Goal: Task Accomplishment & Management: Manage account settings

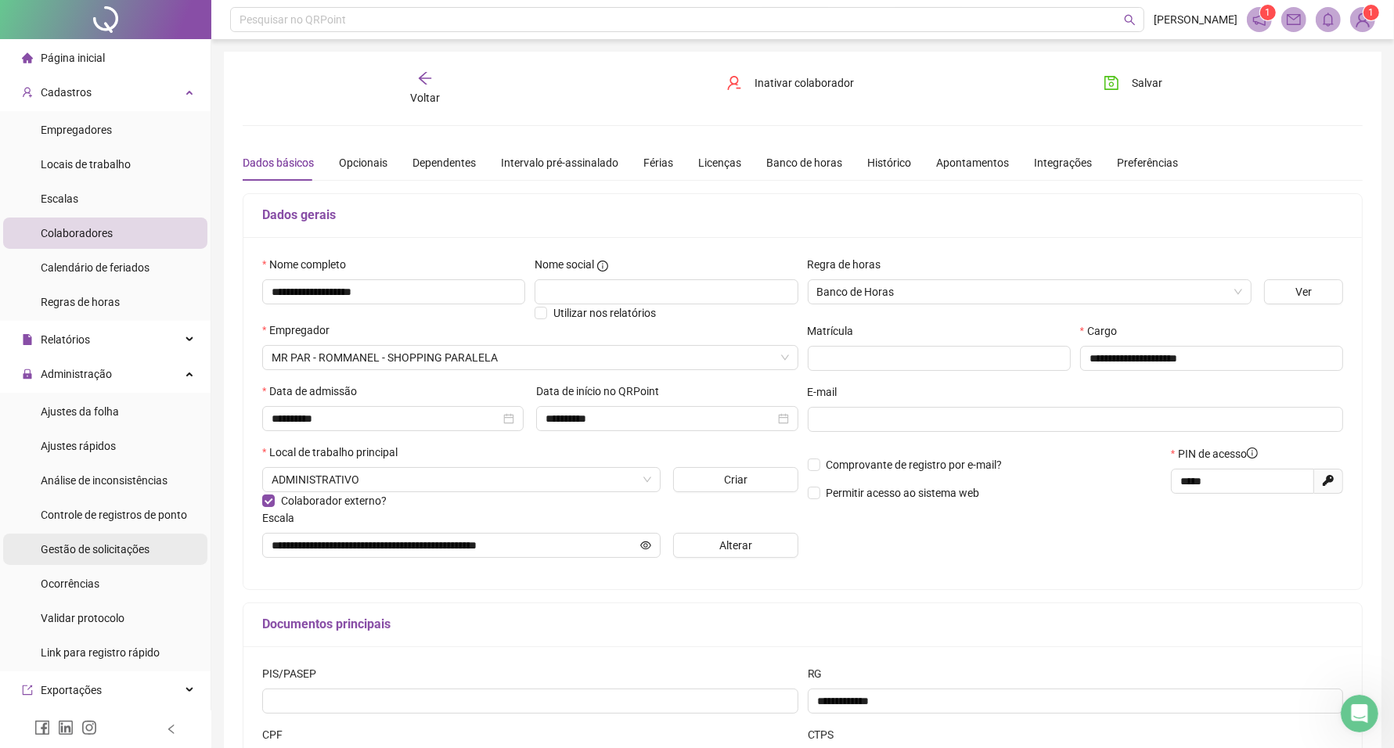
click at [111, 557] on div "Gestão de solicitações" at bounding box center [95, 549] width 109 height 31
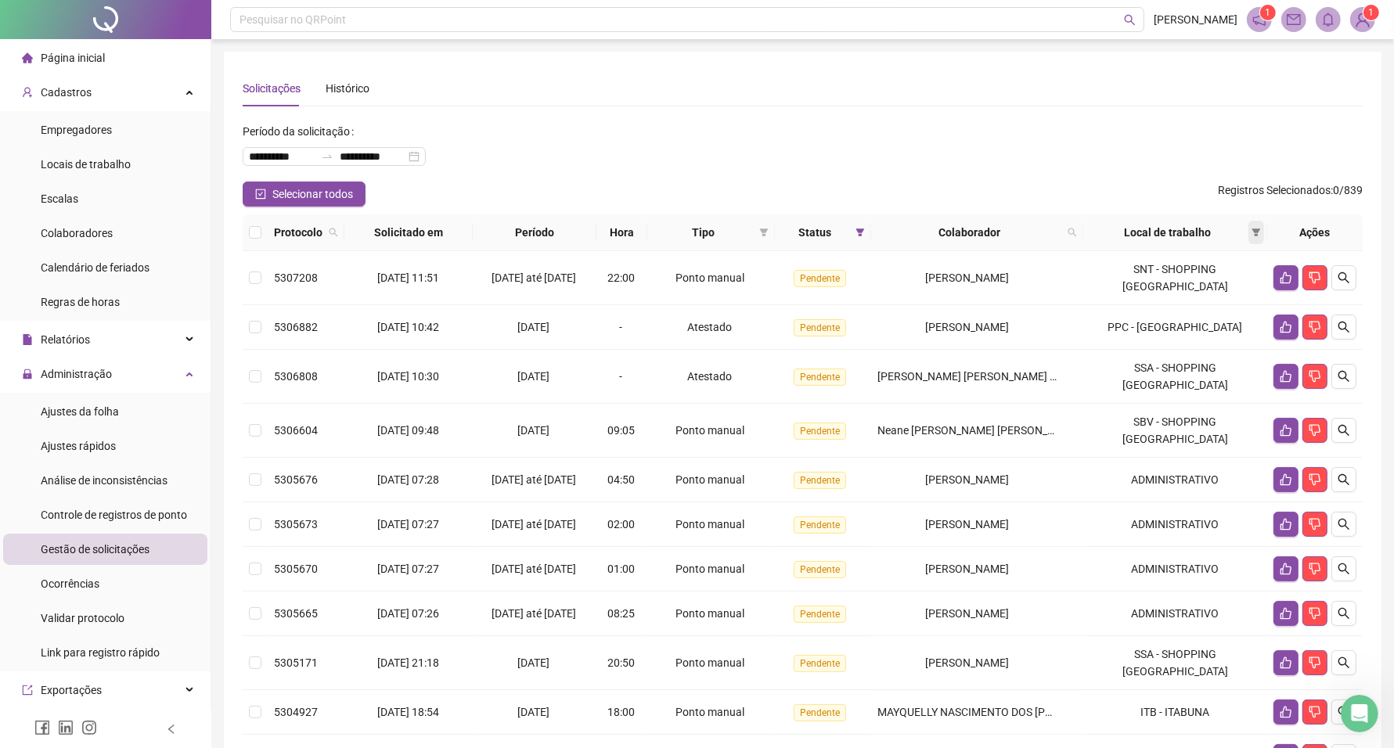
click at [1253, 236] on icon "filter" at bounding box center [1256, 232] width 9 height 9
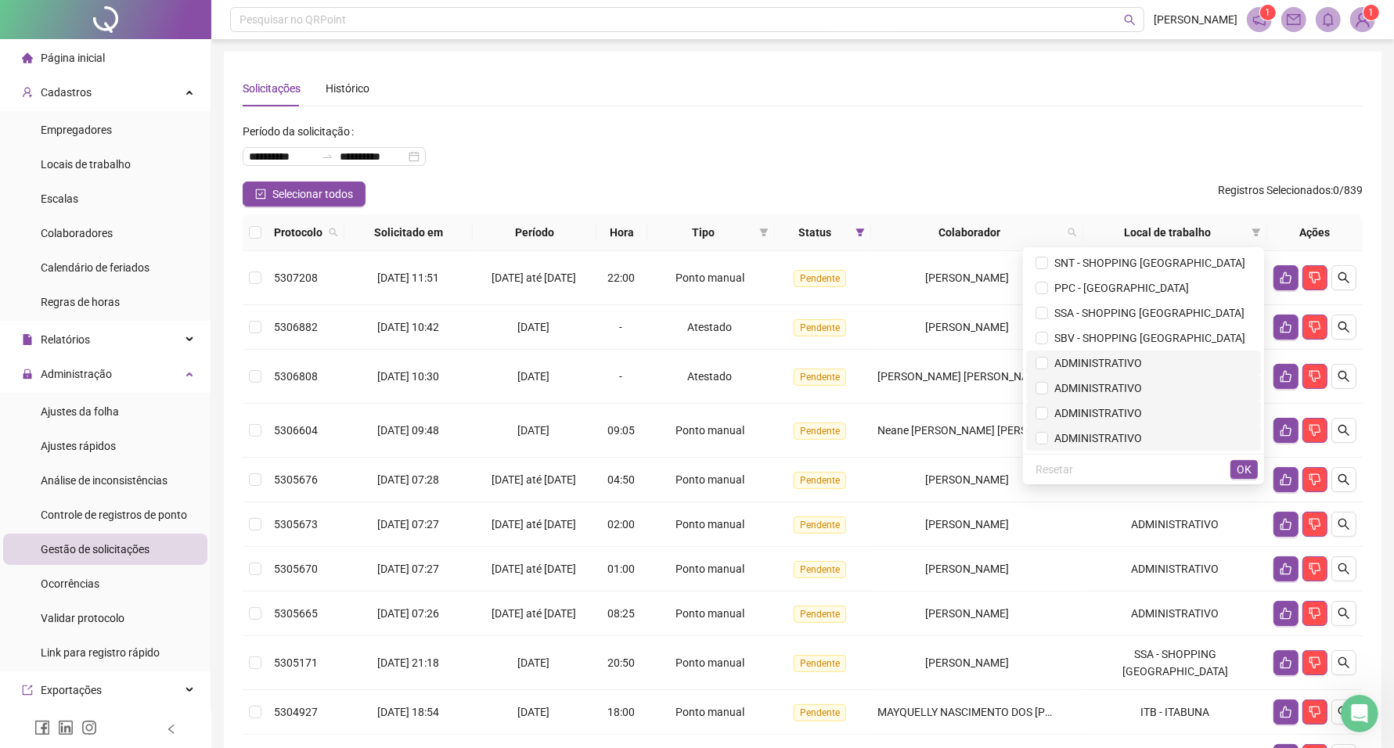
click at [1127, 377] on li "ADMINISTRATIVO" at bounding box center [1143, 388] width 235 height 25
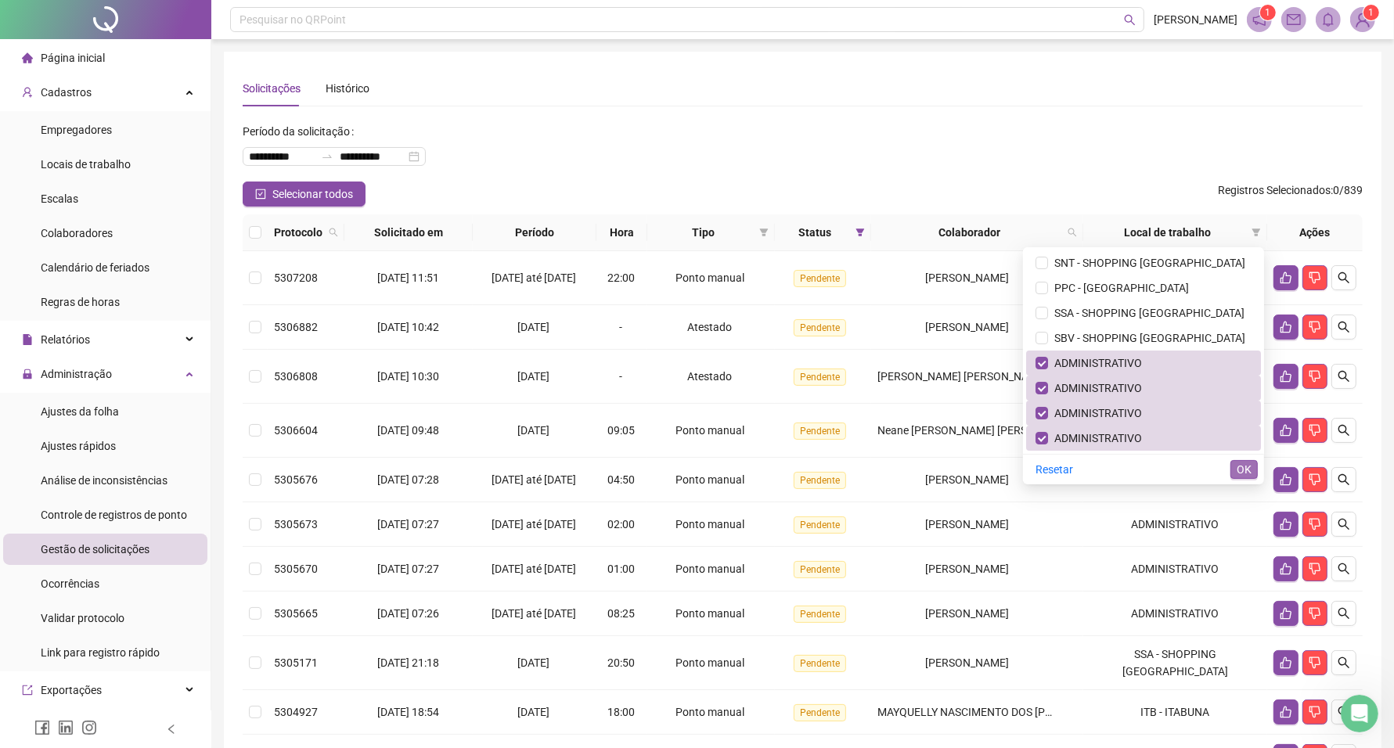
click at [1242, 467] on span "OK" at bounding box center [1244, 469] width 15 height 17
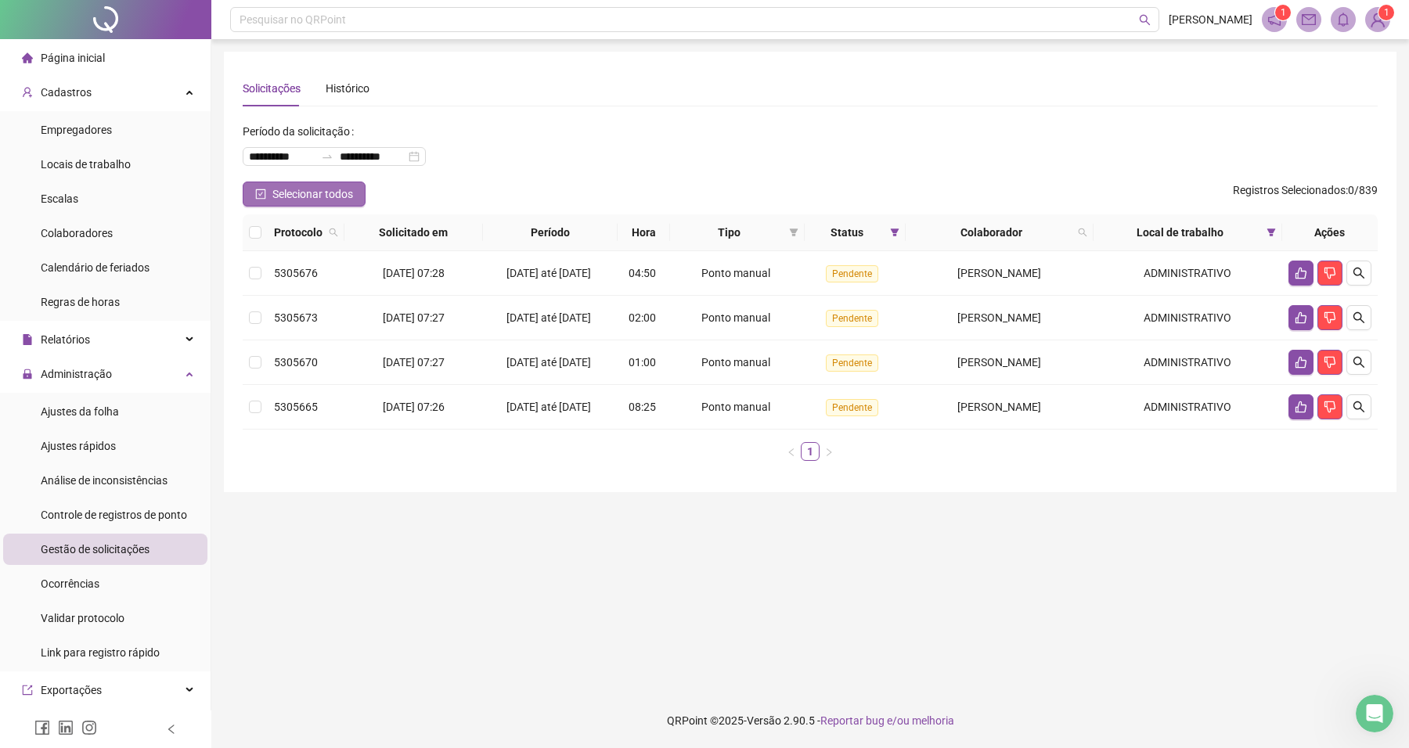
click at [294, 194] on span "Selecionar todos" at bounding box center [312, 194] width 81 height 17
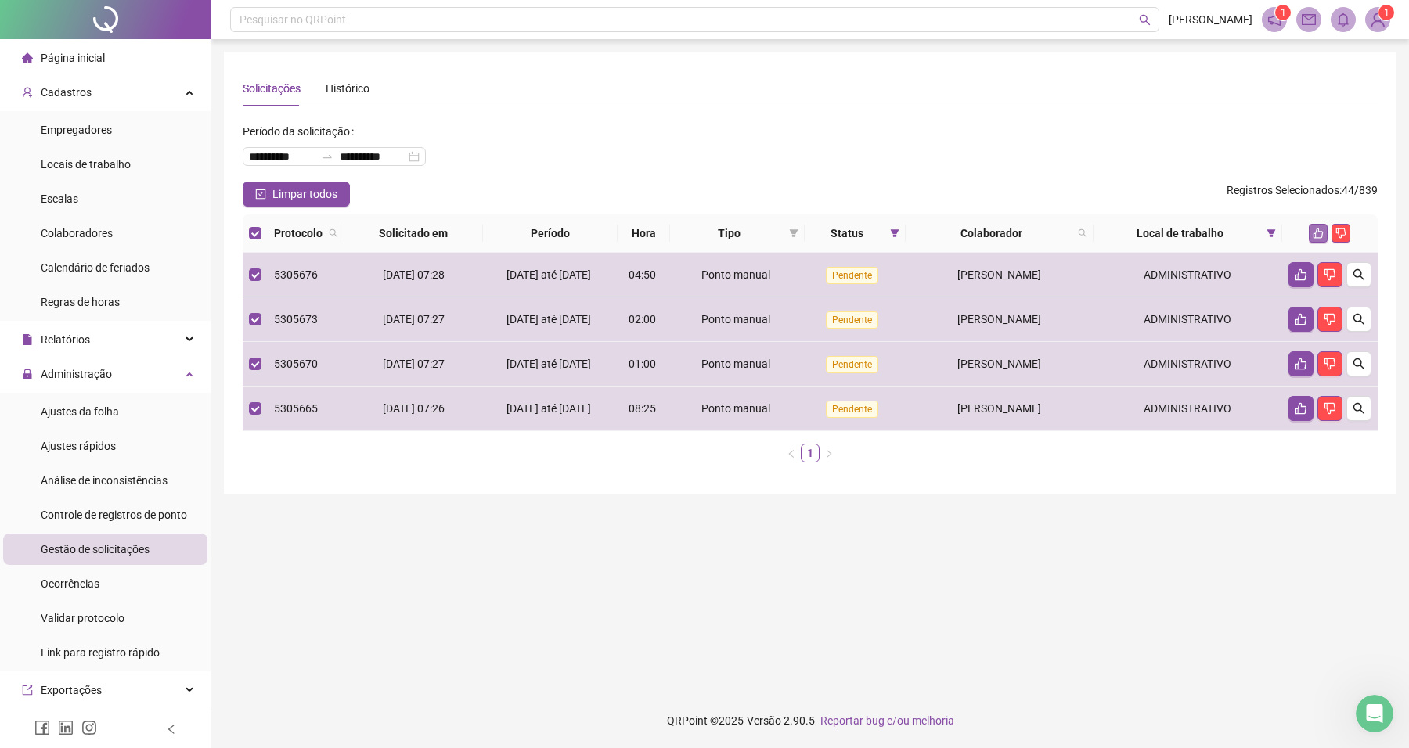
click at [1318, 232] on icon "like" at bounding box center [1318, 233] width 11 height 11
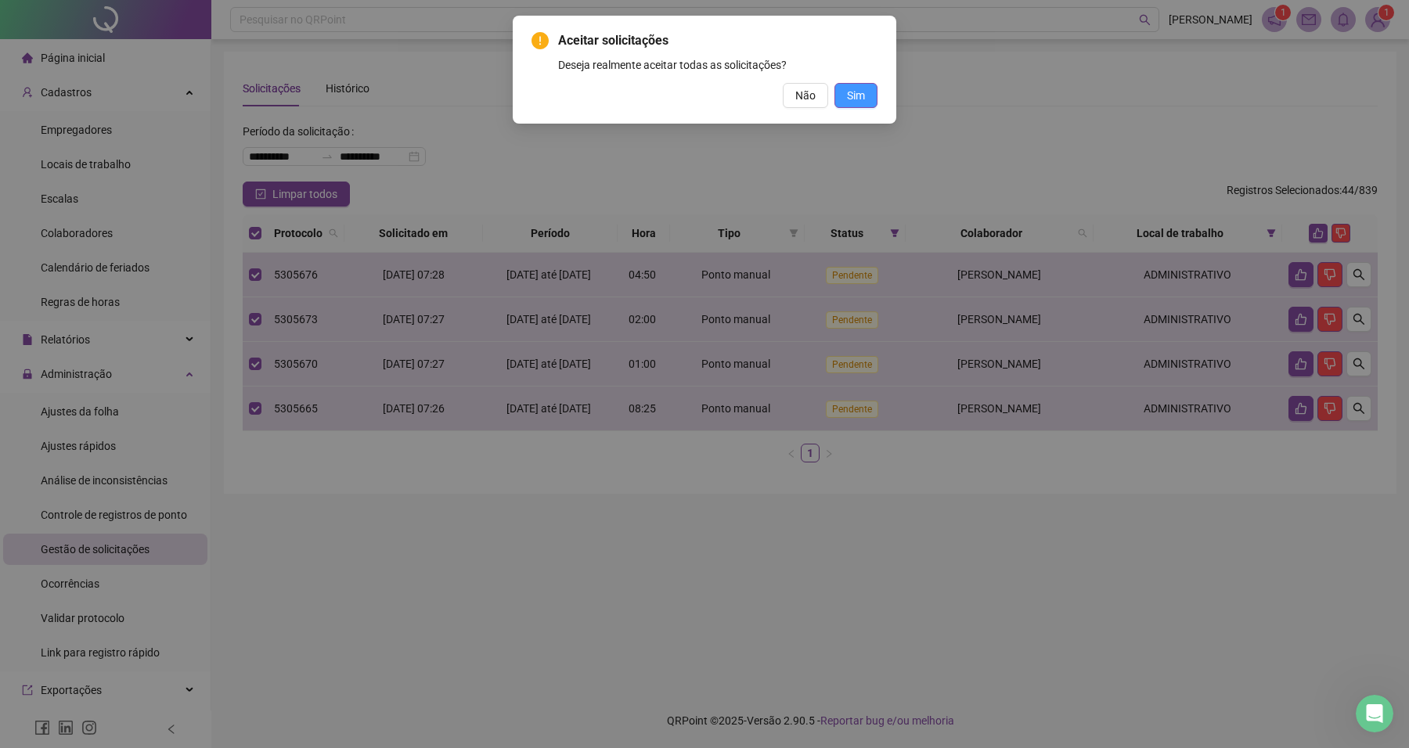
click at [848, 99] on span "Sim" at bounding box center [856, 95] width 18 height 17
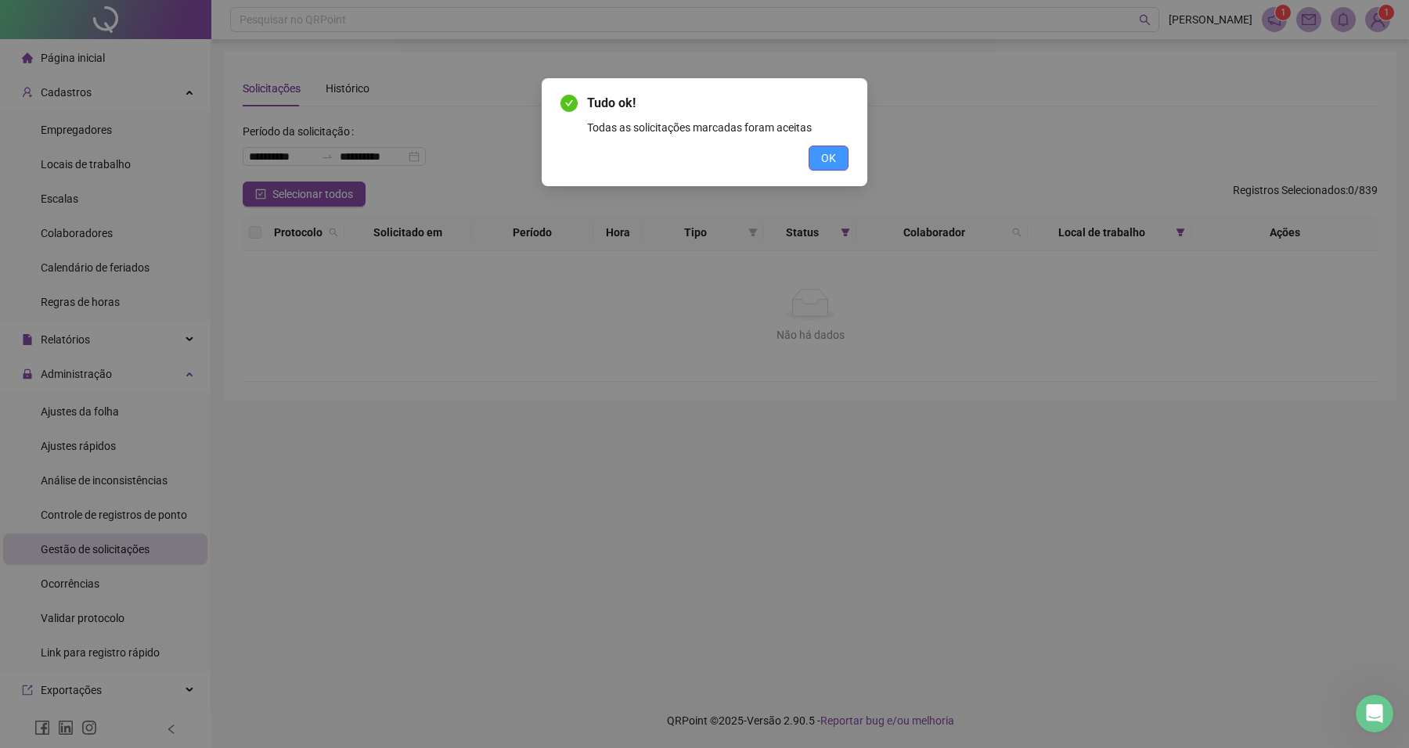
click at [830, 160] on span "OK" at bounding box center [828, 158] width 15 height 17
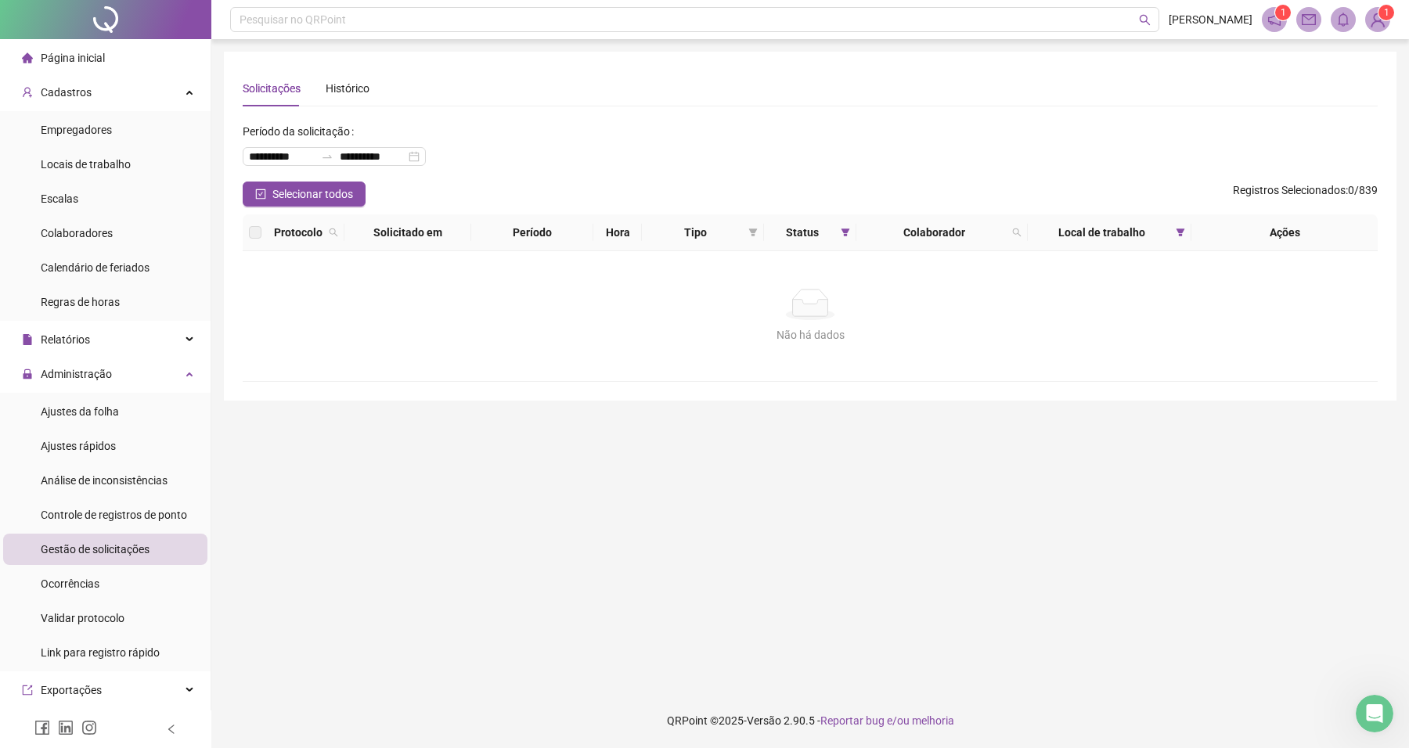
click at [1178, 237] on span at bounding box center [1181, 232] width 16 height 23
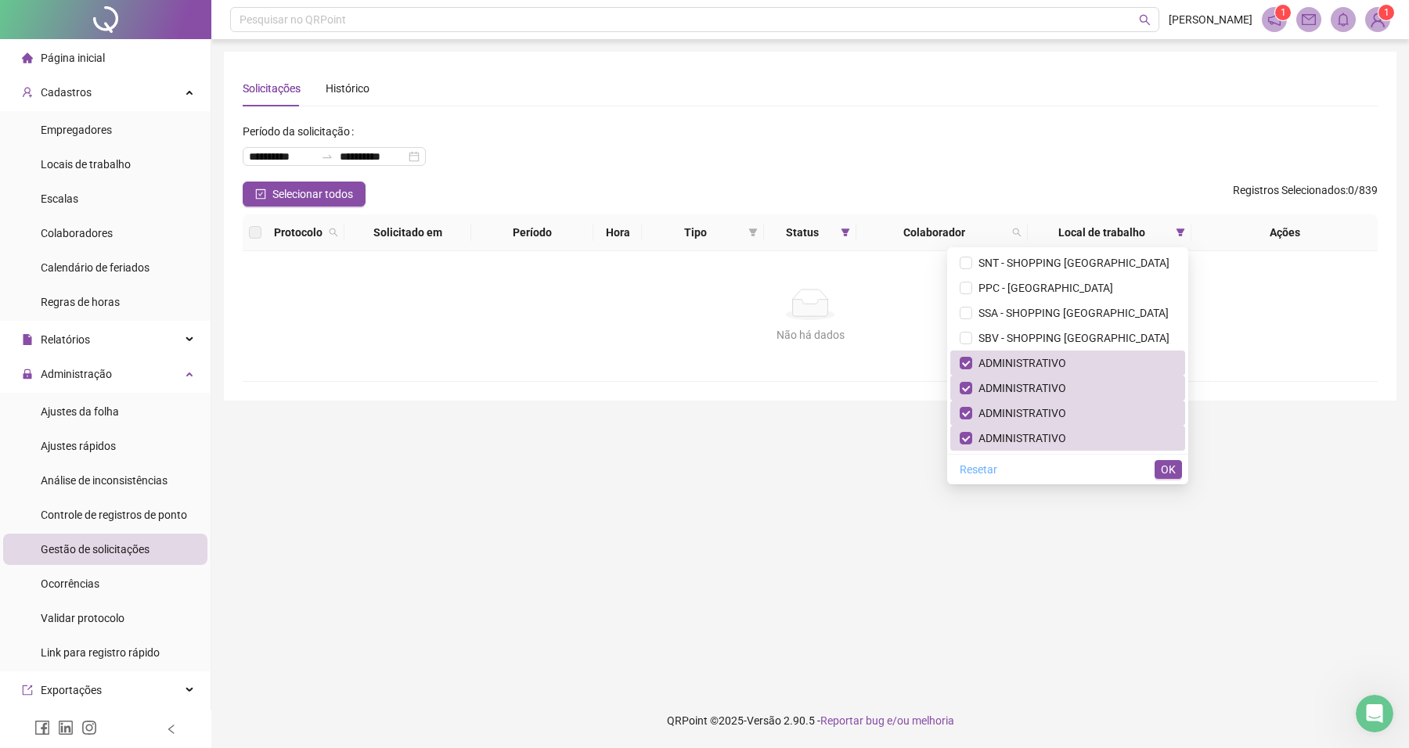
click at [984, 472] on span "Resetar" at bounding box center [979, 469] width 38 height 17
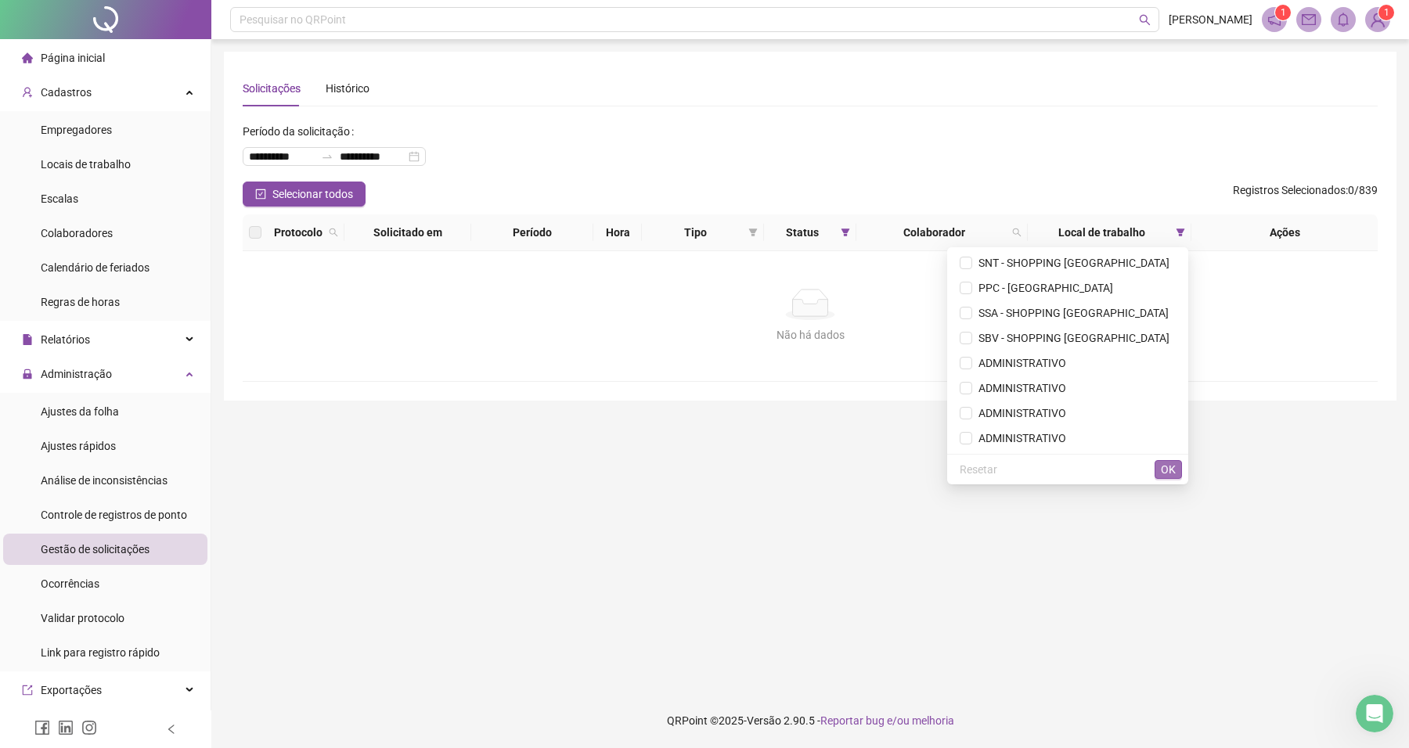
click at [1165, 474] on span "OK" at bounding box center [1168, 469] width 15 height 17
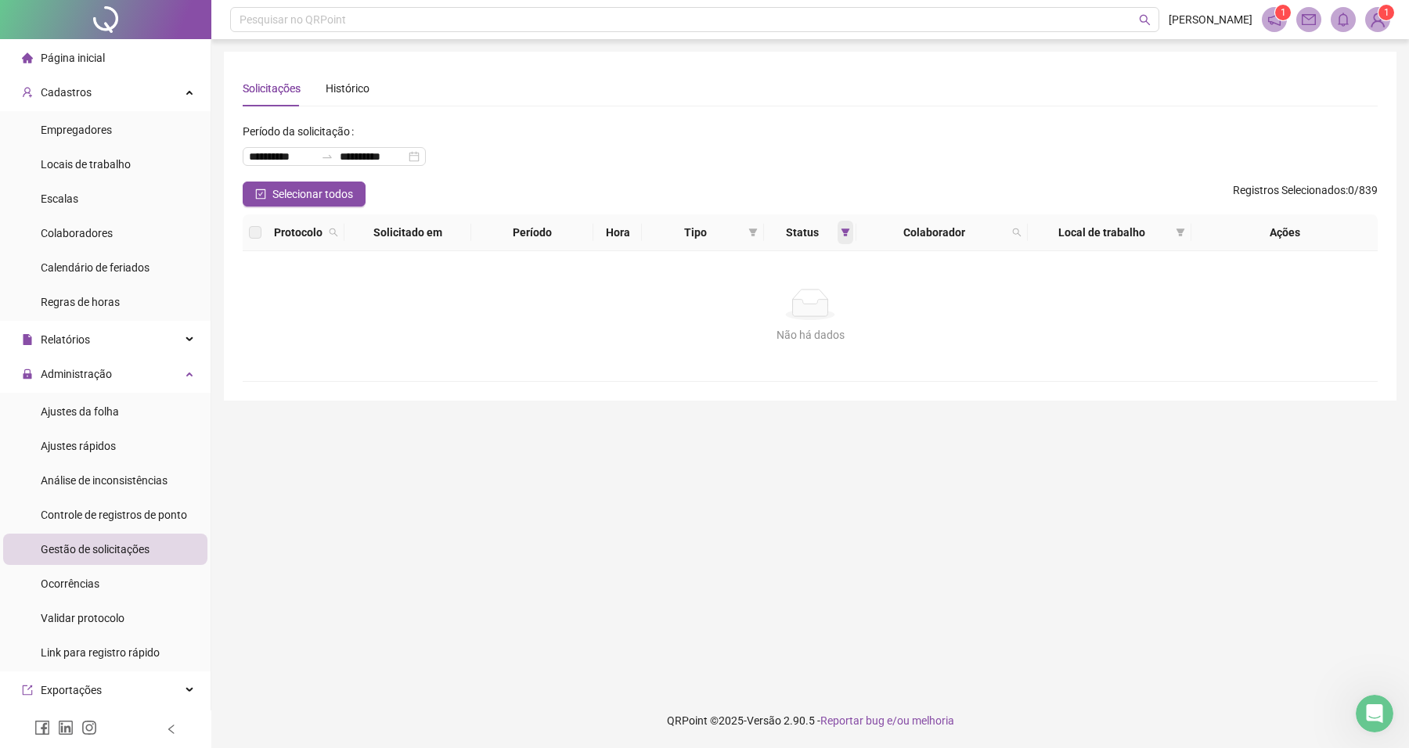
click at [842, 237] on span at bounding box center [846, 232] width 16 height 23
click at [835, 350] on span "OK" at bounding box center [832, 346] width 15 height 17
click at [1184, 235] on span at bounding box center [1181, 232] width 16 height 23
click at [843, 229] on icon "filter" at bounding box center [846, 233] width 9 height 8
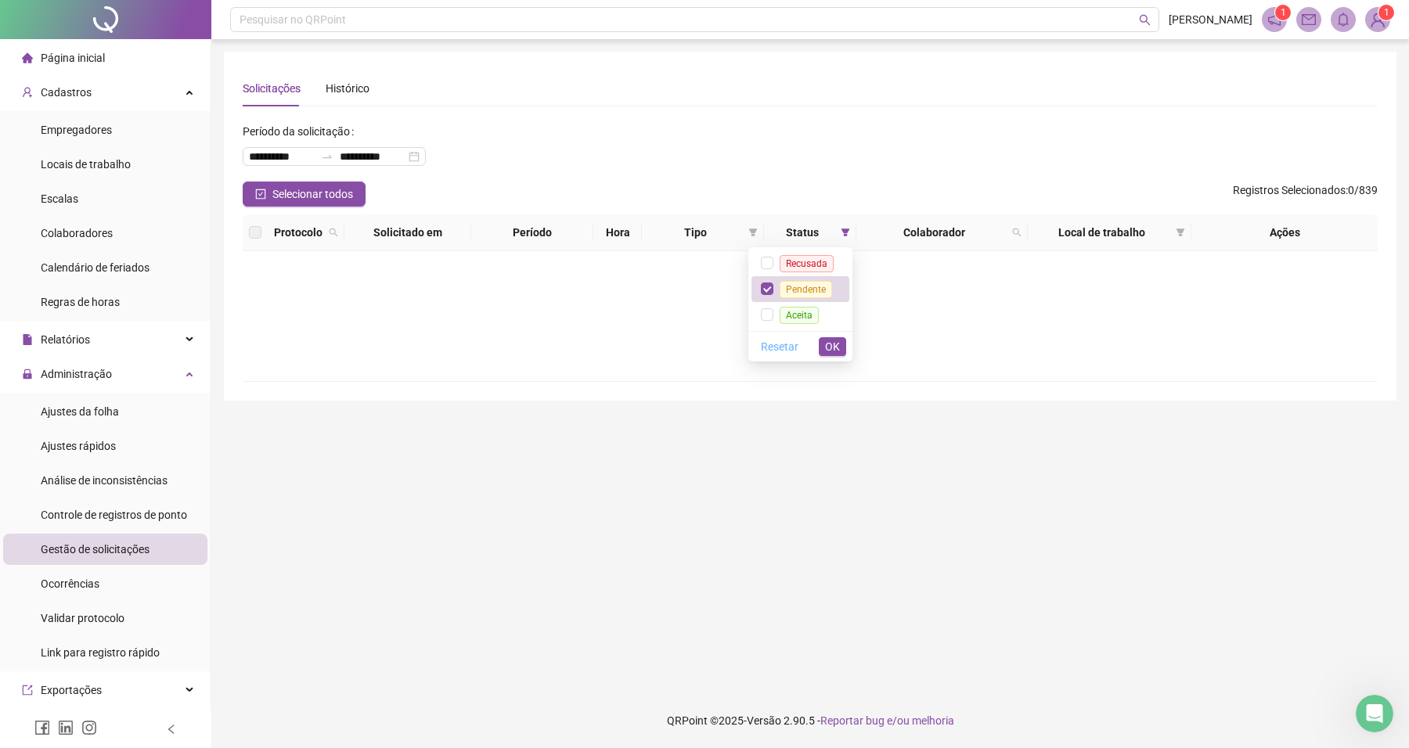
click at [773, 345] on span "Resetar" at bounding box center [780, 346] width 38 height 17
click at [827, 344] on span "OK" at bounding box center [832, 346] width 15 height 17
click at [330, 236] on span at bounding box center [334, 232] width 16 height 23
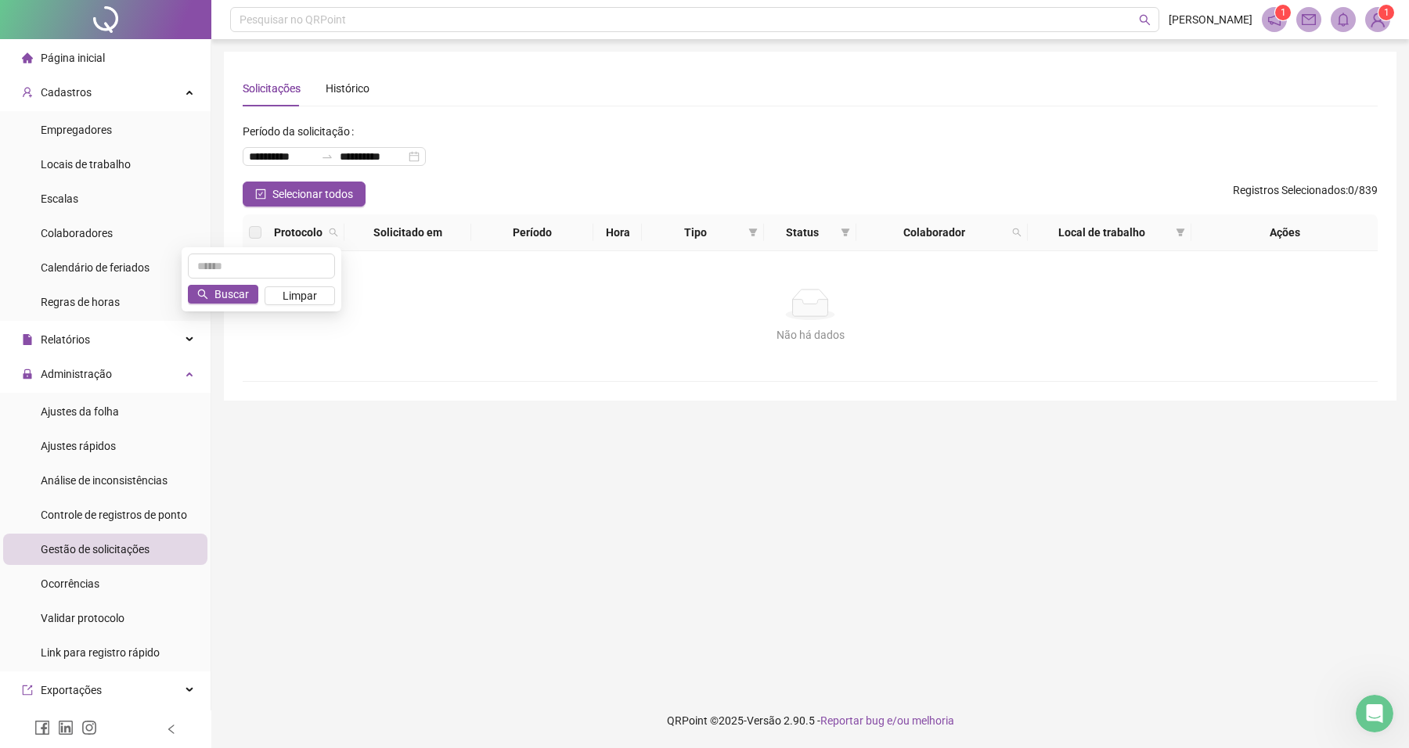
click at [546, 342] on div "Não há dados" at bounding box center [810, 334] width 1098 height 17
click at [159, 505] on div "Controle de registros de ponto" at bounding box center [114, 514] width 146 height 31
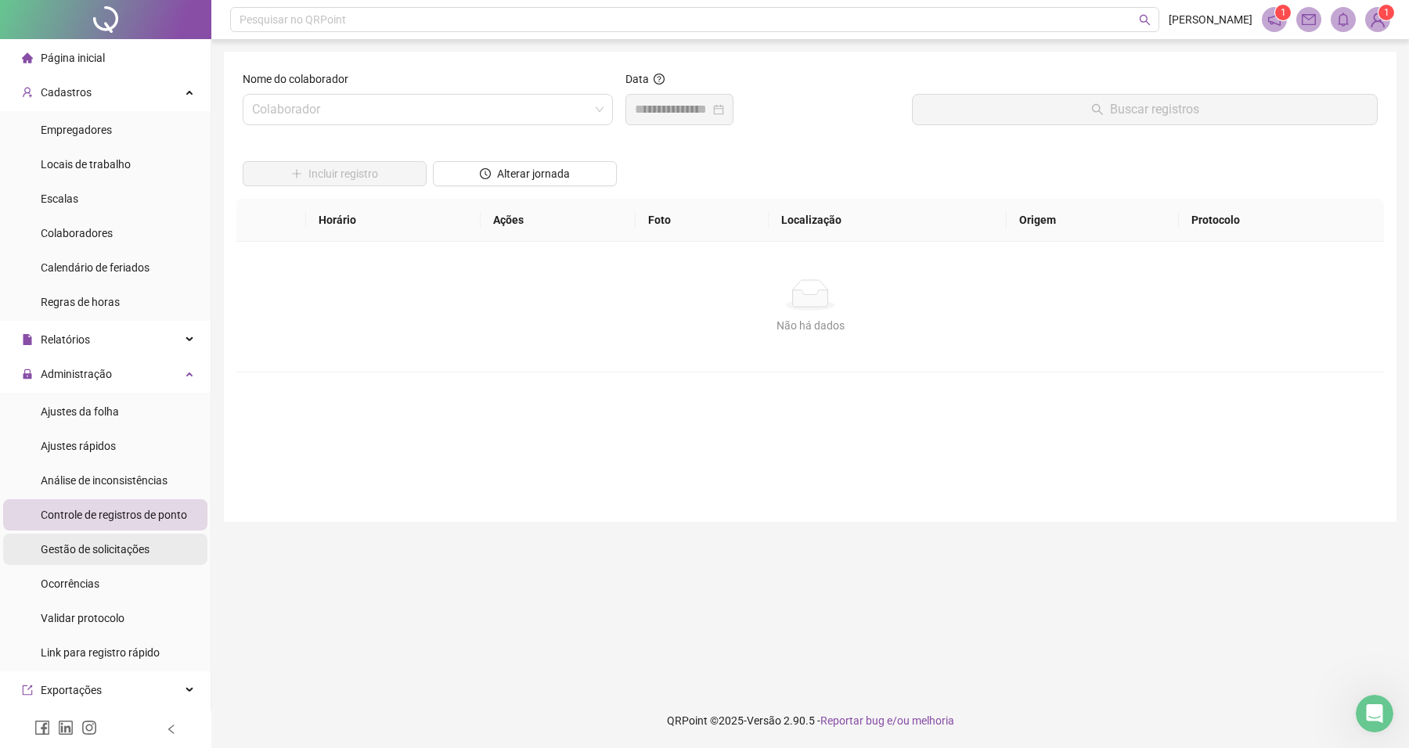
click at [135, 553] on span "Gestão de solicitações" at bounding box center [95, 549] width 109 height 13
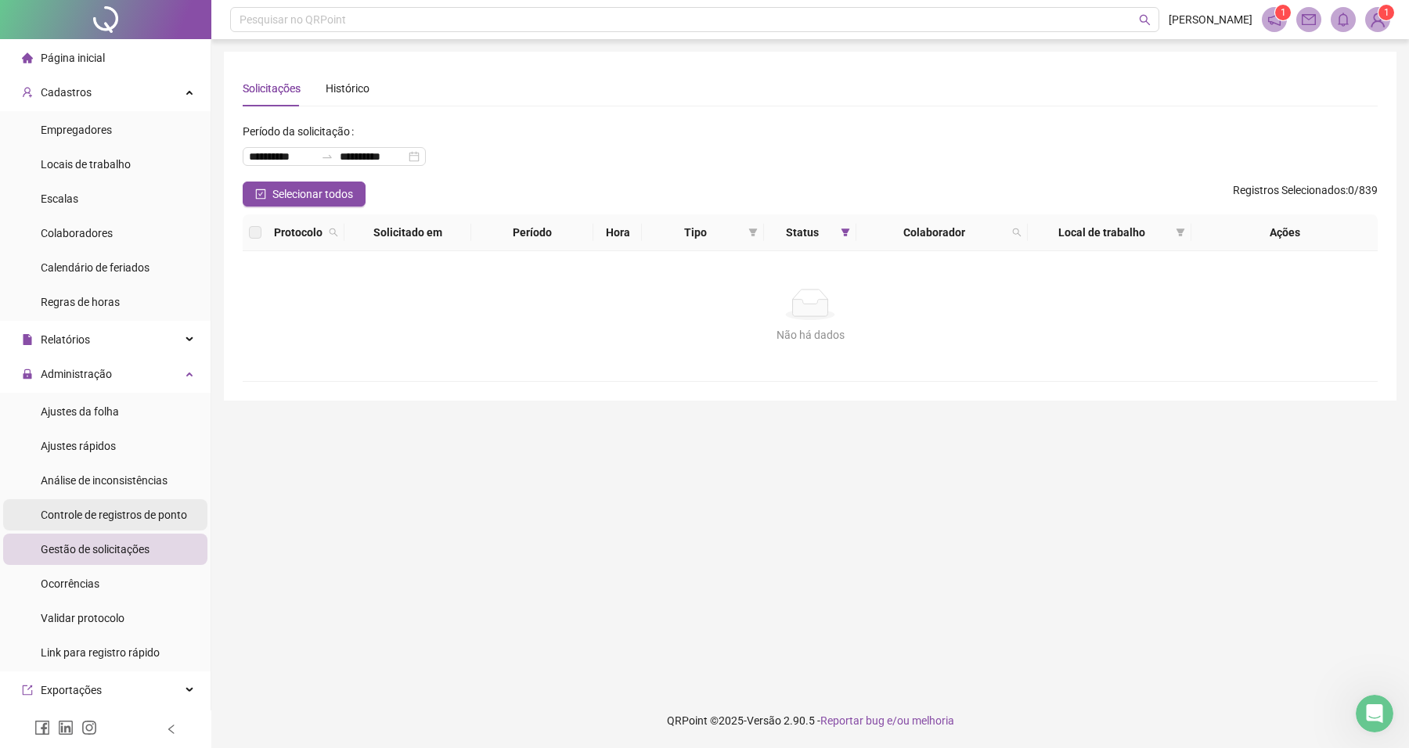
click at [120, 526] on div "Controle de registros de ponto" at bounding box center [114, 514] width 146 height 31
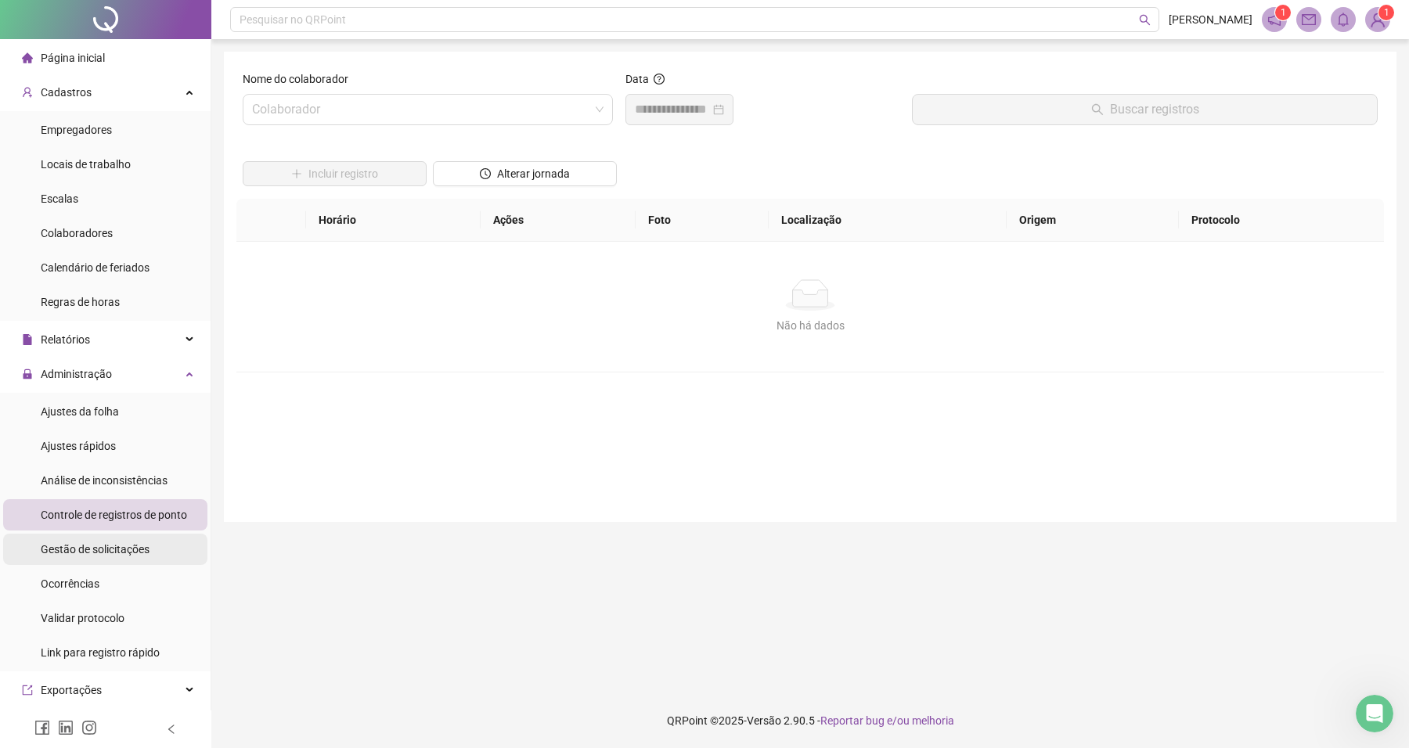
click at [106, 548] on span "Gestão de solicitações" at bounding box center [95, 549] width 109 height 13
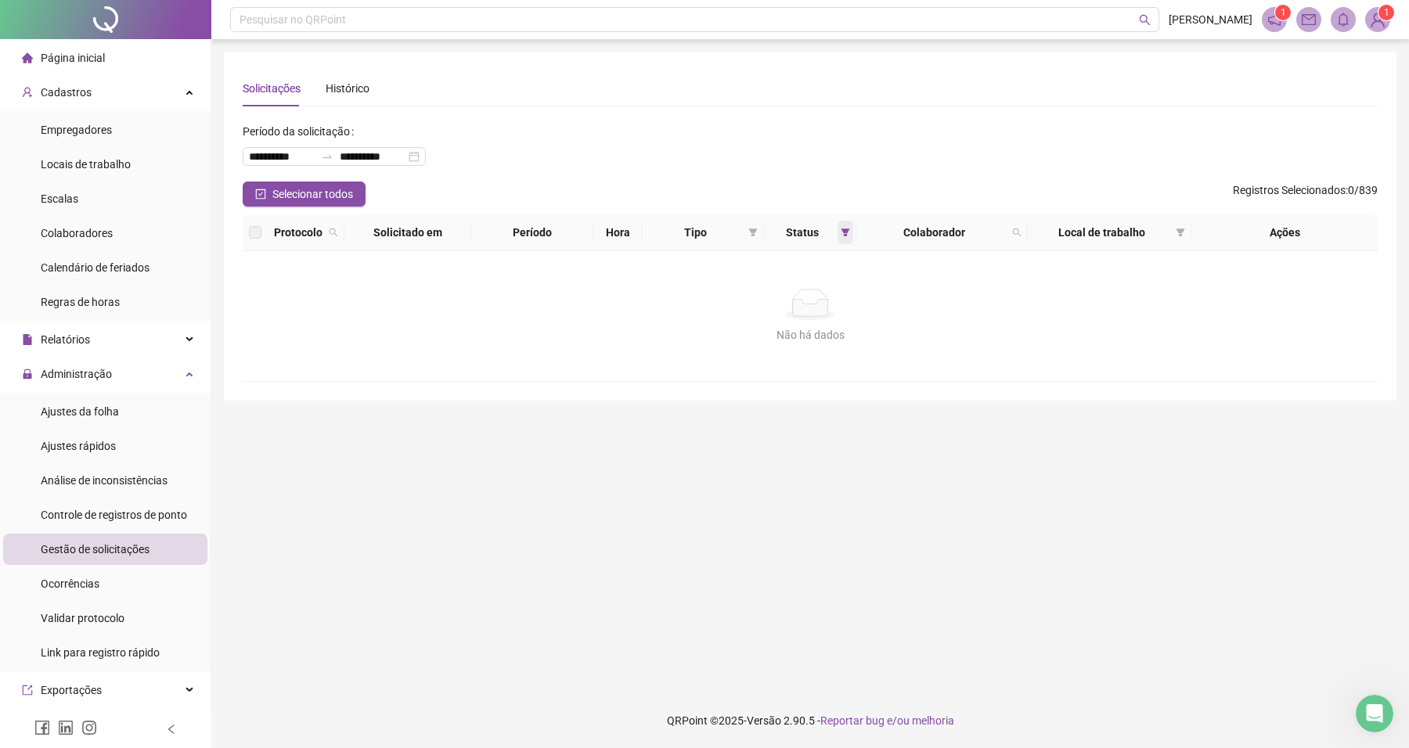
click at [840, 237] on span at bounding box center [846, 232] width 16 height 23
click at [832, 346] on span "OK" at bounding box center [832, 346] width 15 height 17
click at [1190, 232] on th "Local de trabalho" at bounding box center [1110, 232] width 164 height 37
drag, startPoint x: 1183, startPoint y: 232, endPoint x: 1085, endPoint y: 348, distance: 152.3
click at [1182, 232] on icon "filter" at bounding box center [1180, 232] width 9 height 9
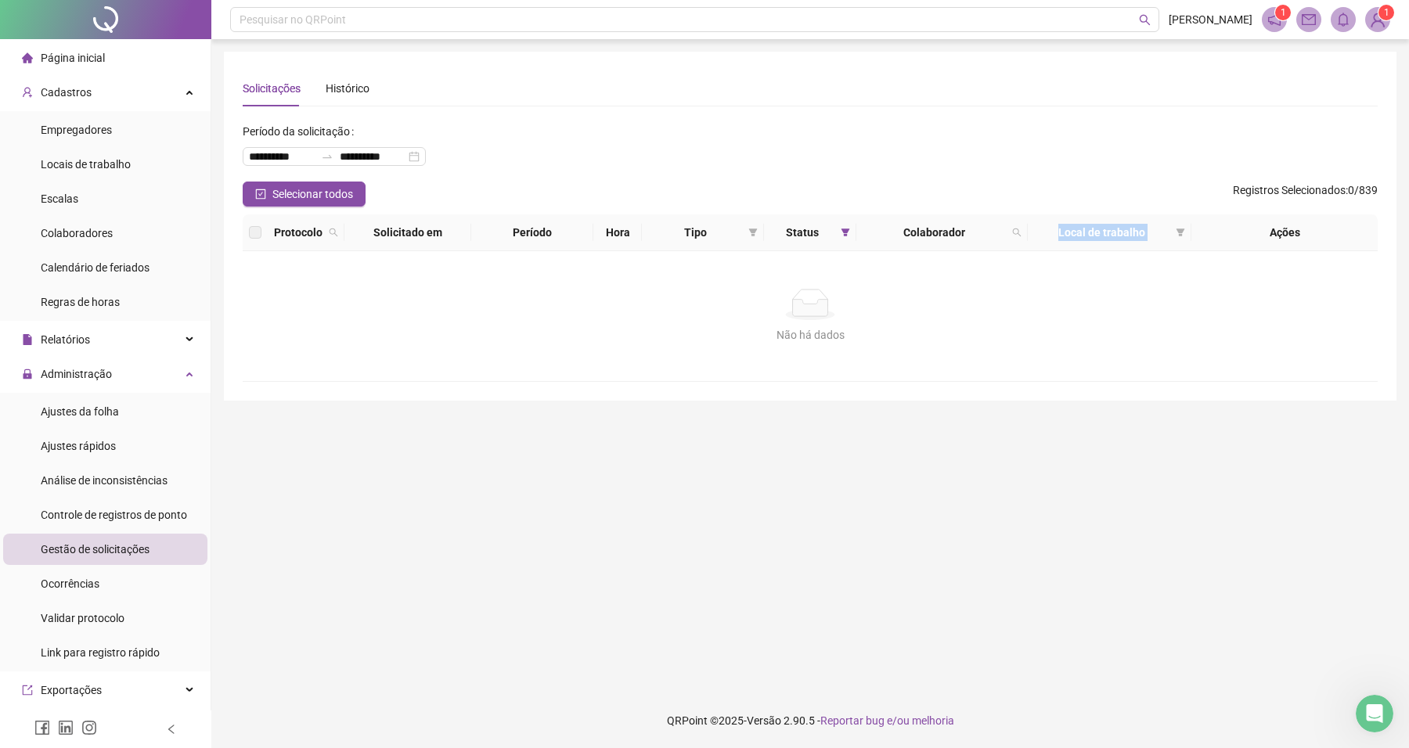
click at [1182, 232] on icon "filter" at bounding box center [1181, 233] width 9 height 8
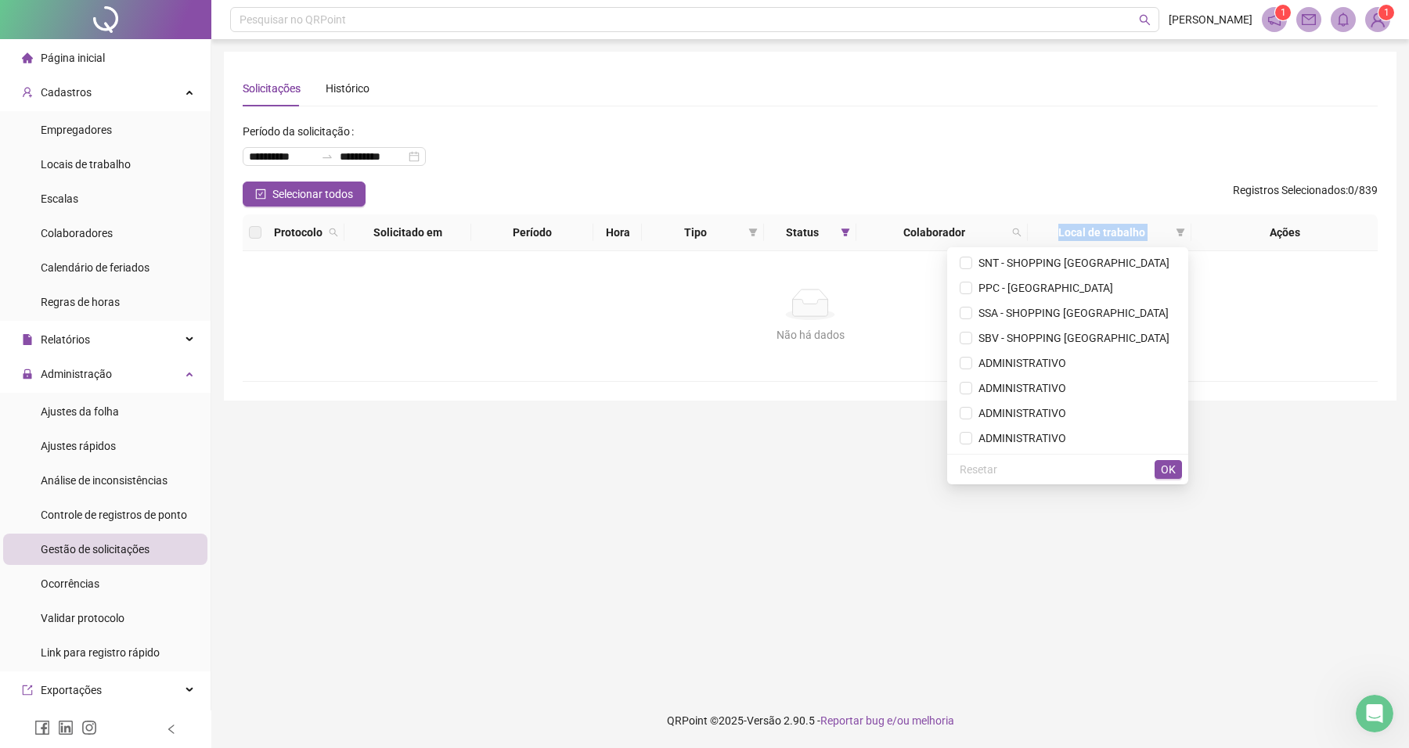
click at [1085, 348] on div "Não há dados Não há dados" at bounding box center [810, 316] width 1135 height 130
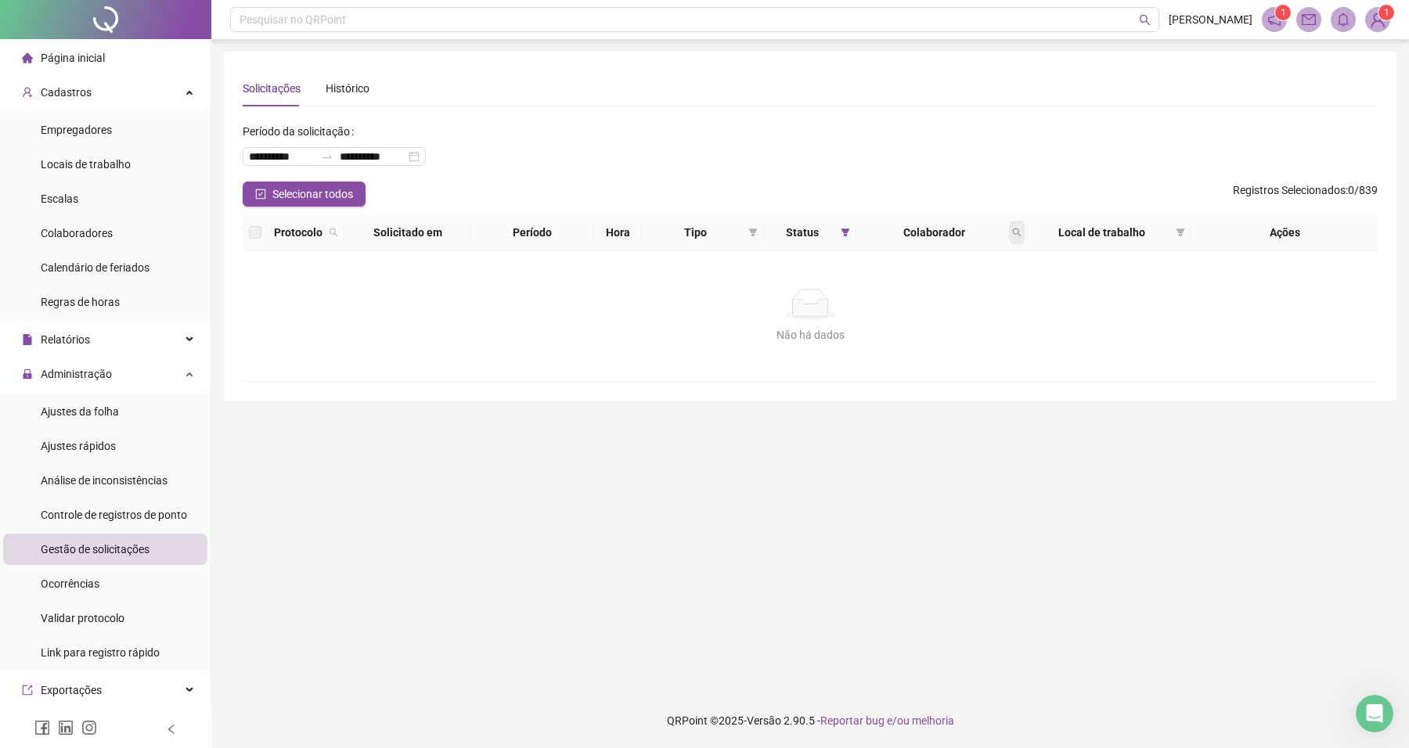
click at [1020, 232] on icon "search" at bounding box center [1016, 232] width 9 height 9
click at [1008, 193] on div "Selecionar todos Registros Selecionados : 0 / 839" at bounding box center [810, 194] width 1135 height 25
click at [1180, 233] on icon "filter" at bounding box center [1181, 233] width 9 height 8
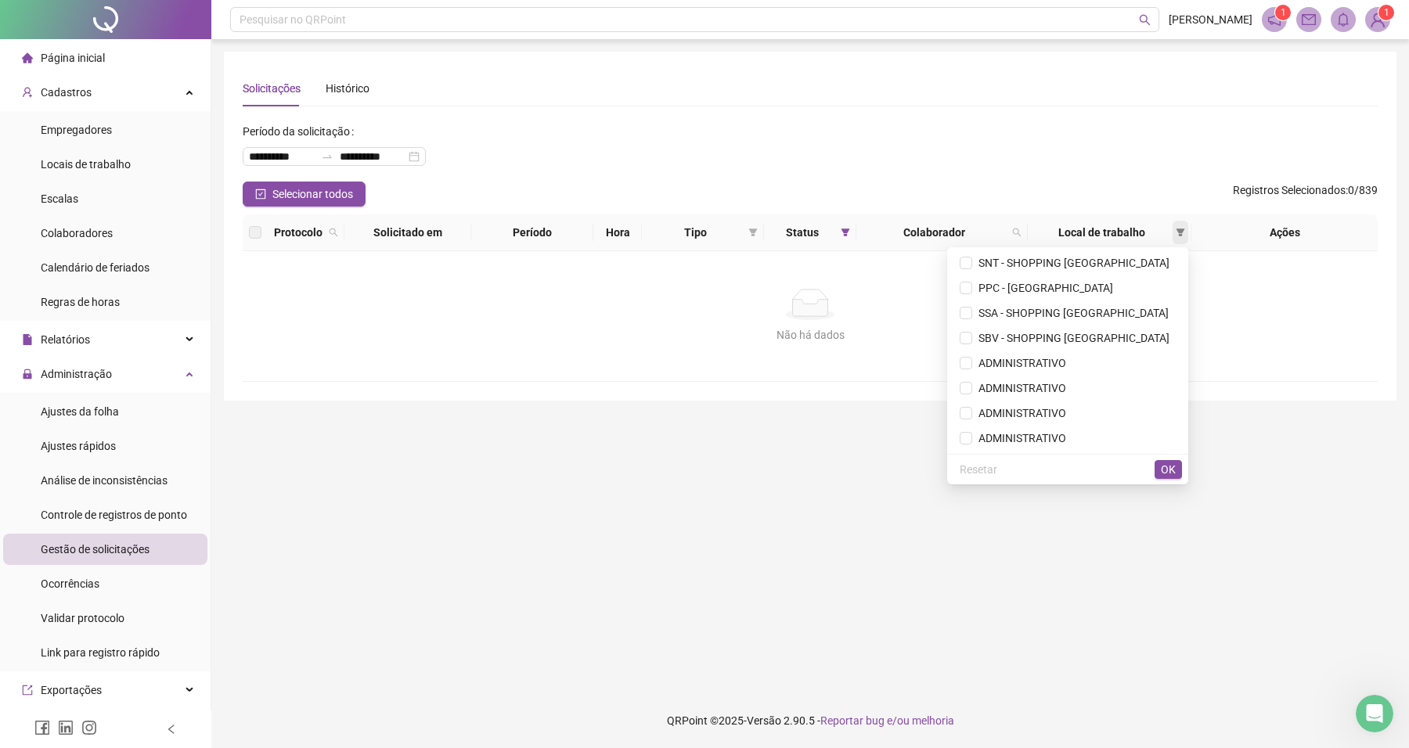
click at [1180, 233] on icon "filter" at bounding box center [1181, 233] width 9 height 8
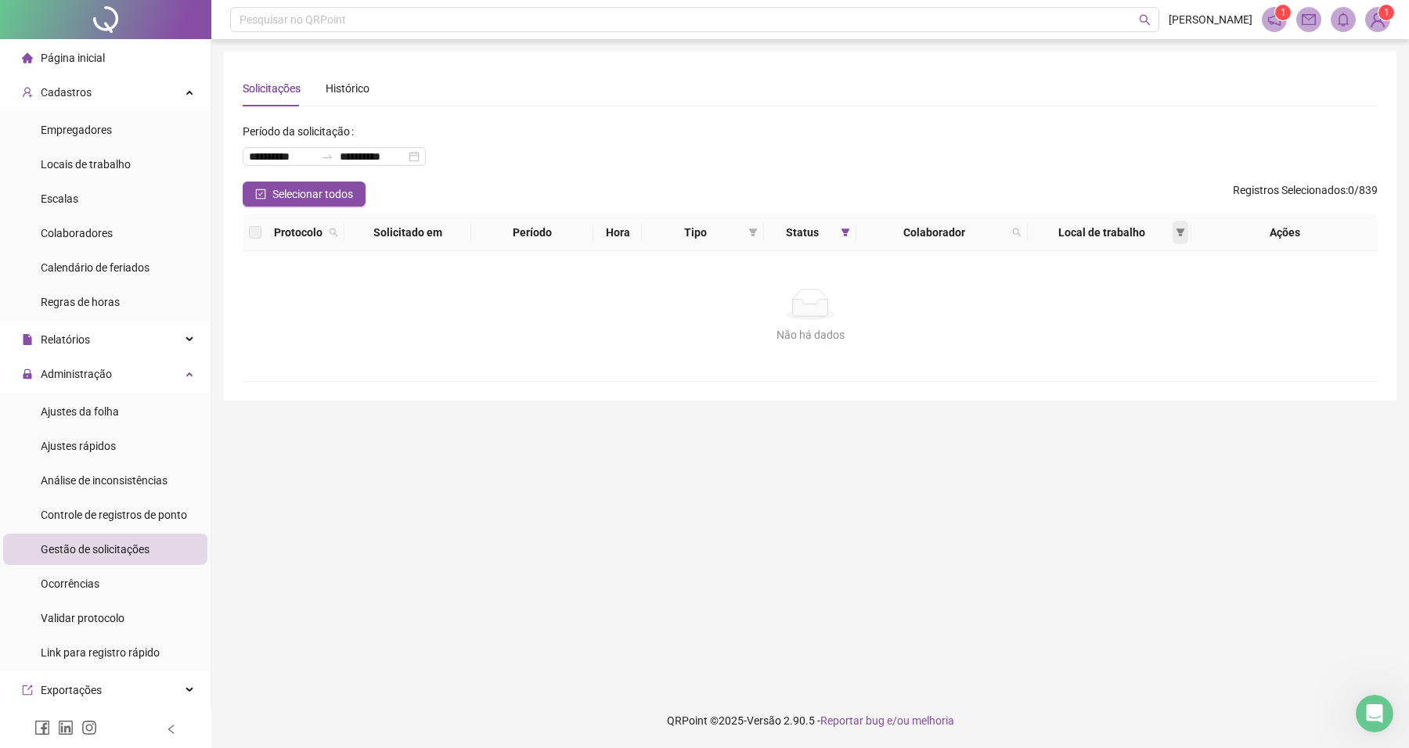
click at [1173, 229] on span at bounding box center [1181, 232] width 16 height 23
click at [1177, 229] on icon "filter" at bounding box center [1181, 233] width 9 height 8
click at [1181, 228] on icon "filter" at bounding box center [1180, 232] width 9 height 9
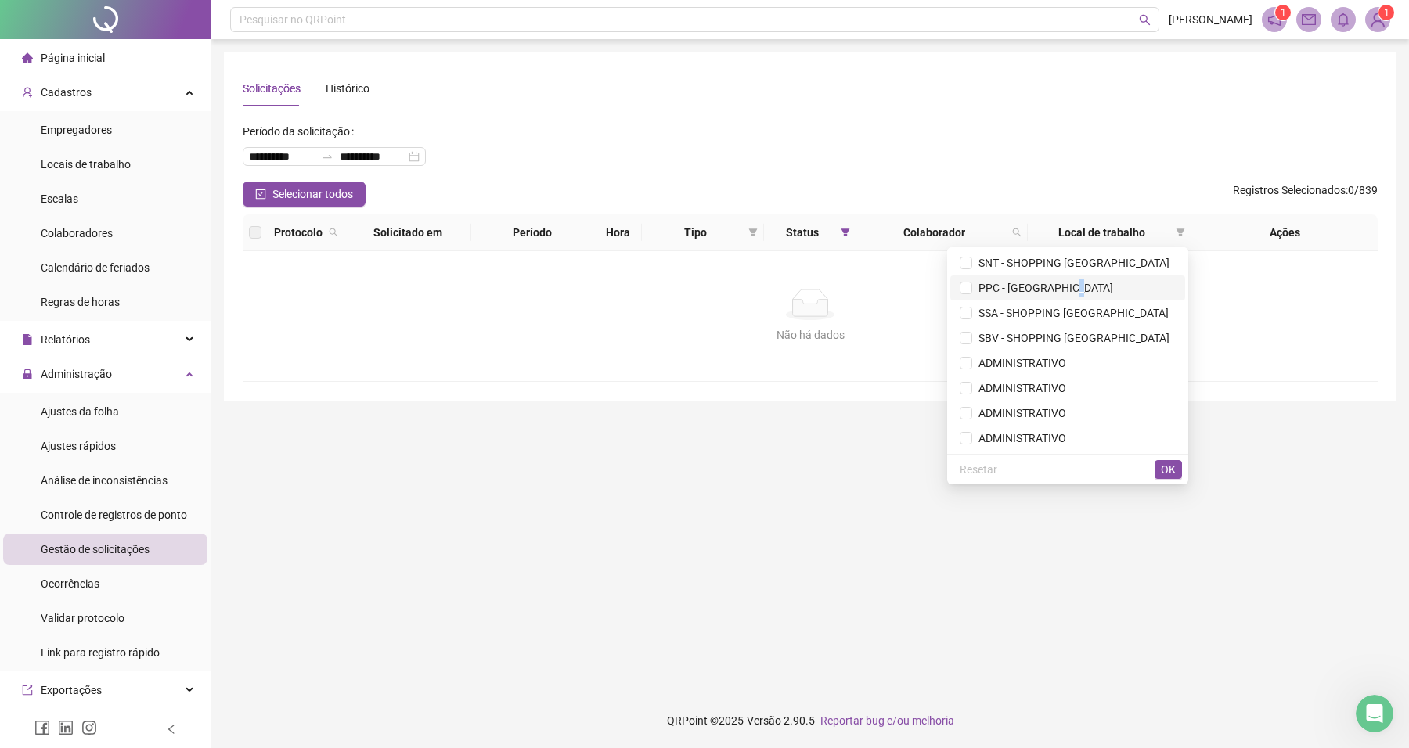
click at [1080, 291] on span "PPC - [GEOGRAPHIC_DATA]" at bounding box center [1042, 288] width 141 height 13
click at [1167, 467] on span "OK" at bounding box center [1168, 469] width 15 height 17
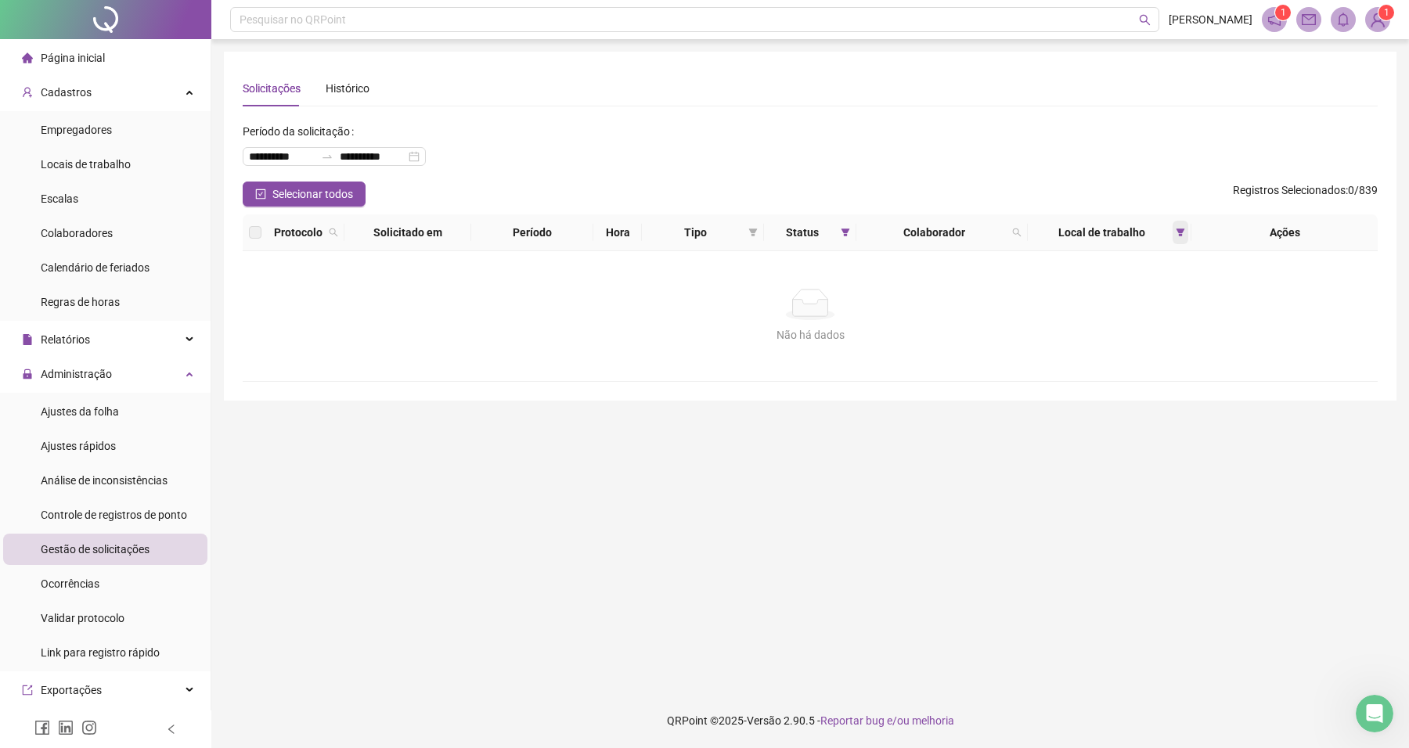
click at [1177, 229] on icon "filter" at bounding box center [1181, 233] width 9 height 8
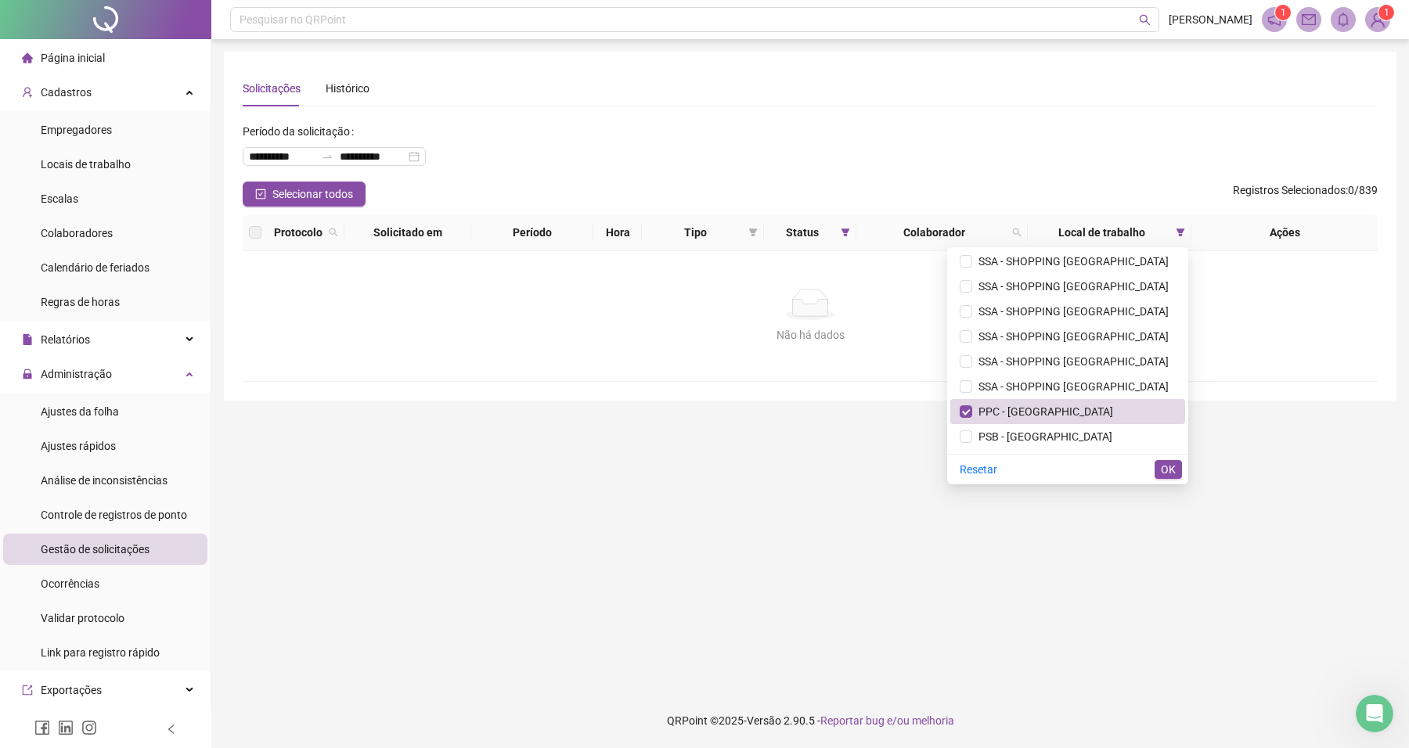
scroll to position [1712, 0]
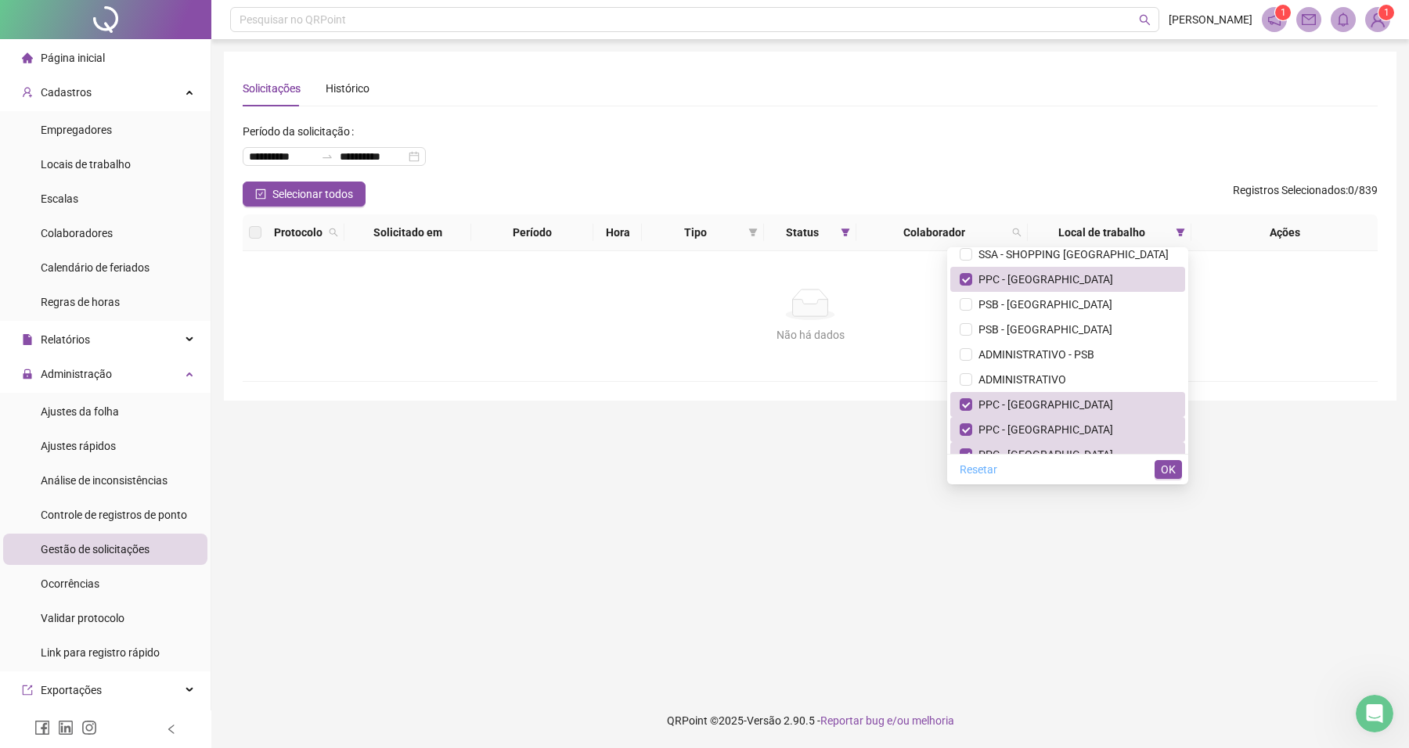
click at [986, 474] on span "Resetar" at bounding box center [979, 469] width 38 height 17
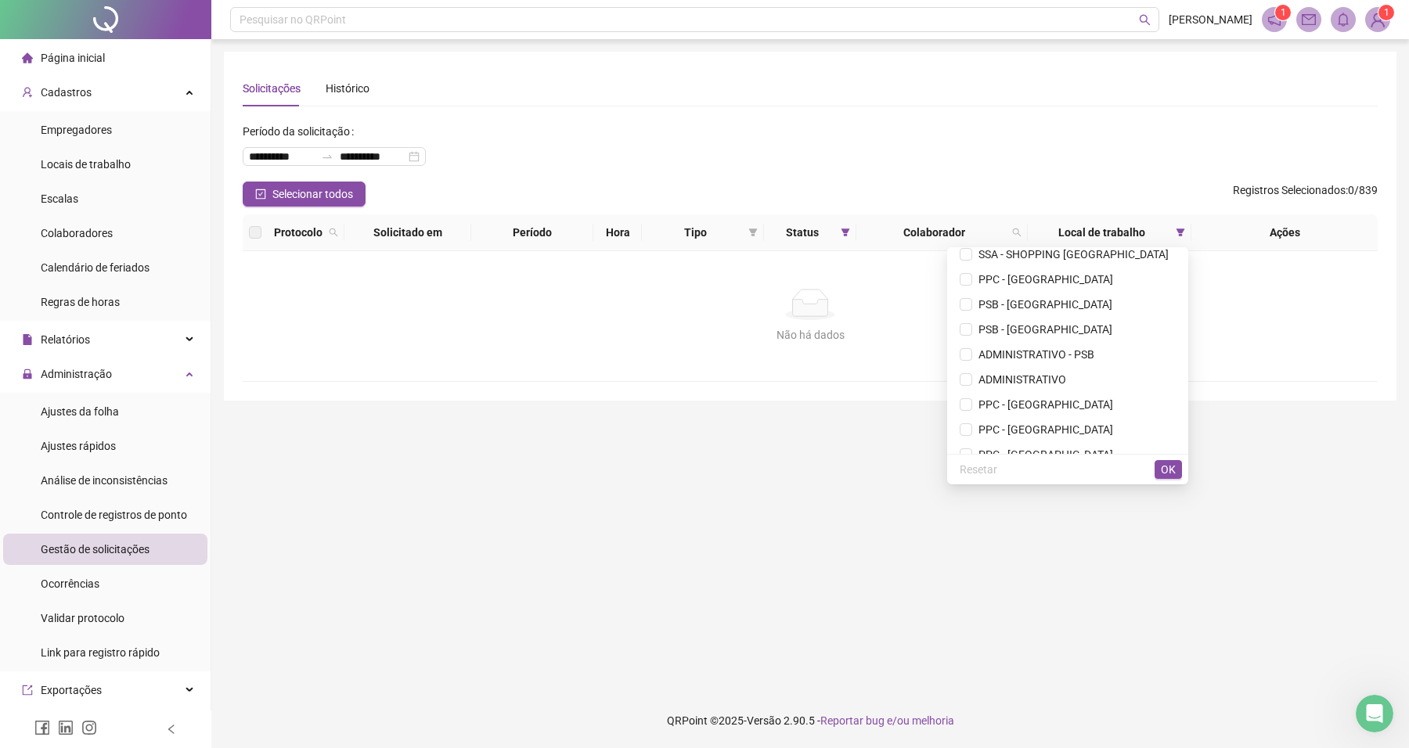
scroll to position [2897, 0]
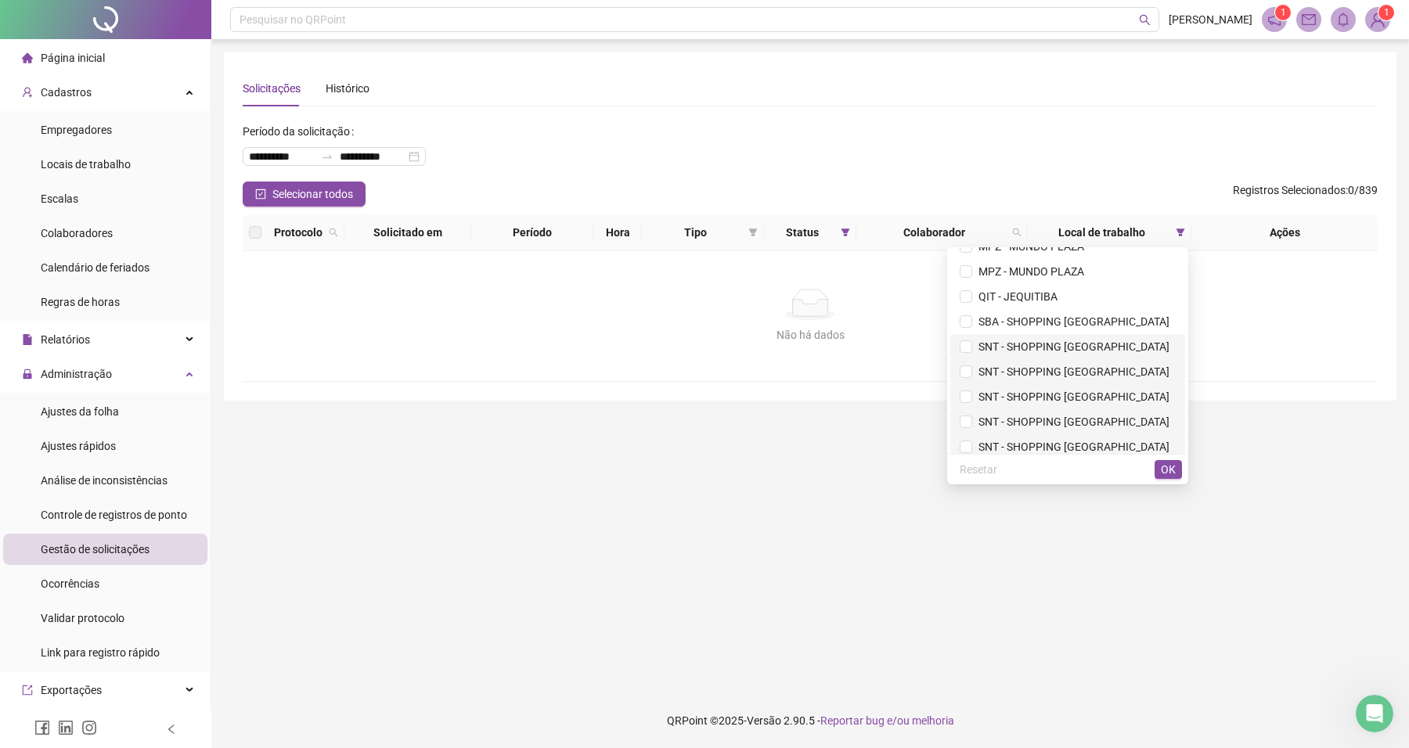
click at [1093, 351] on span "SNT - SHOPPING [GEOGRAPHIC_DATA]" at bounding box center [1070, 347] width 197 height 13
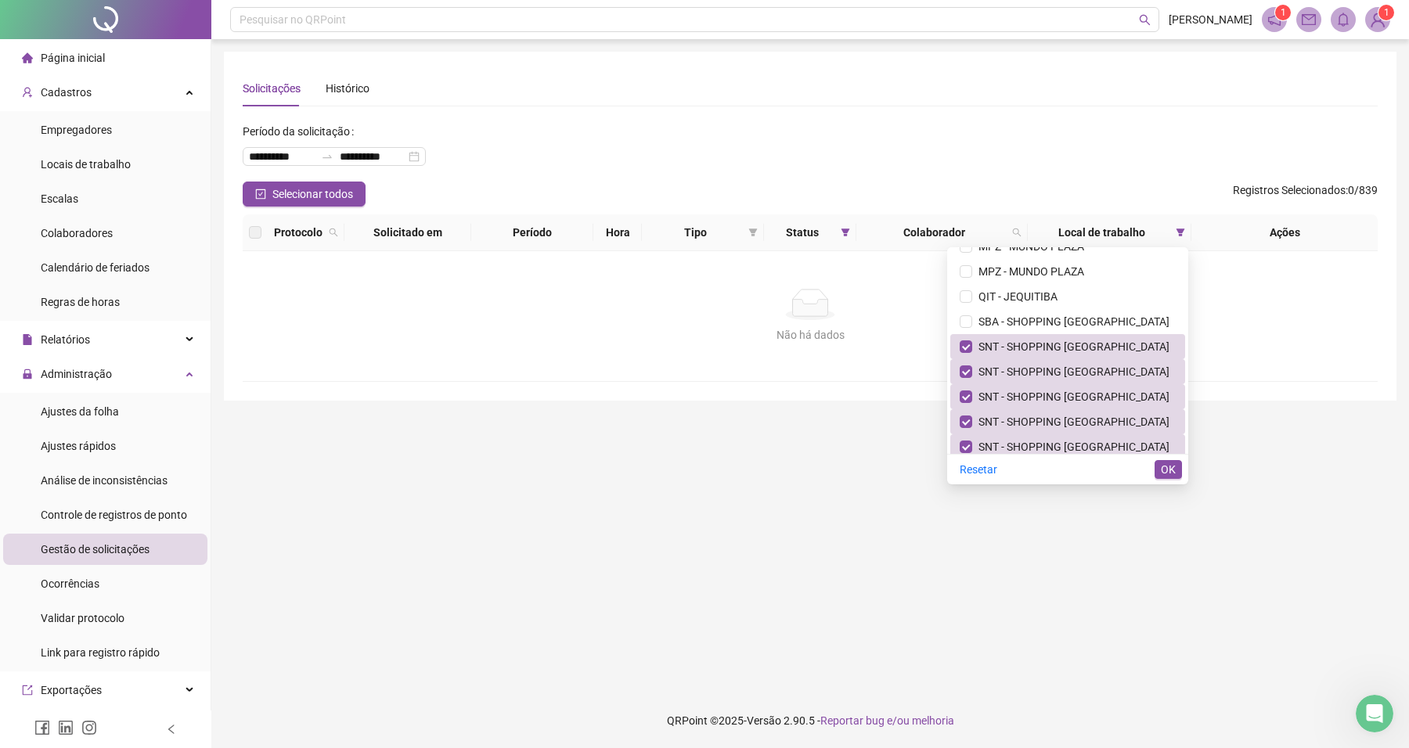
click at [1165, 455] on div "Resetar OK" at bounding box center [1067, 469] width 241 height 31
click at [1170, 459] on div "Resetar OK" at bounding box center [1067, 469] width 241 height 31
click at [1172, 466] on span "OK" at bounding box center [1168, 469] width 15 height 17
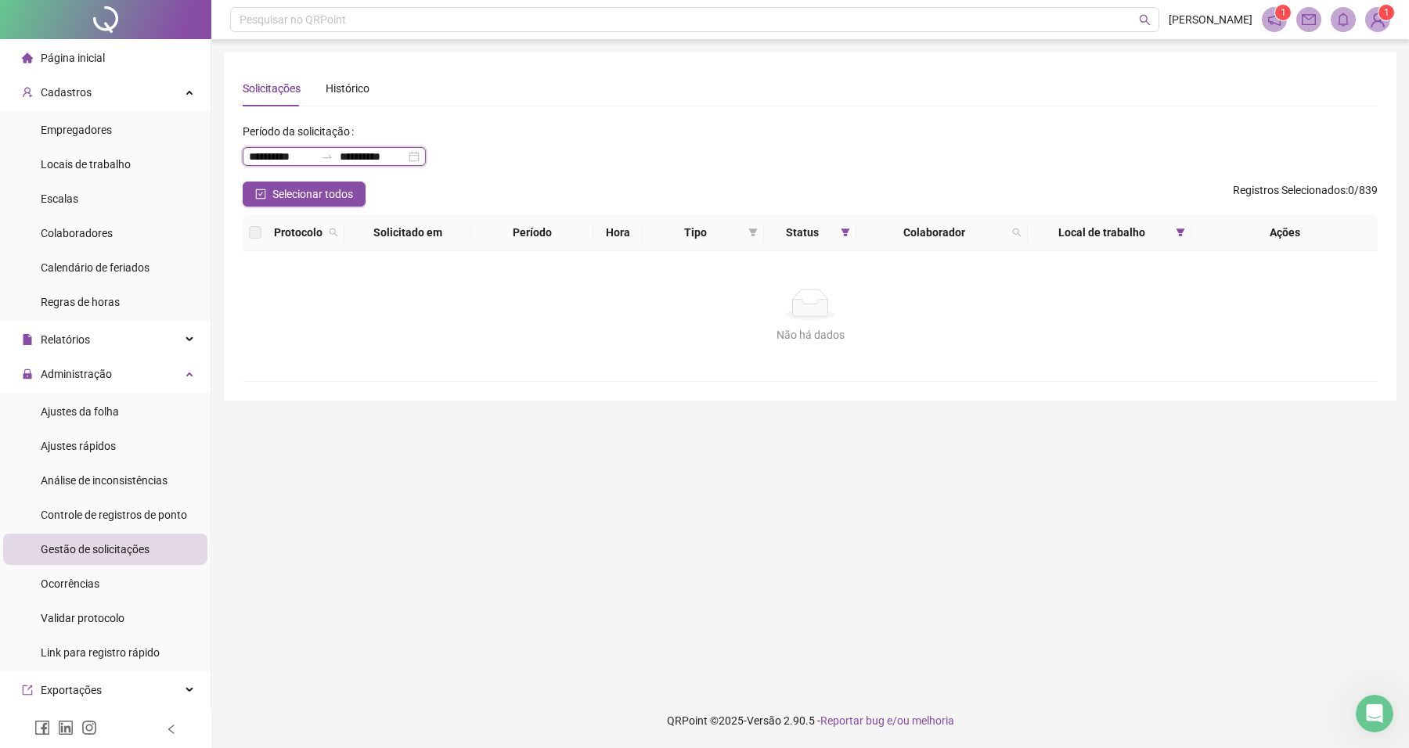
click at [405, 153] on input "**********" at bounding box center [373, 156] width 66 height 17
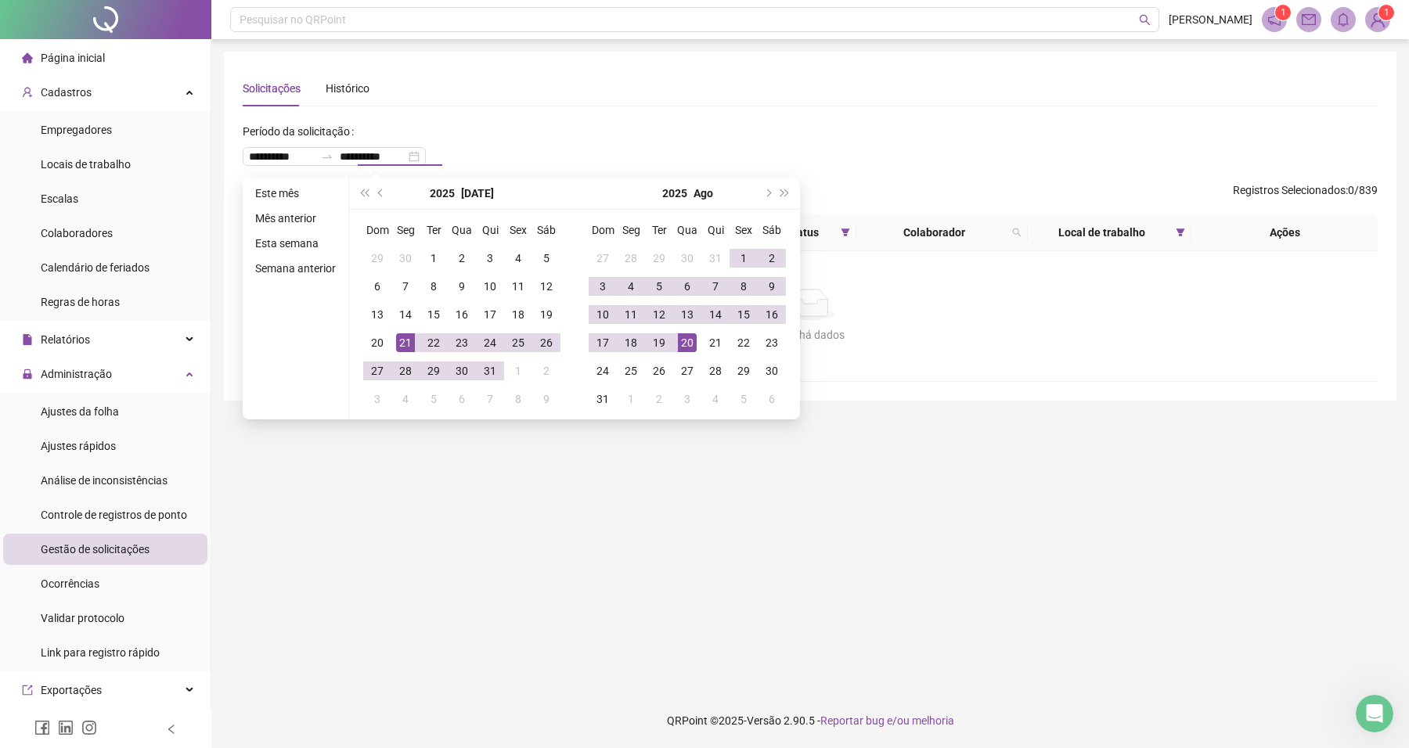
click at [878, 150] on div "**********" at bounding box center [810, 150] width 1135 height 63
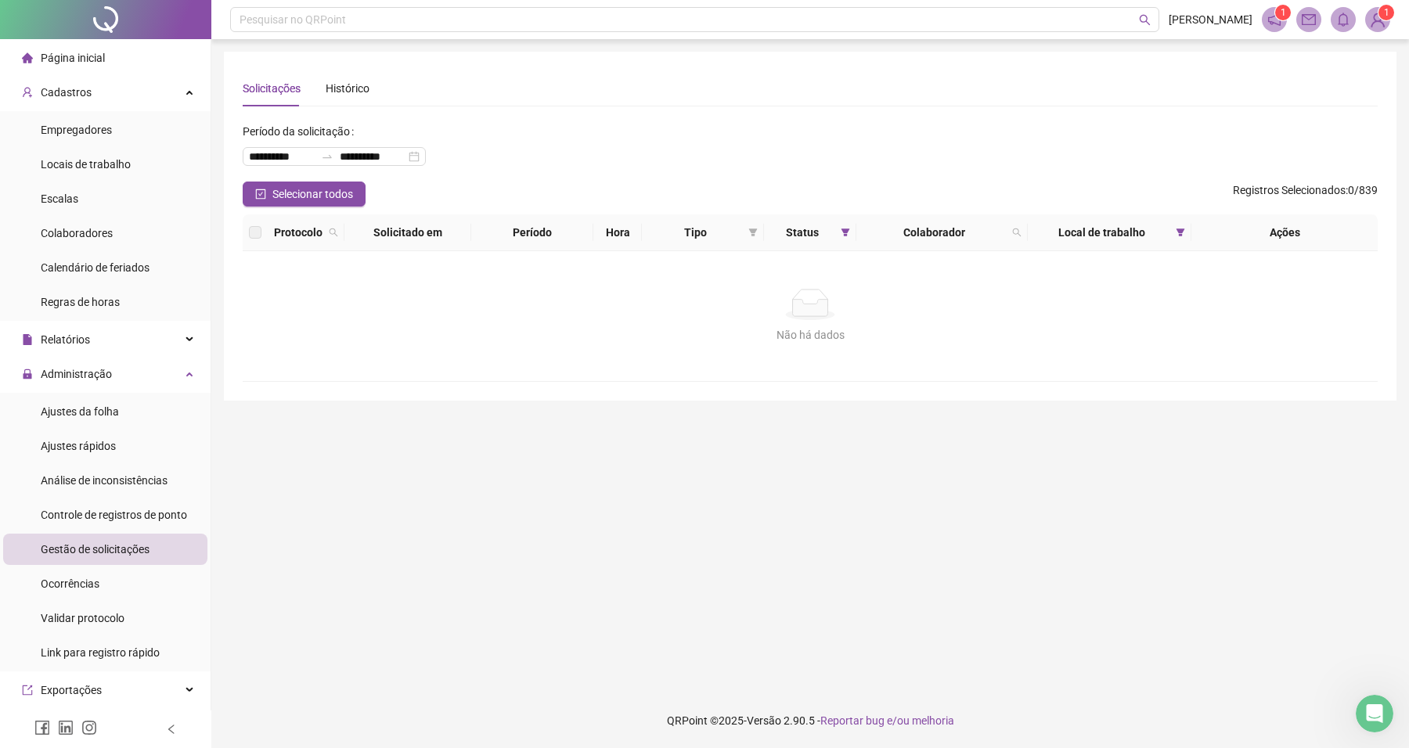
click at [1179, 235] on icon "filter" at bounding box center [1181, 233] width 9 height 8
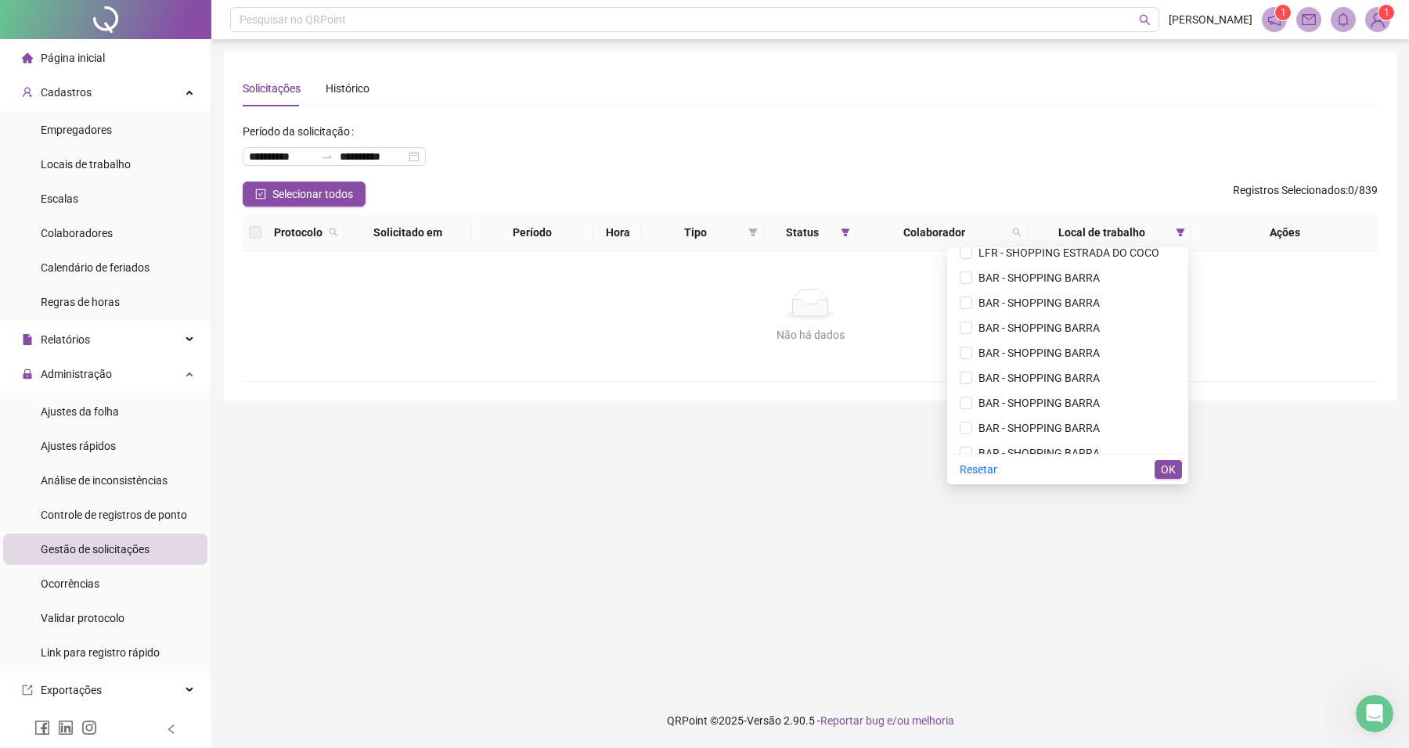
scroll to position [0, 0]
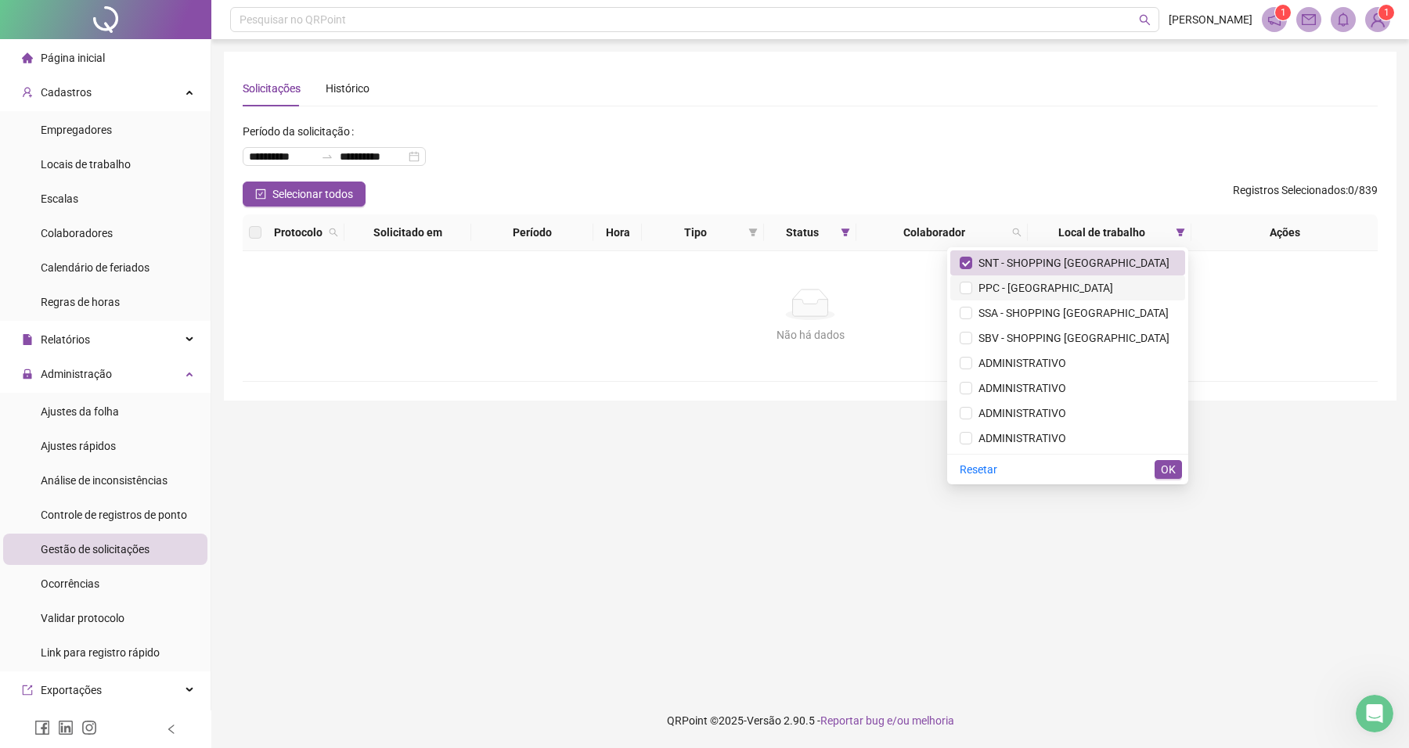
click at [1072, 288] on span "PPC - [GEOGRAPHIC_DATA]" at bounding box center [1042, 288] width 141 height 13
click at [975, 318] on span "SSA - SHOPPING [GEOGRAPHIC_DATA]" at bounding box center [1070, 313] width 196 height 13
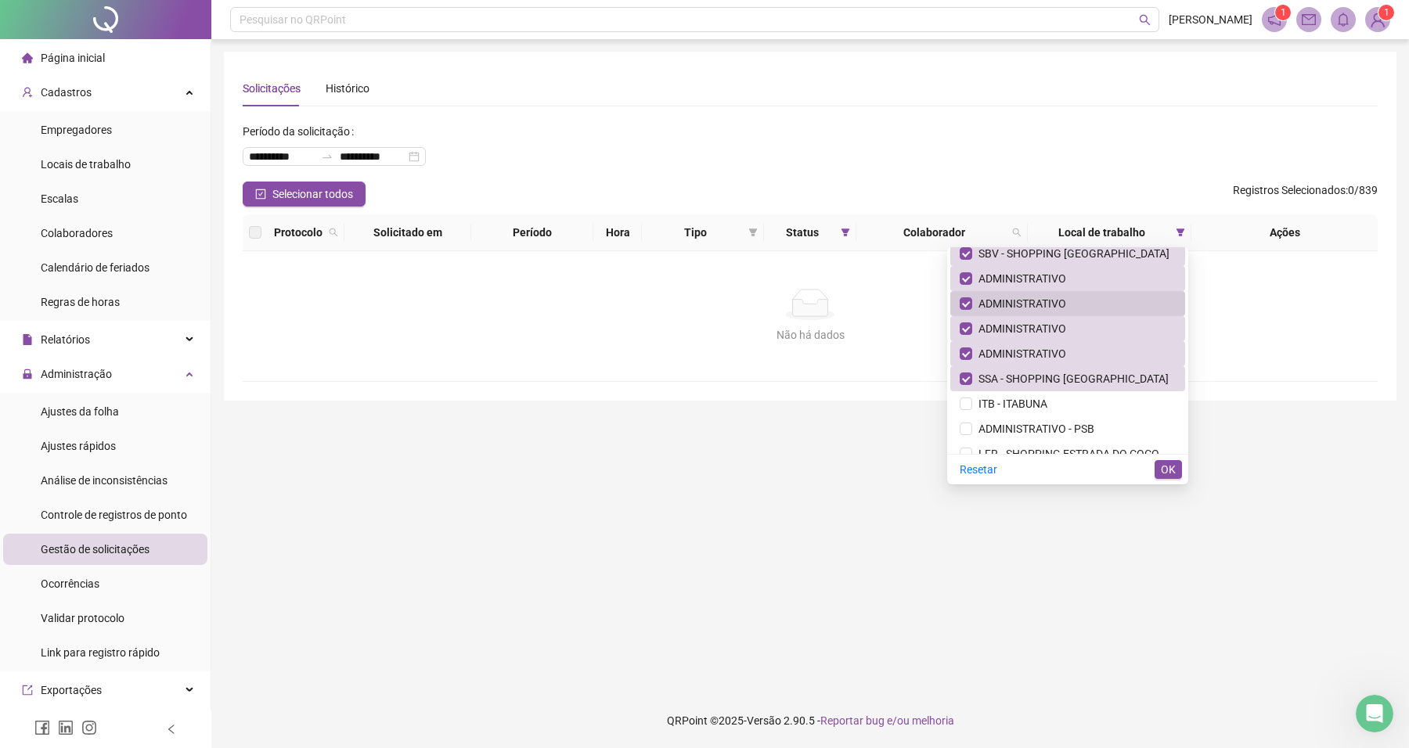
scroll to position [196, 0]
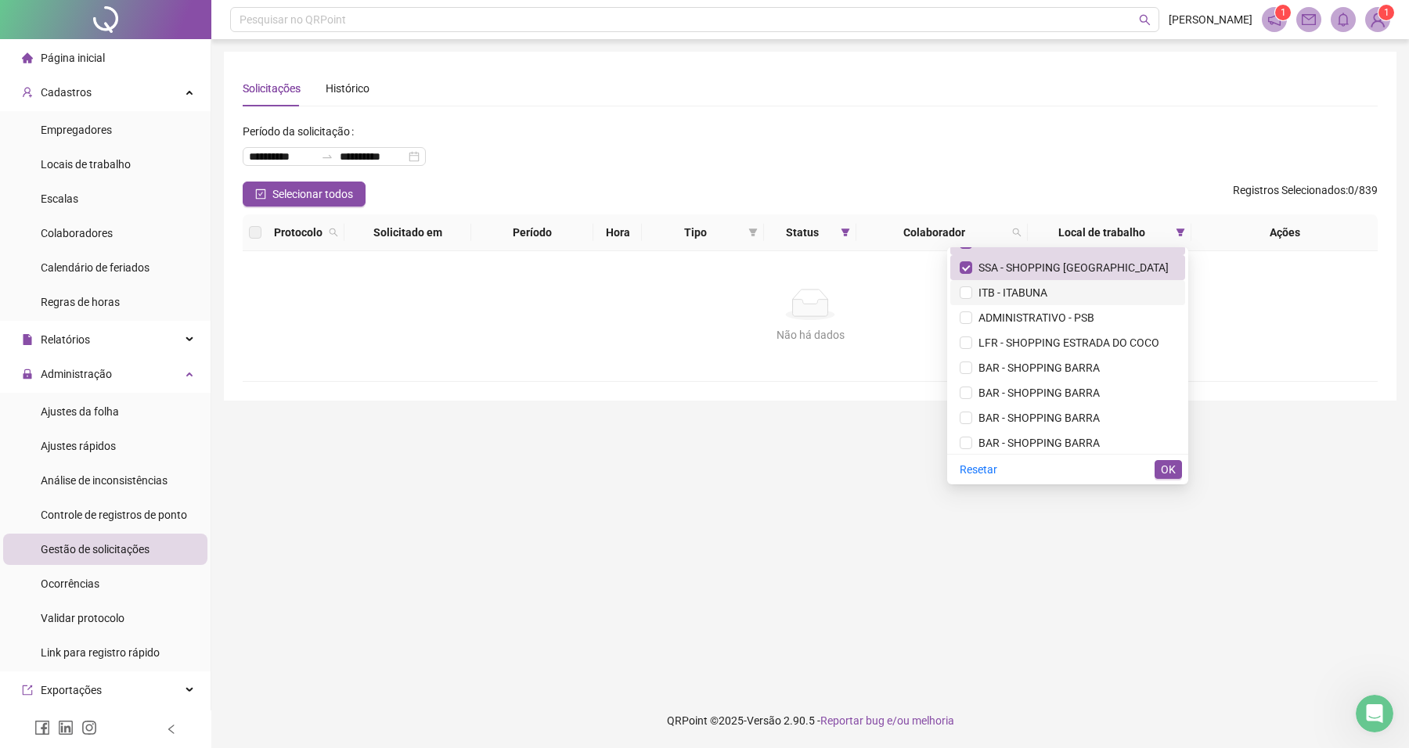
click at [1000, 284] on span "ITB - ITABUNA" at bounding box center [1068, 292] width 216 height 17
click at [994, 313] on span "ADMINISTRATIVO - PSB" at bounding box center [1033, 318] width 122 height 13
click at [991, 341] on span "LFR - SHOPPING ESTRADA DO COCO" at bounding box center [1065, 343] width 187 height 13
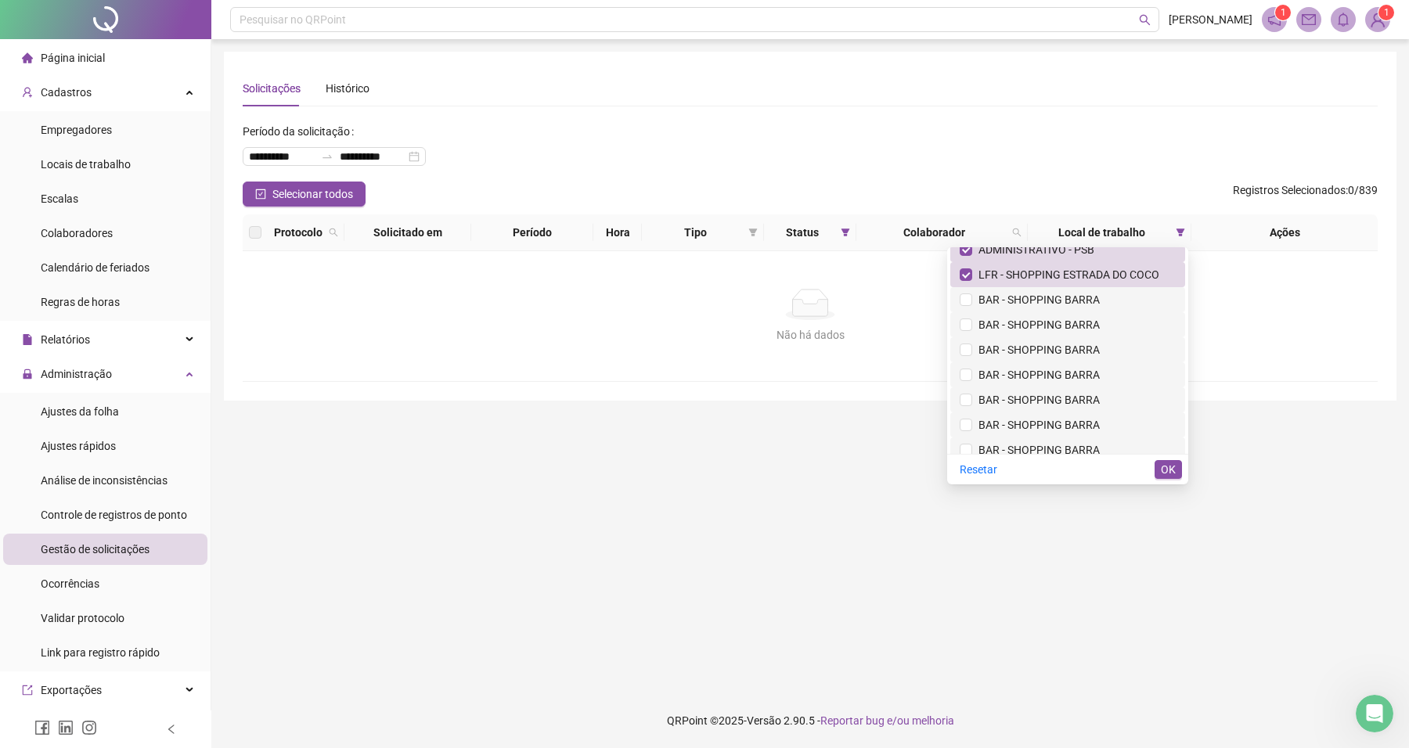
scroll to position [294, 0]
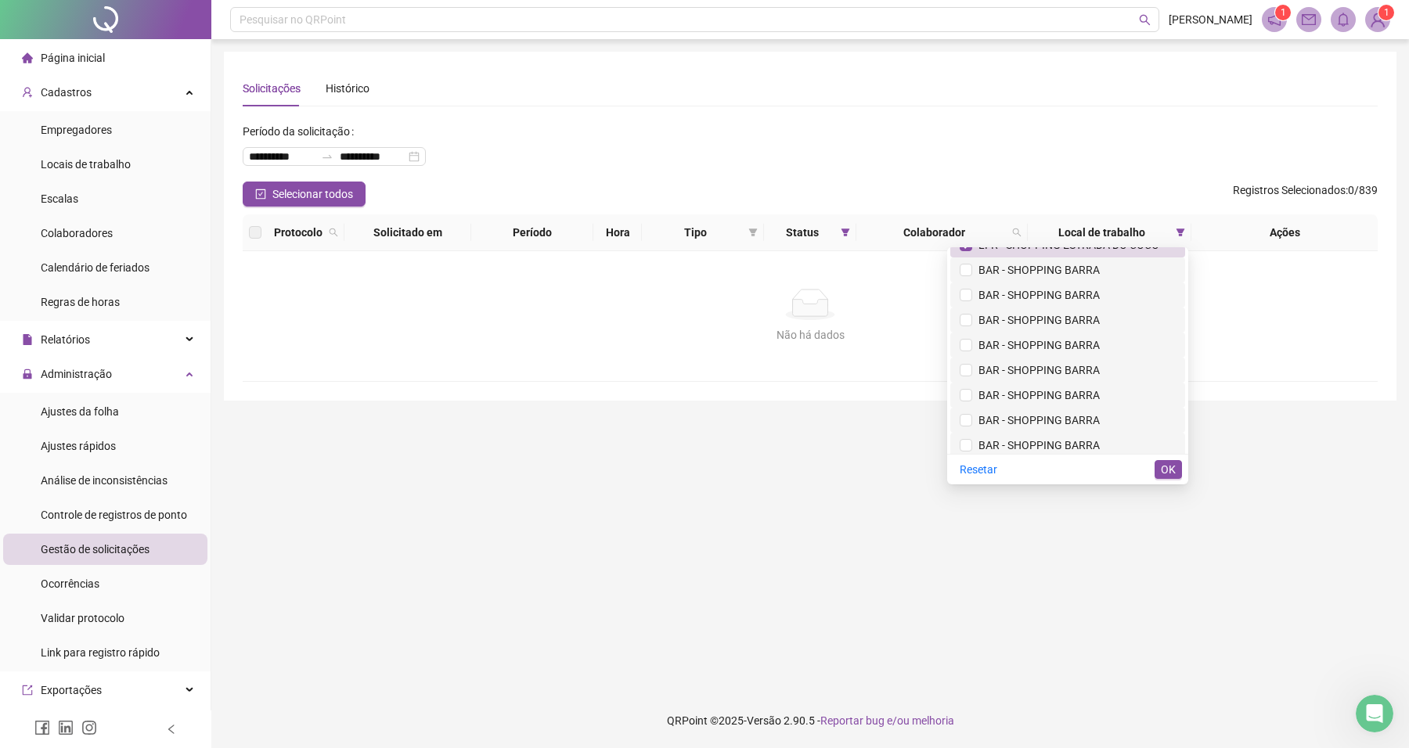
click at [1002, 369] on span "BAR - SHOPPING BARRA" at bounding box center [1036, 370] width 128 height 13
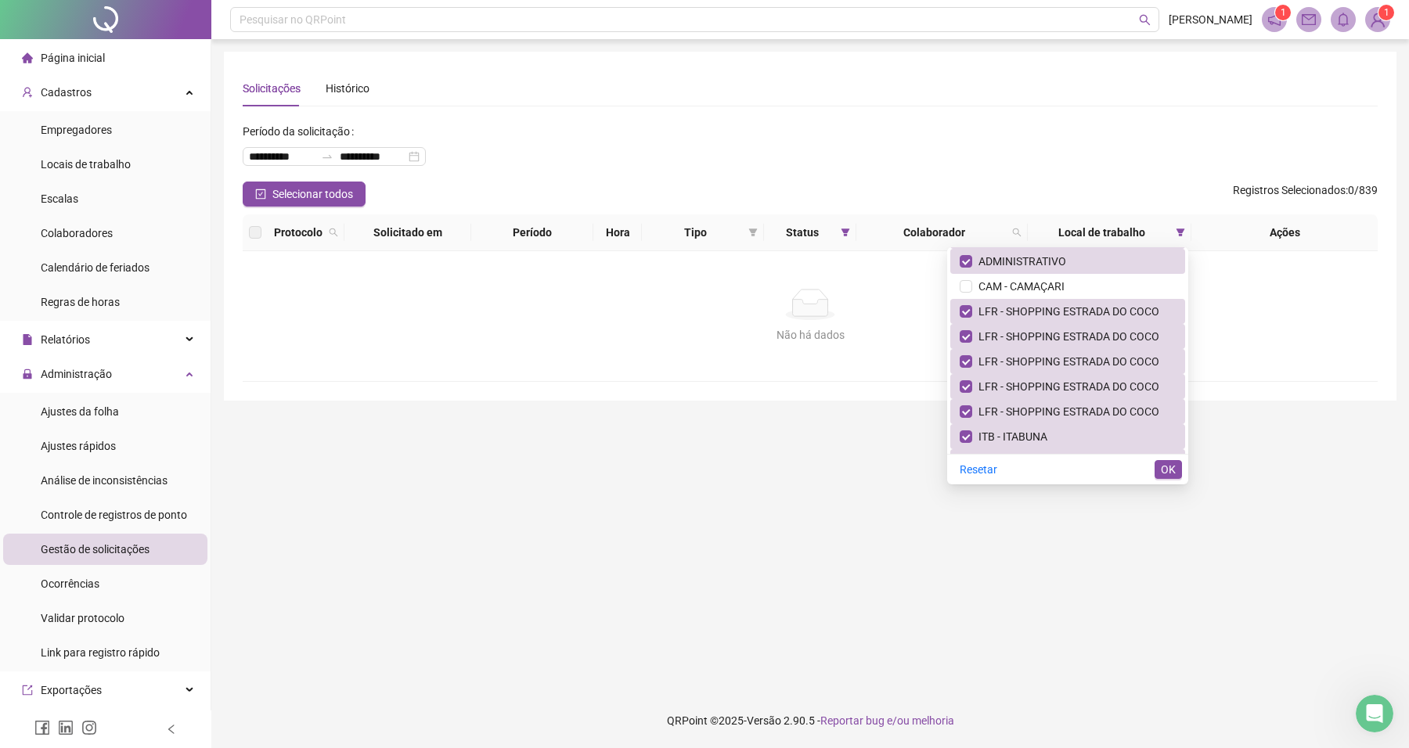
scroll to position [587, 0]
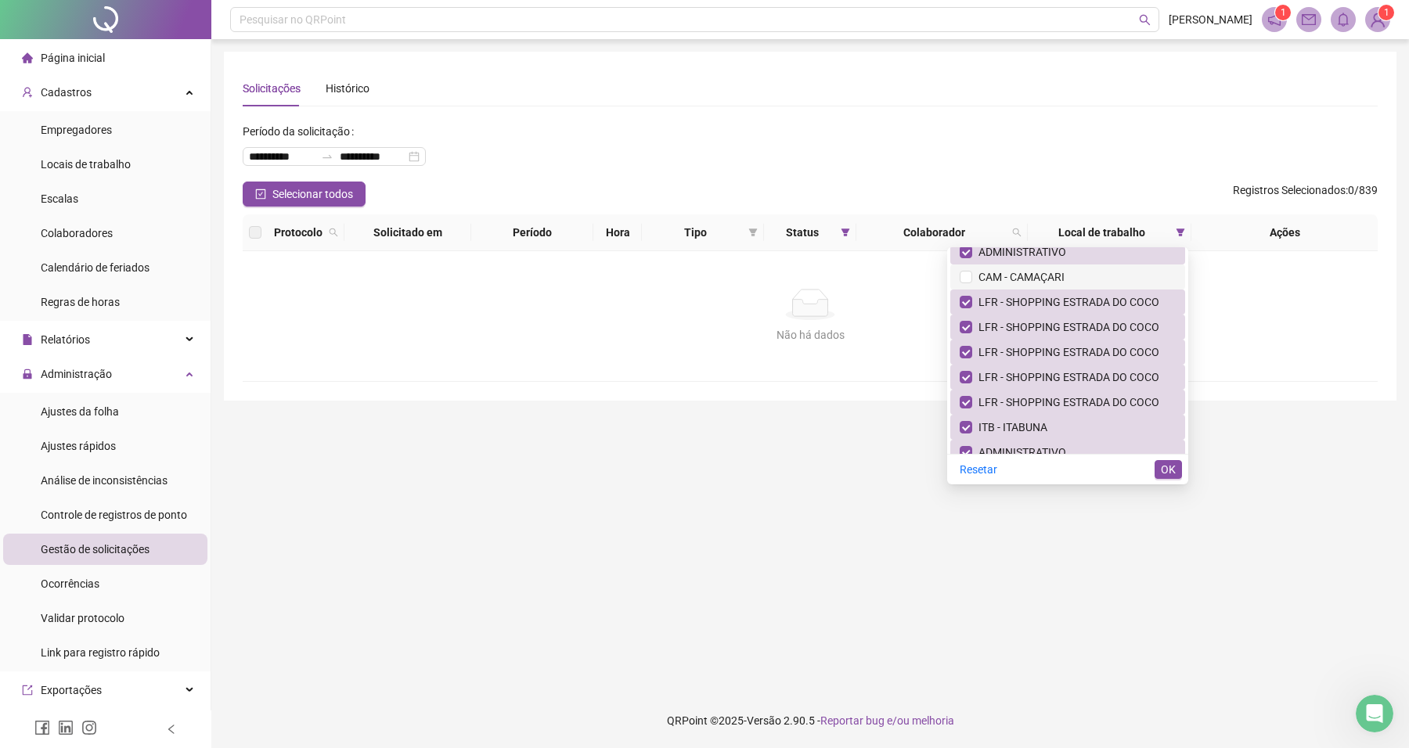
click at [1022, 265] on li "CAM - CAMAÇARI" at bounding box center [1067, 277] width 235 height 25
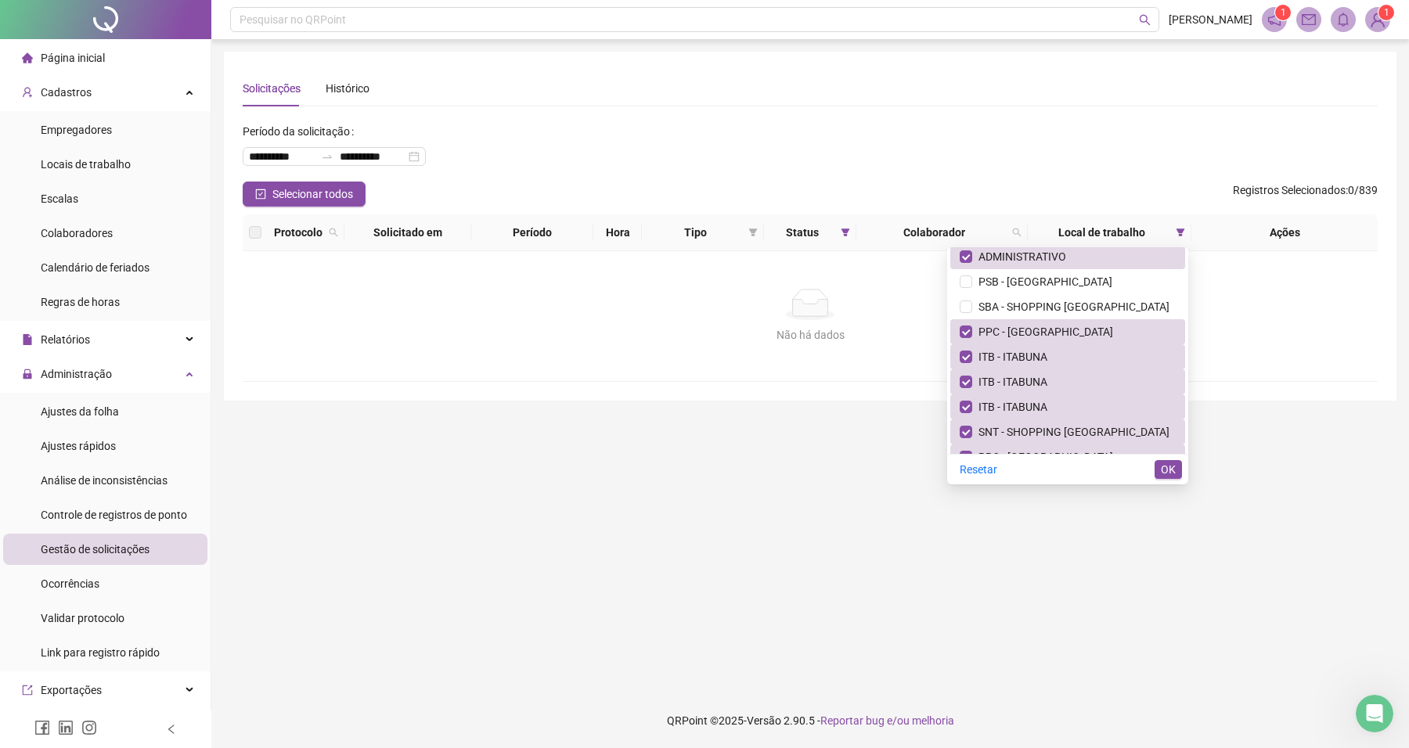
click at [1018, 276] on span "PSB - [GEOGRAPHIC_DATA]" at bounding box center [1042, 282] width 140 height 13
click at [1015, 291] on li "PSB - [GEOGRAPHIC_DATA]" at bounding box center [1067, 281] width 235 height 25
click at [1015, 302] on span "SBA - SHOPPING [GEOGRAPHIC_DATA]" at bounding box center [1070, 307] width 197 height 13
click at [1024, 279] on span "PSB - [GEOGRAPHIC_DATA]" at bounding box center [1042, 282] width 140 height 13
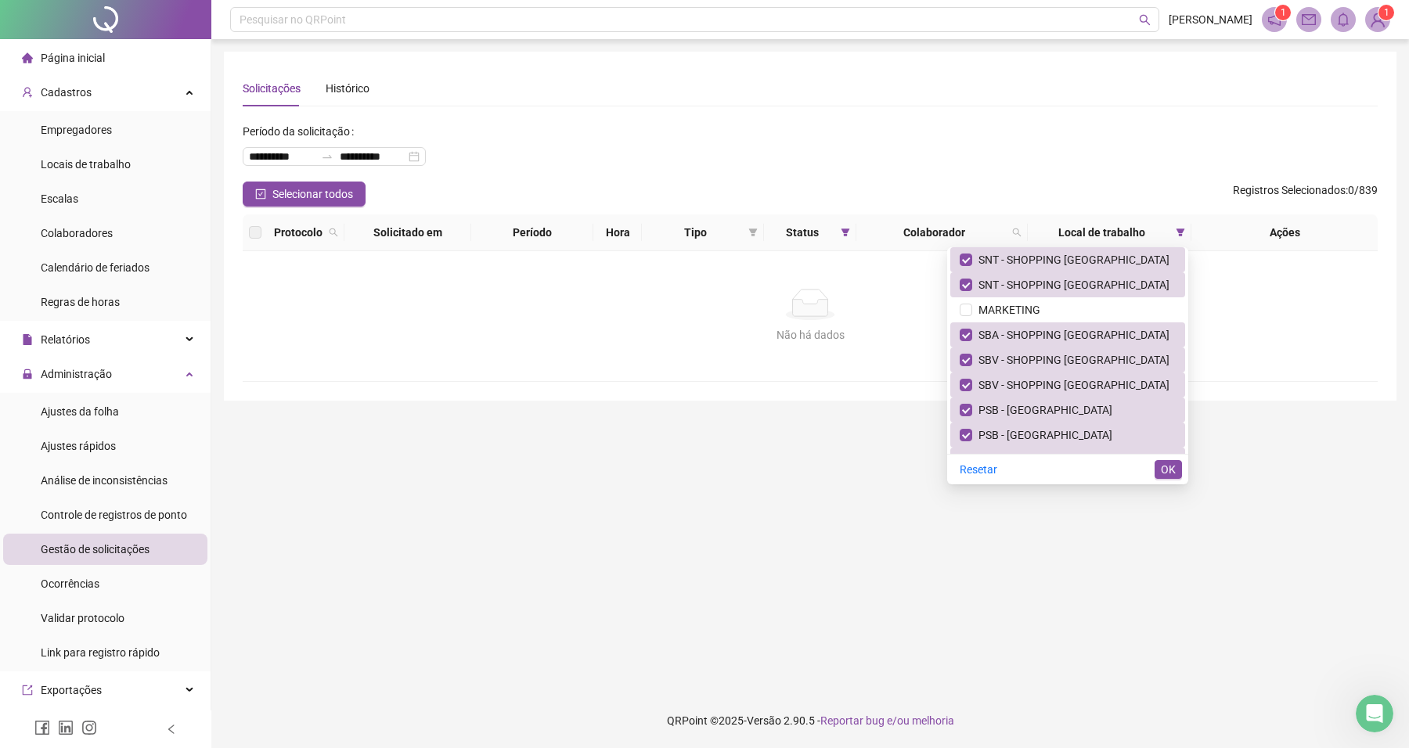
scroll to position [1174, 0]
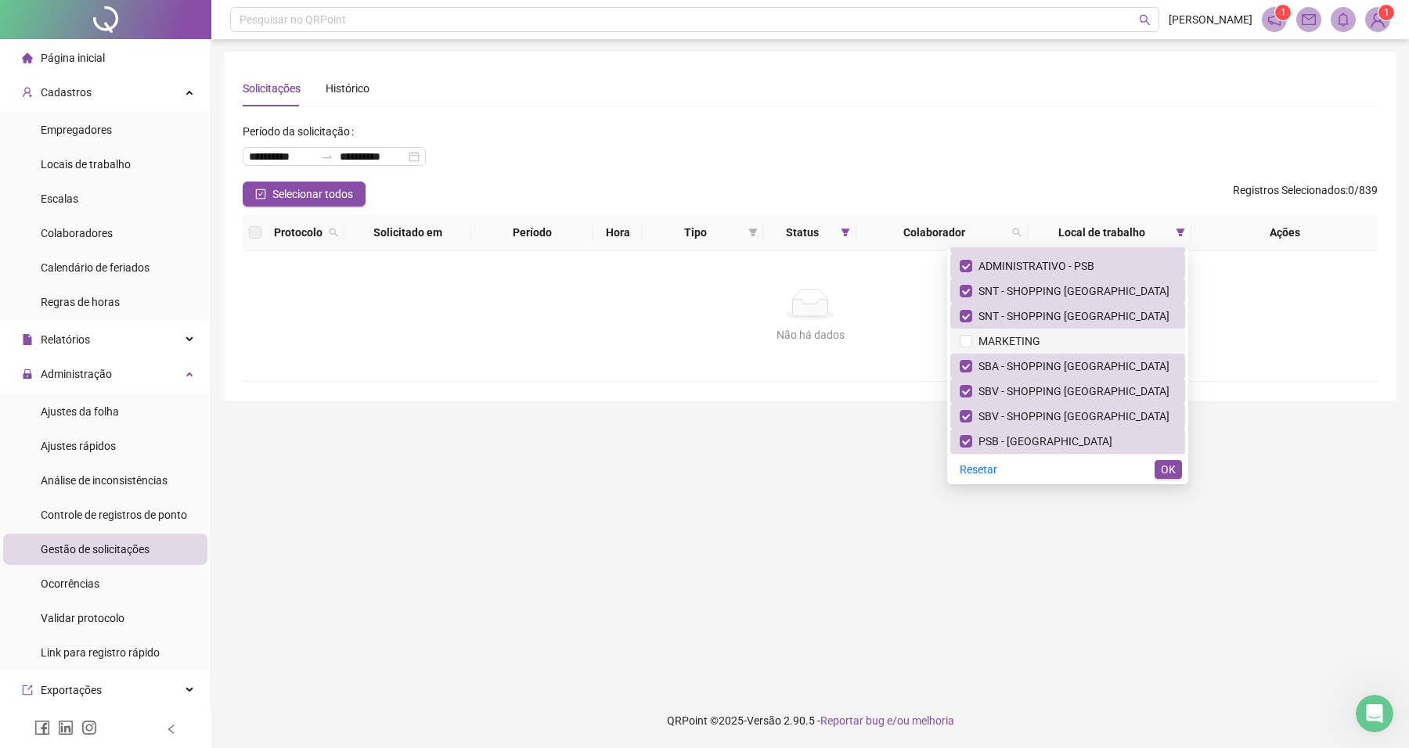
click at [1016, 338] on span "MARKETING" at bounding box center [1006, 341] width 68 height 13
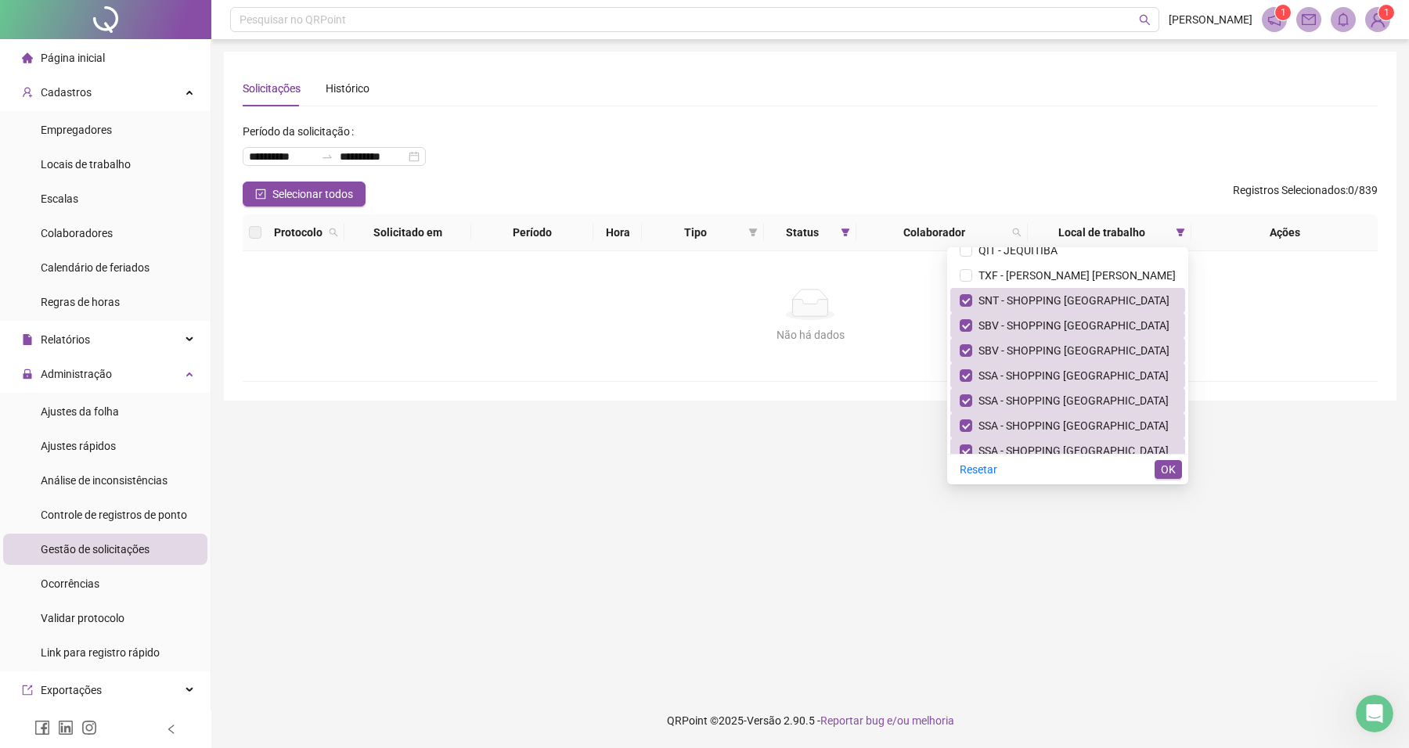
scroll to position [1468, 0]
click at [1034, 276] on span "TXF - [PERSON_NAME]" at bounding box center [1074, 273] width 204 height 13
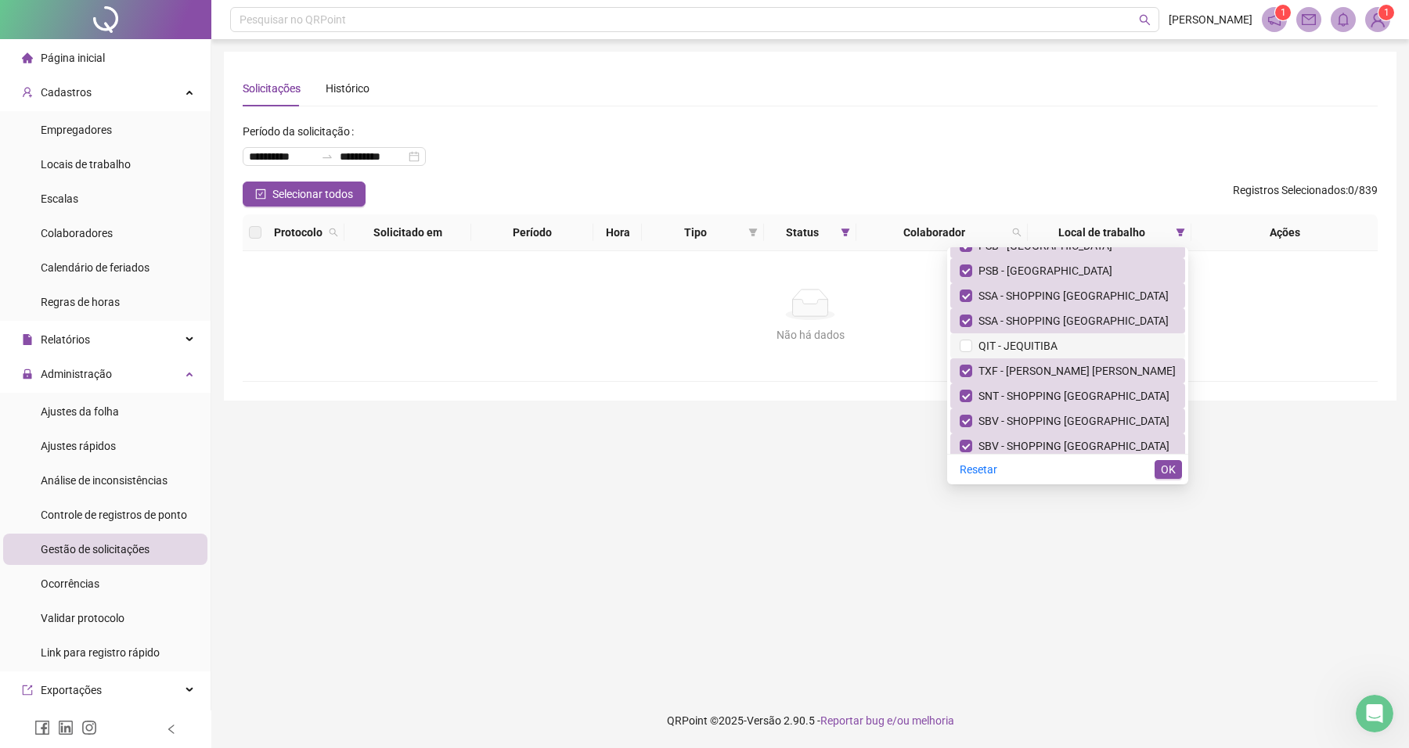
click at [1033, 347] on span "QIT - JEQUITIBA" at bounding box center [1014, 346] width 85 height 13
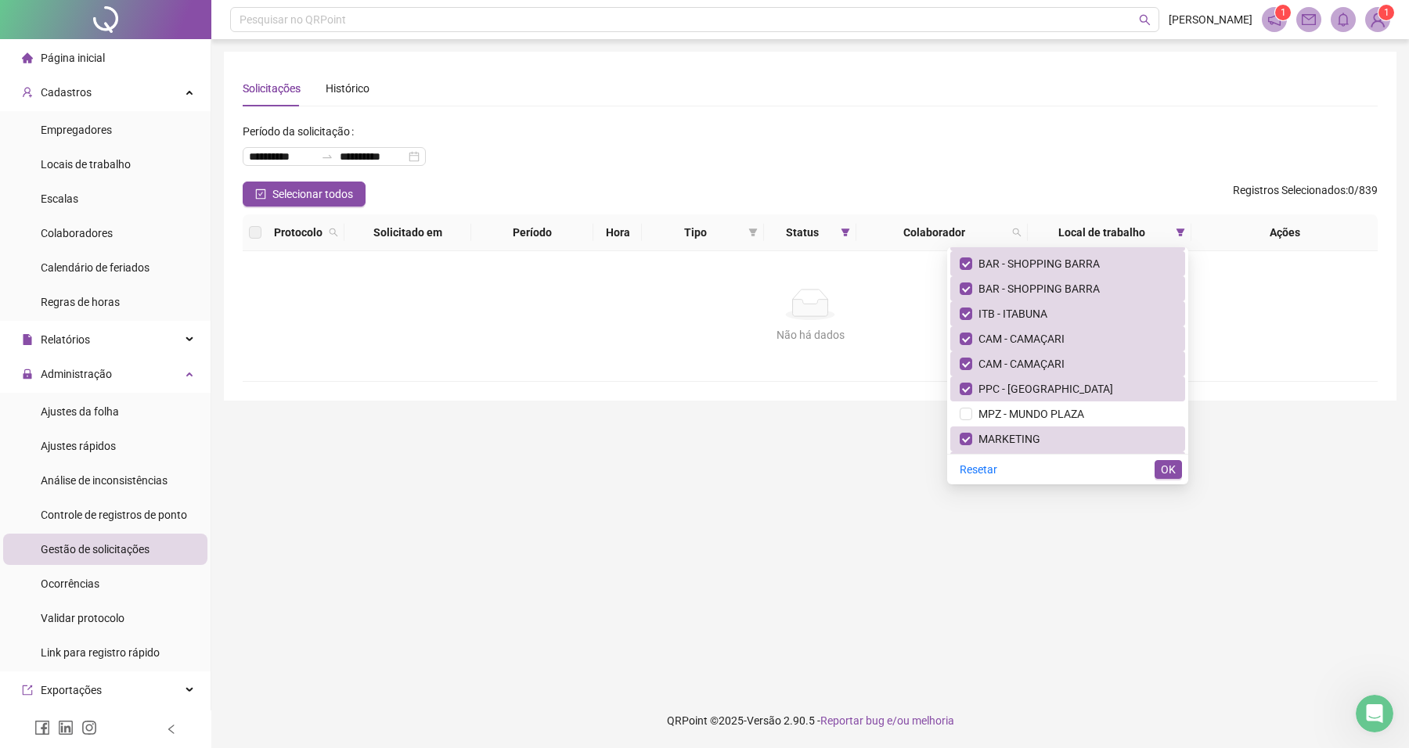
scroll to position [1957, 0]
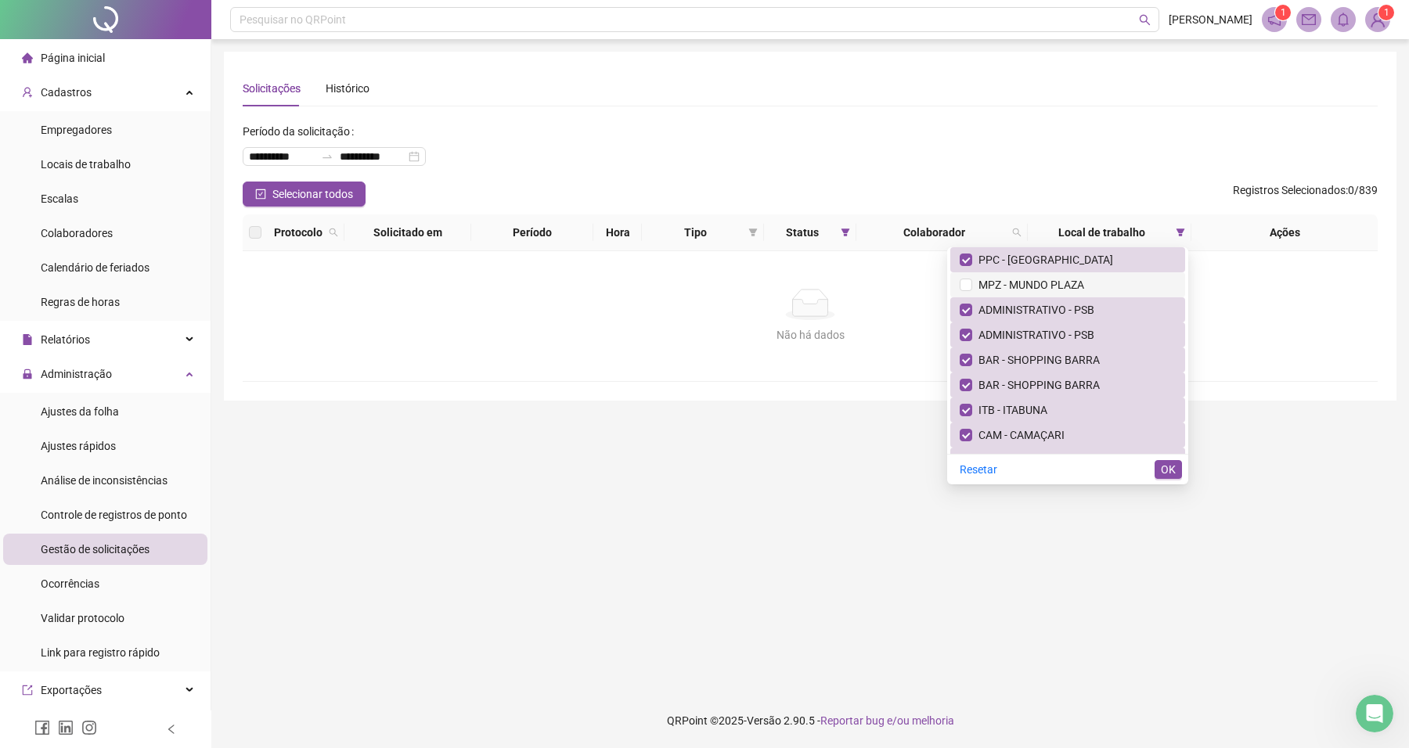
drag, startPoint x: 1031, startPoint y: 282, endPoint x: 1031, endPoint y: 291, distance: 9.4
click at [1031, 280] on span "MPZ - MUNDO PLAZA" at bounding box center [1028, 285] width 112 height 13
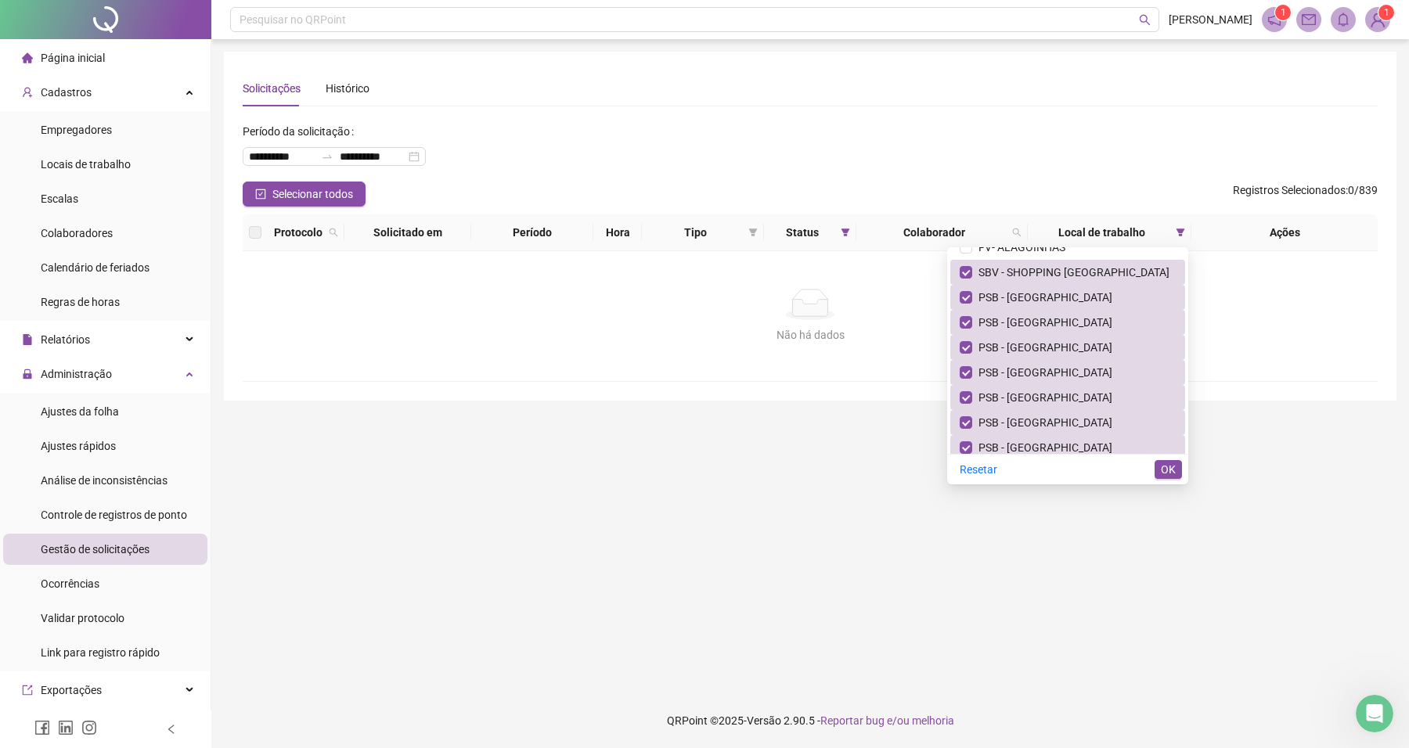
scroll to position [3425, 0]
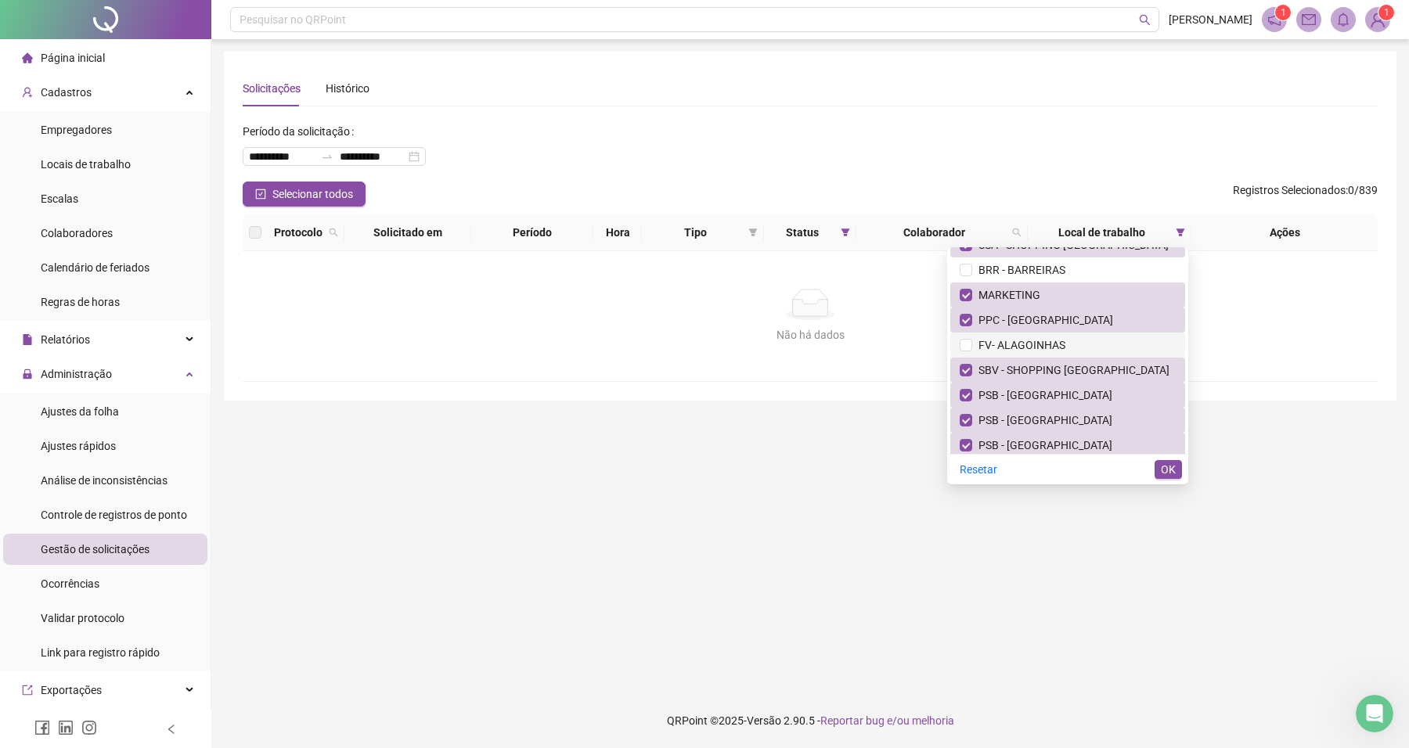
click at [1030, 339] on span "FV- ALAGOINHAS" at bounding box center [1018, 345] width 93 height 13
click at [1026, 267] on span "BRR - BARREIRAS" at bounding box center [1018, 270] width 93 height 13
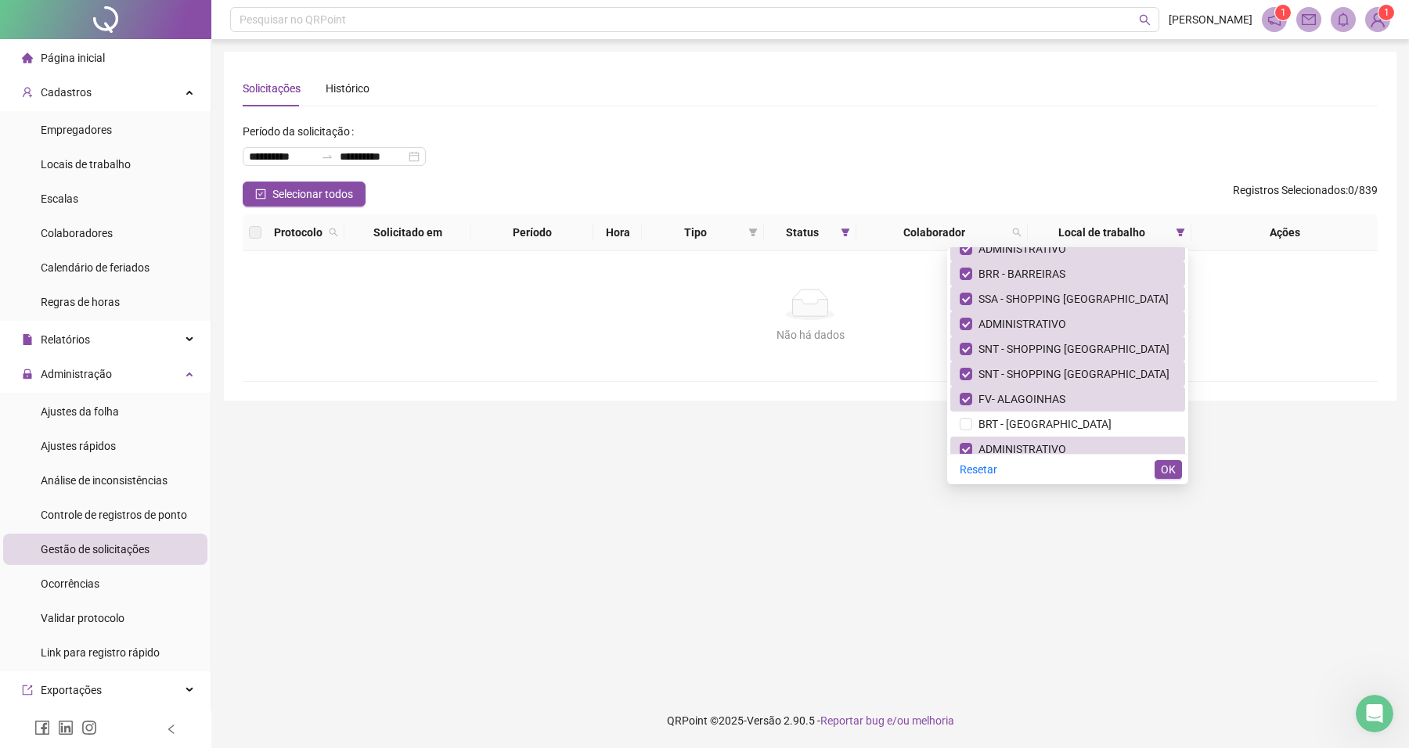
scroll to position [4306, 0]
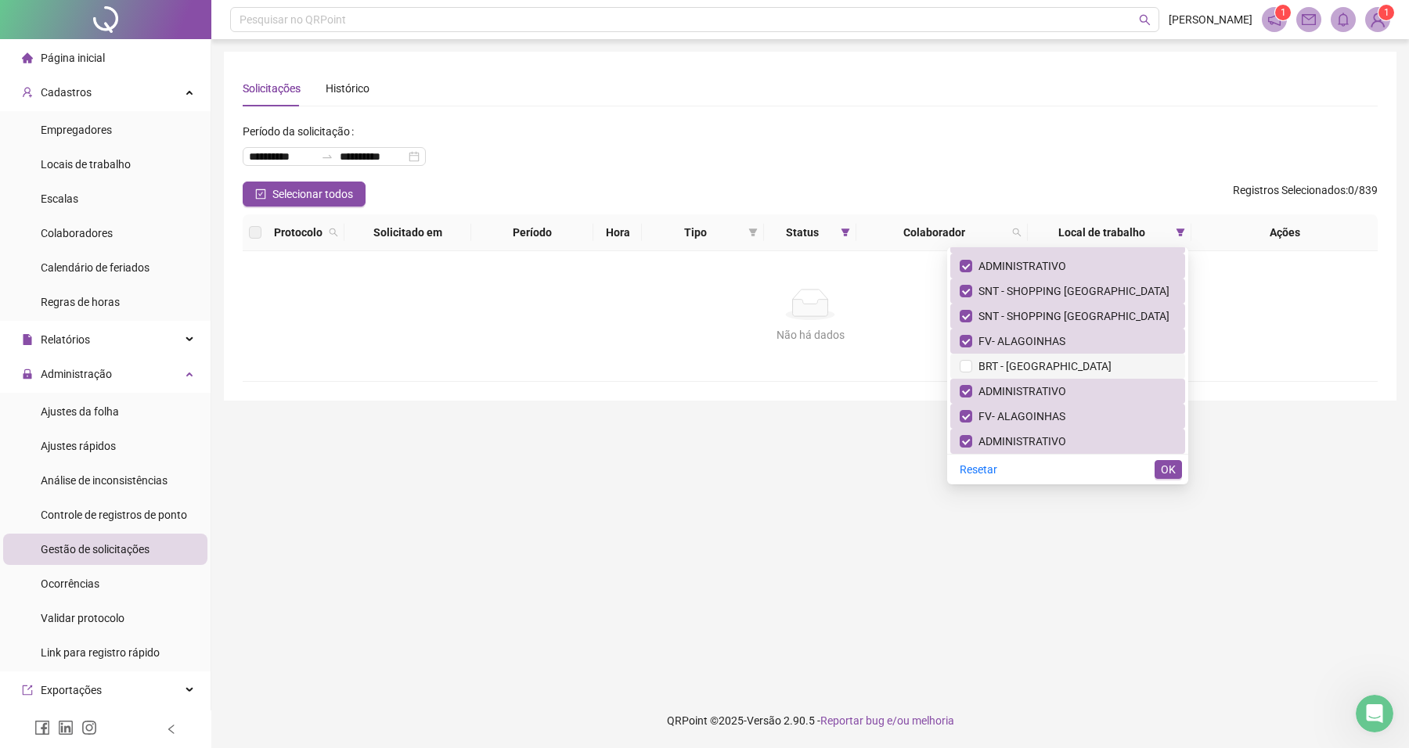
click at [1058, 374] on li "BRT - [GEOGRAPHIC_DATA]" at bounding box center [1067, 366] width 235 height 25
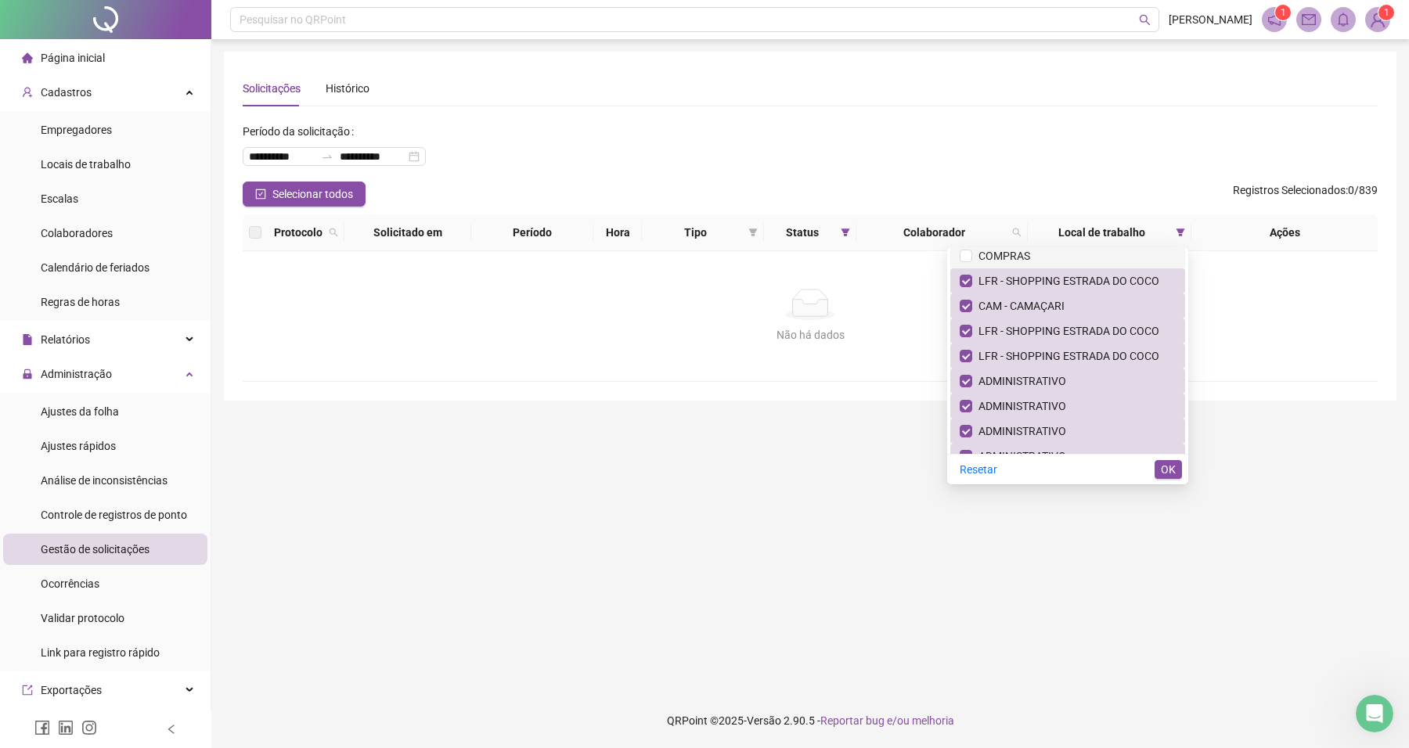
click at [1011, 257] on span "COMPRAS" at bounding box center [1001, 256] width 58 height 13
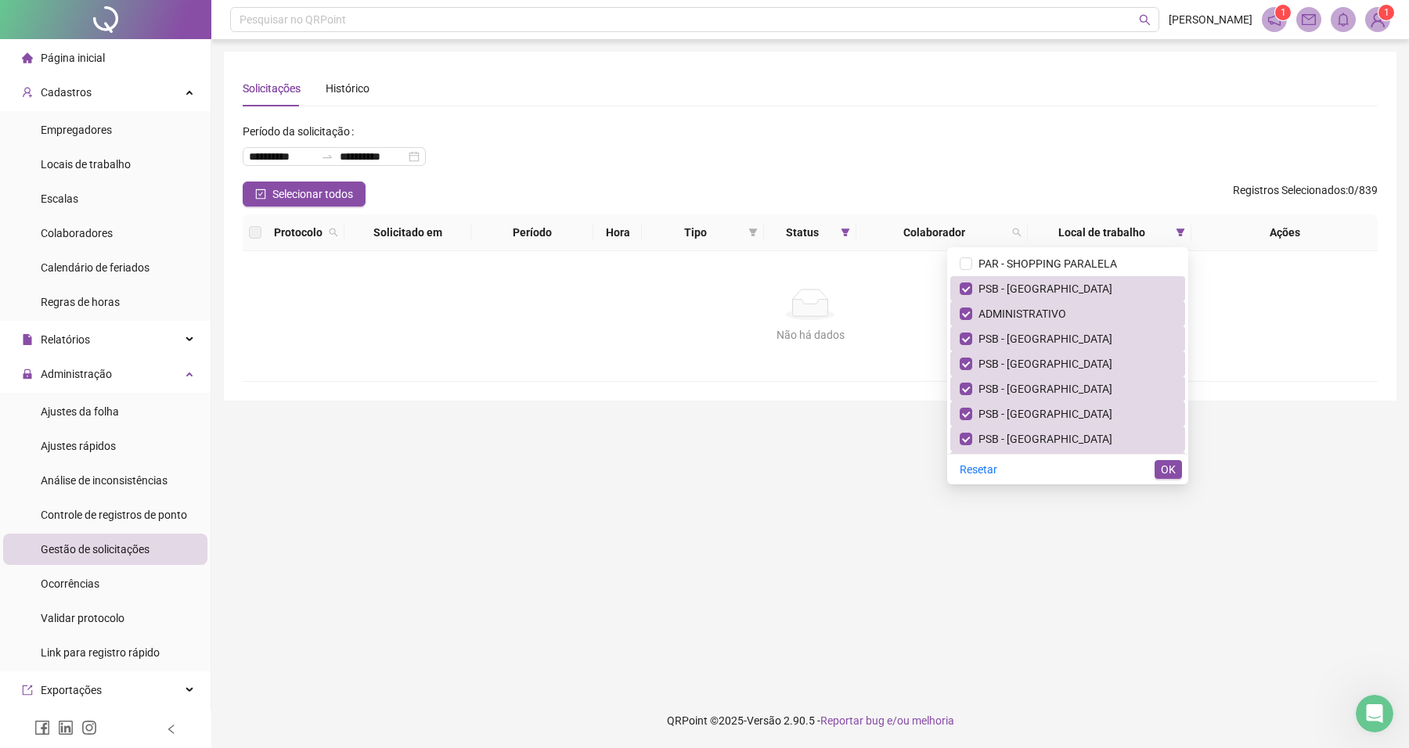
scroll to position [9492, 0]
click at [1067, 261] on span "PAR - SHOPPING PARALELA" at bounding box center [1044, 265] width 145 height 13
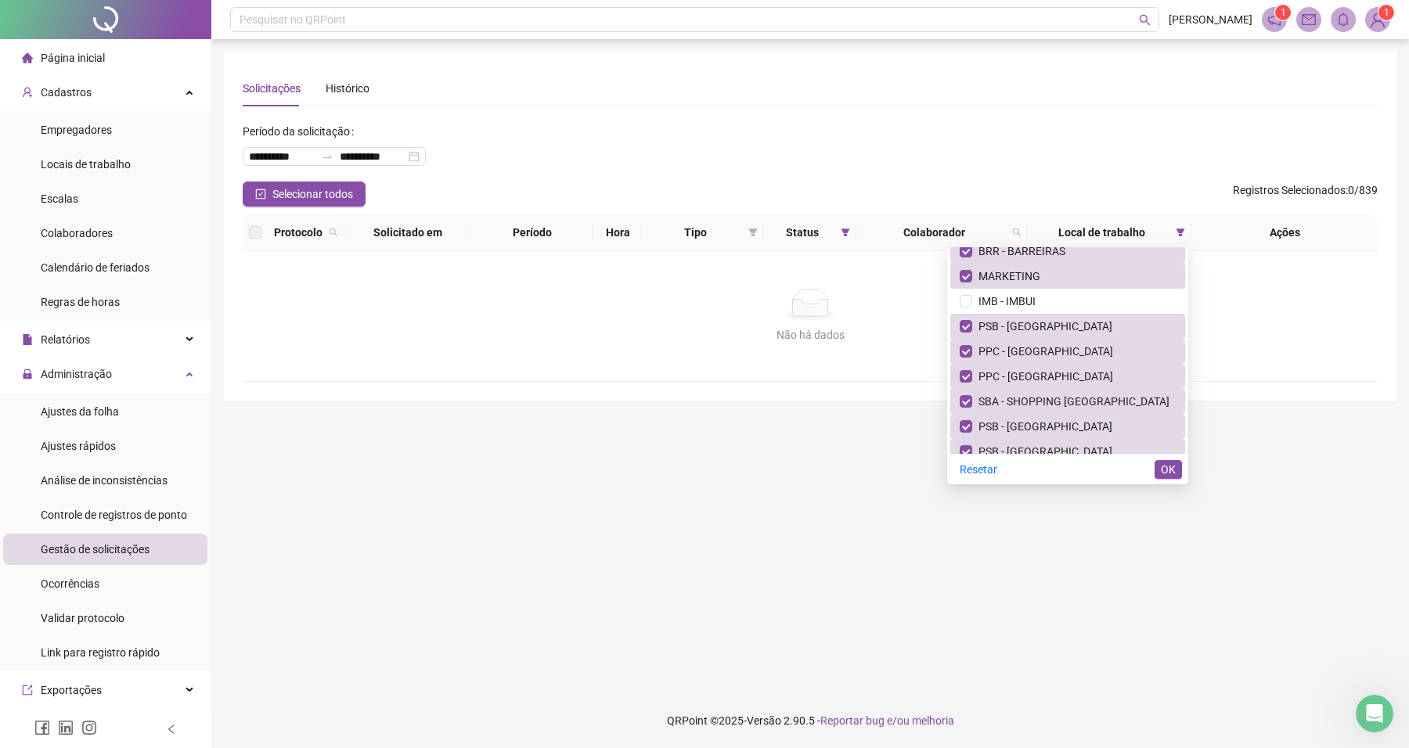
scroll to position [10470, 0]
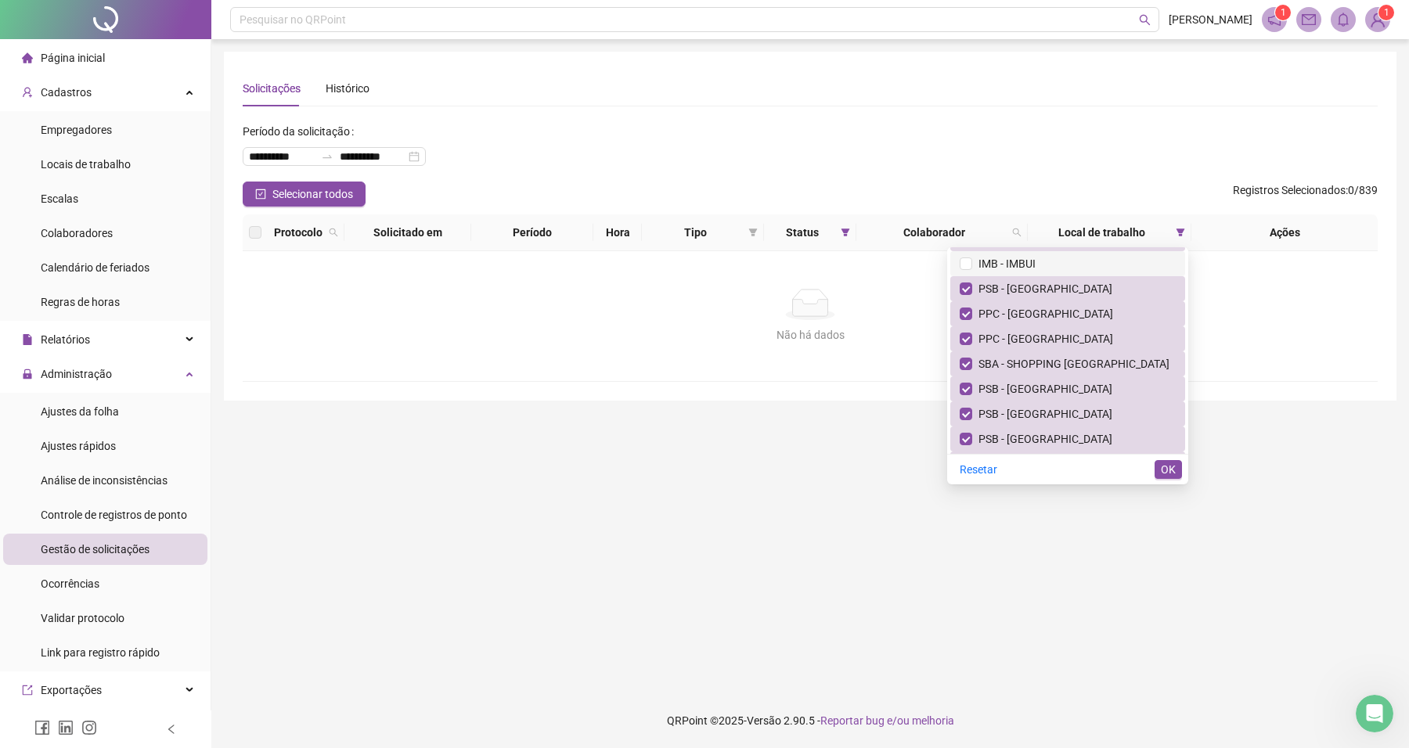
click at [1012, 268] on span "IMB - IMBUI" at bounding box center [1068, 263] width 216 height 17
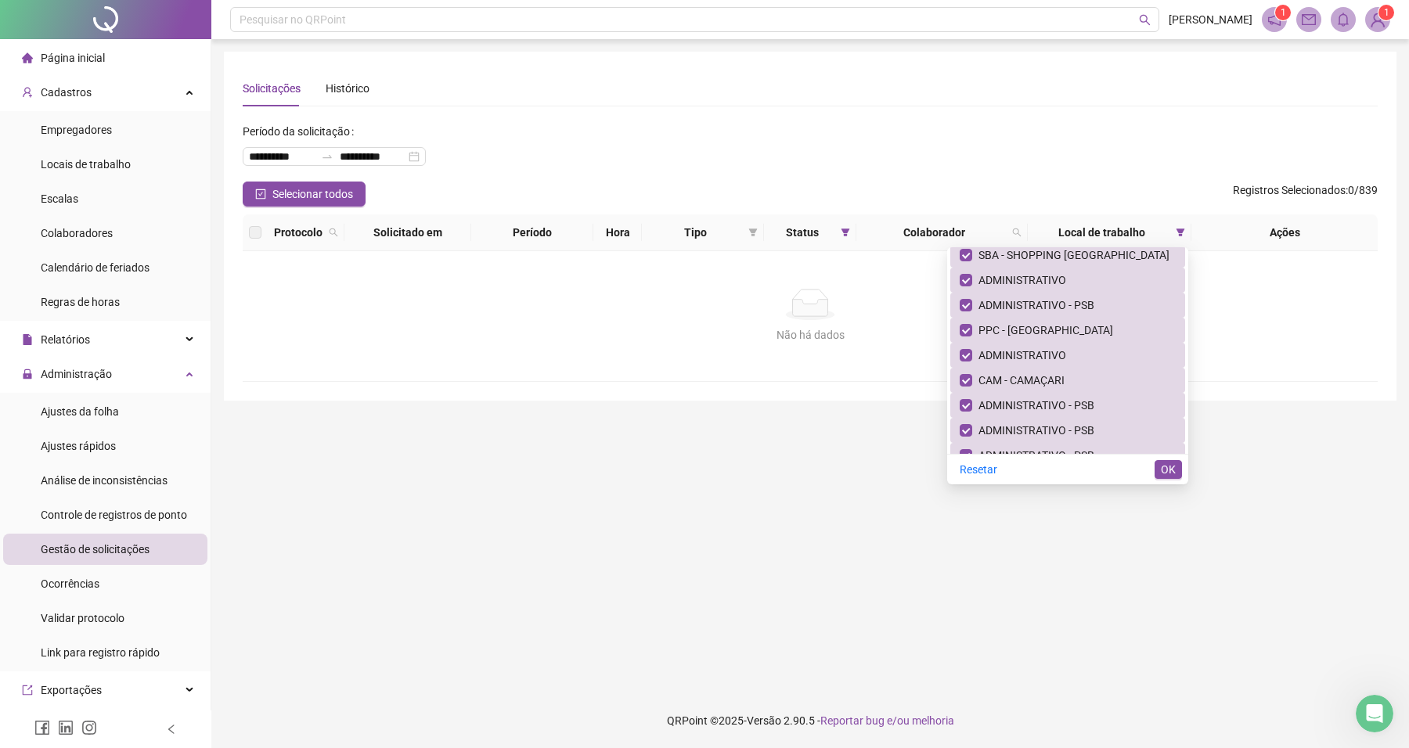
scroll to position [20812, 0]
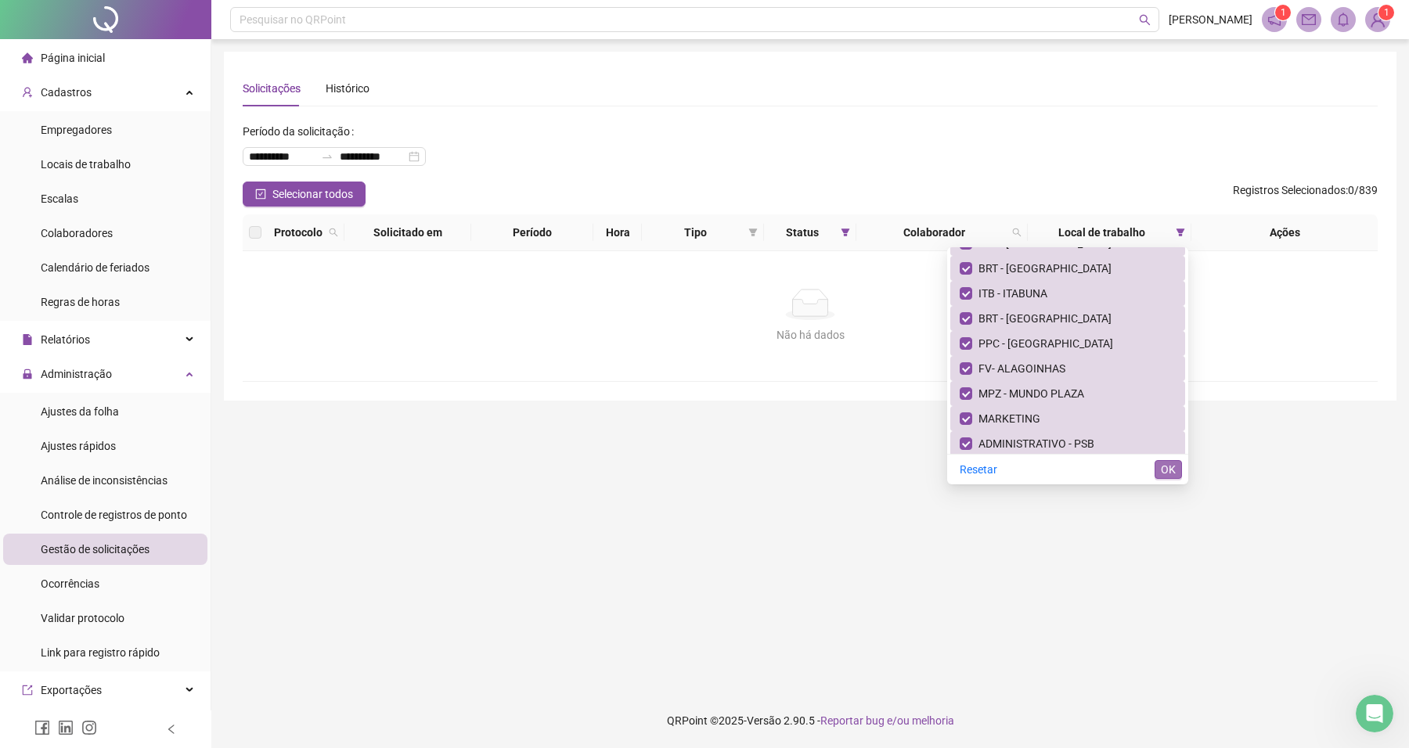
click at [1176, 472] on button "OK" at bounding box center [1168, 469] width 27 height 19
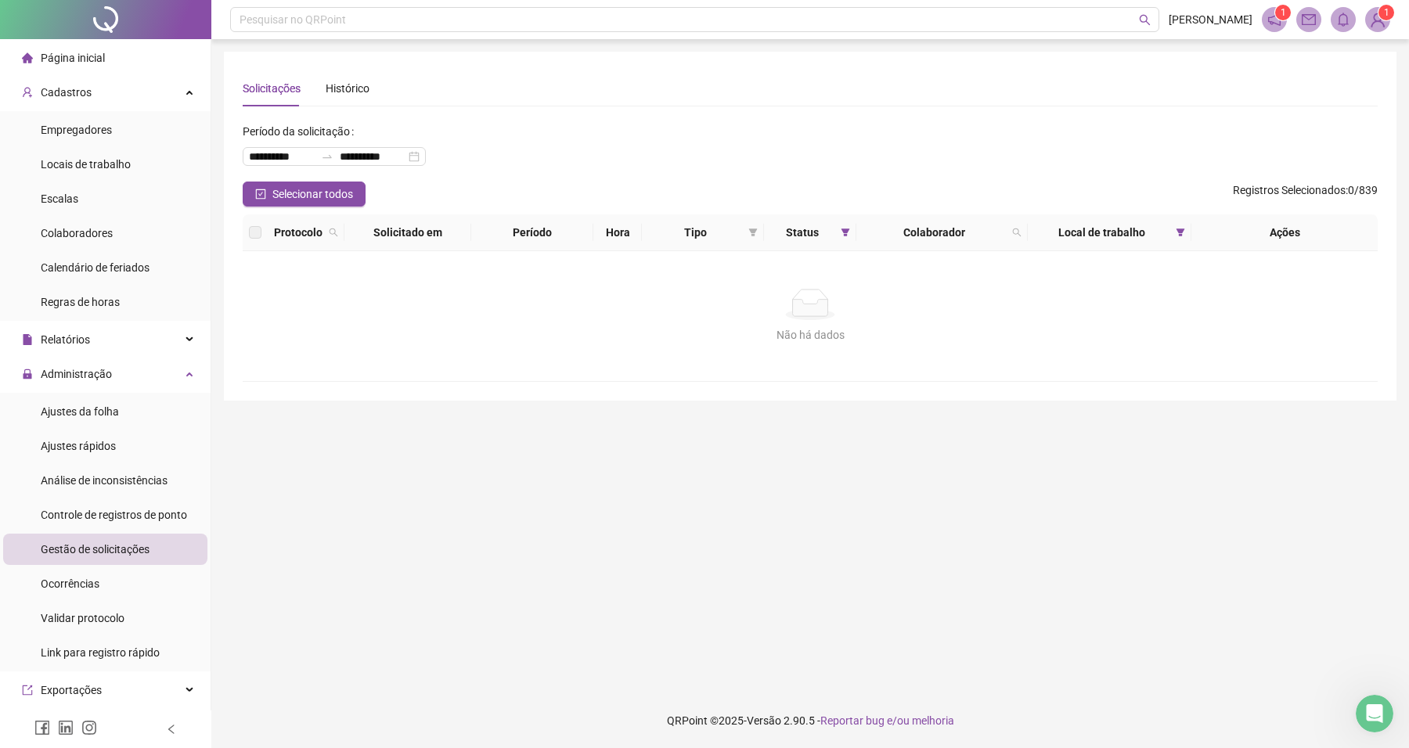
click at [1176, 474] on main "**********" at bounding box center [810, 366] width 1173 height 629
drag, startPoint x: 1227, startPoint y: 333, endPoint x: 474, endPoint y: 276, distance: 756.0
click at [474, 276] on div "Não há dados Não há dados" at bounding box center [810, 316] width 1135 height 130
click at [1136, 327] on div "Não há dados" at bounding box center [810, 334] width 1098 height 17
click at [1181, 229] on icon "filter" at bounding box center [1181, 233] width 9 height 8
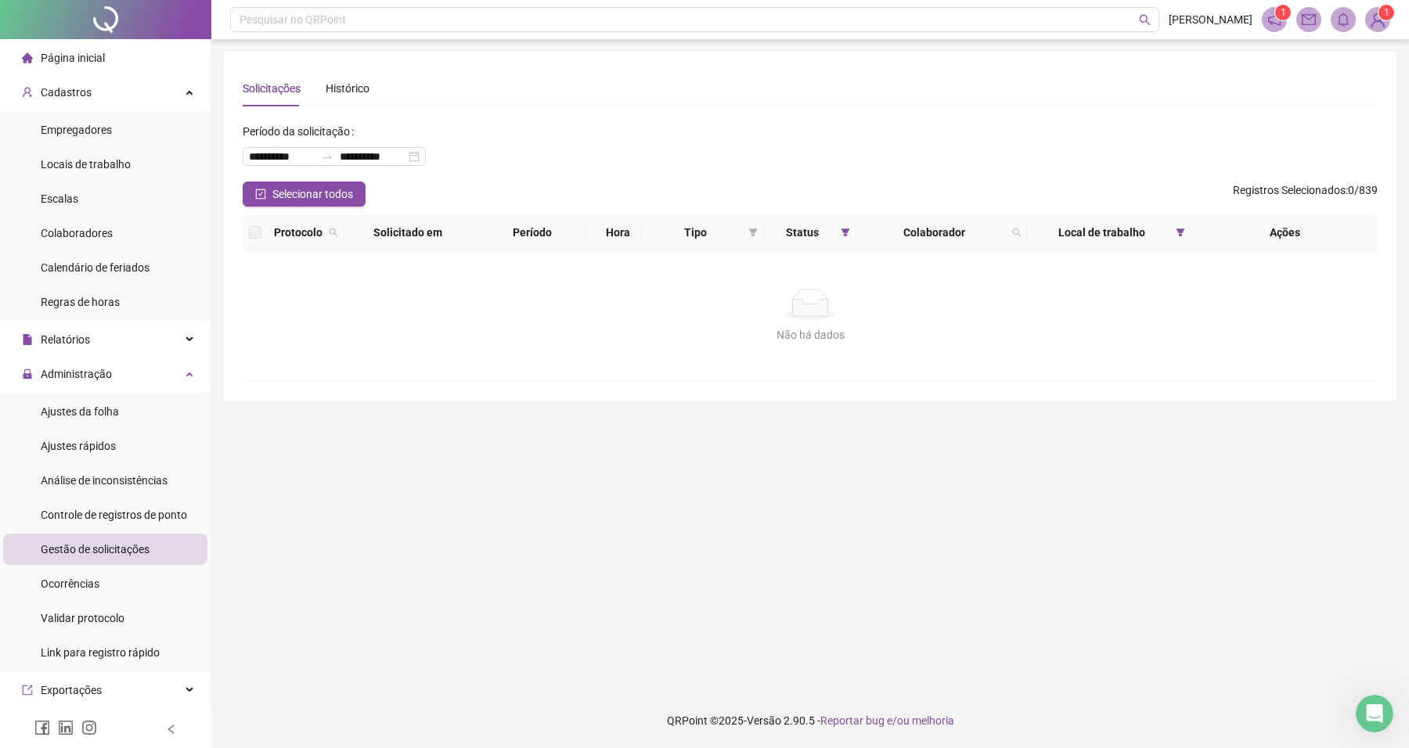
scroll to position [18797, 0]
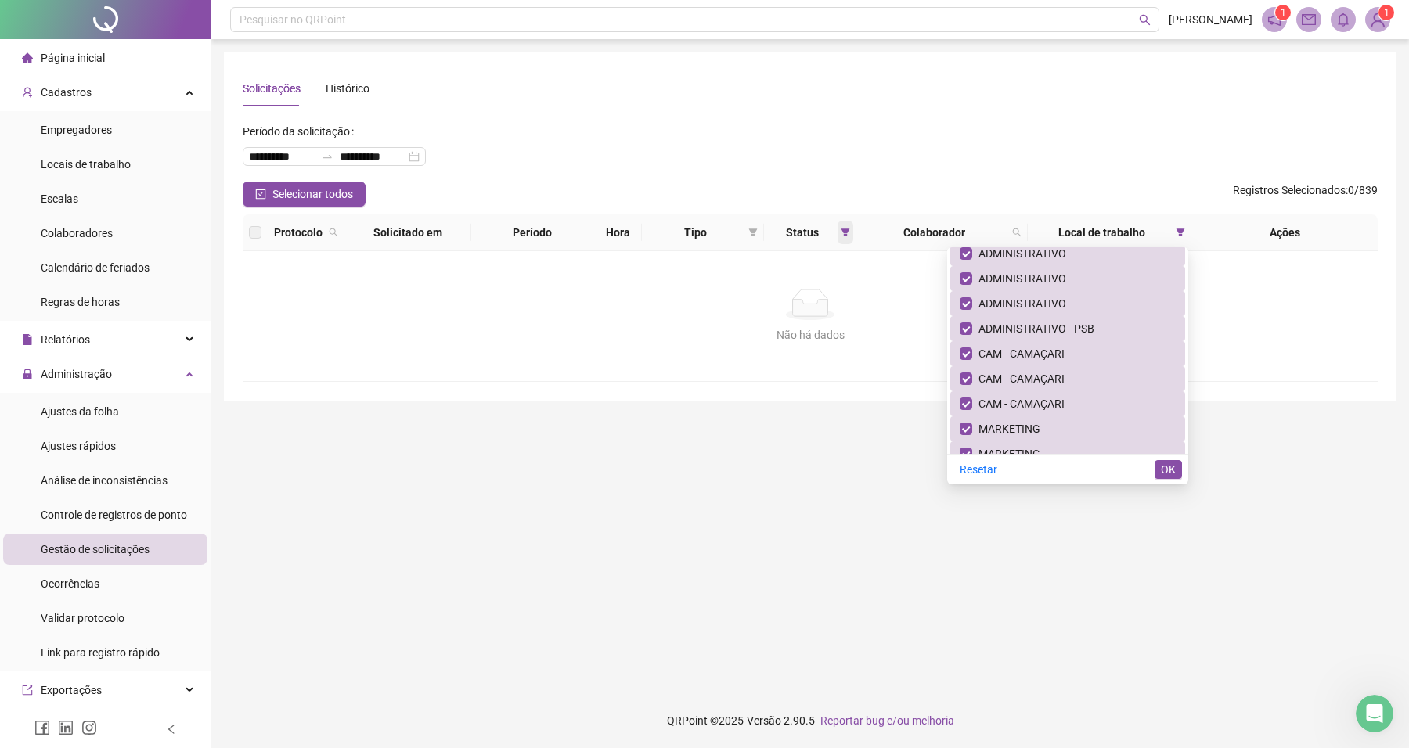
click at [841, 236] on icon "filter" at bounding box center [845, 232] width 9 height 9
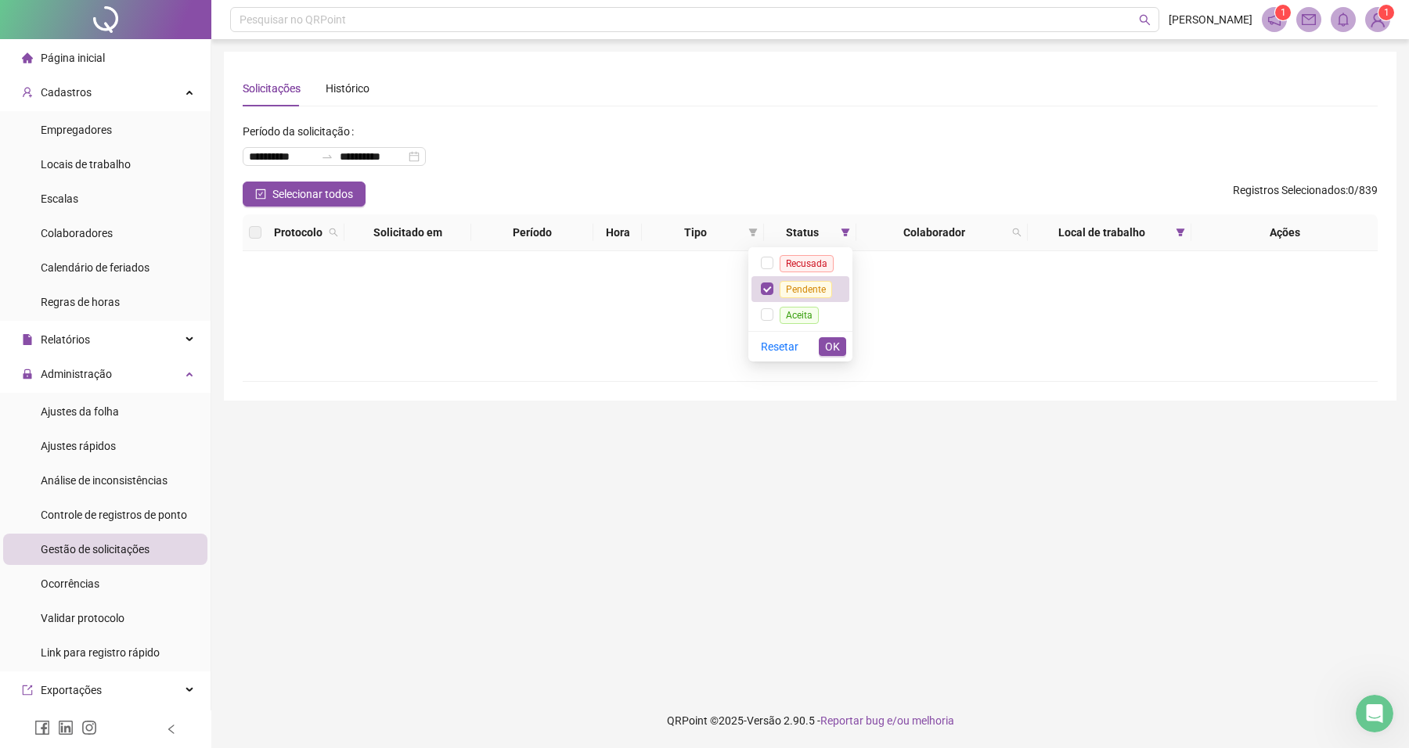
click at [315, 389] on div "**********" at bounding box center [810, 226] width 1173 height 349
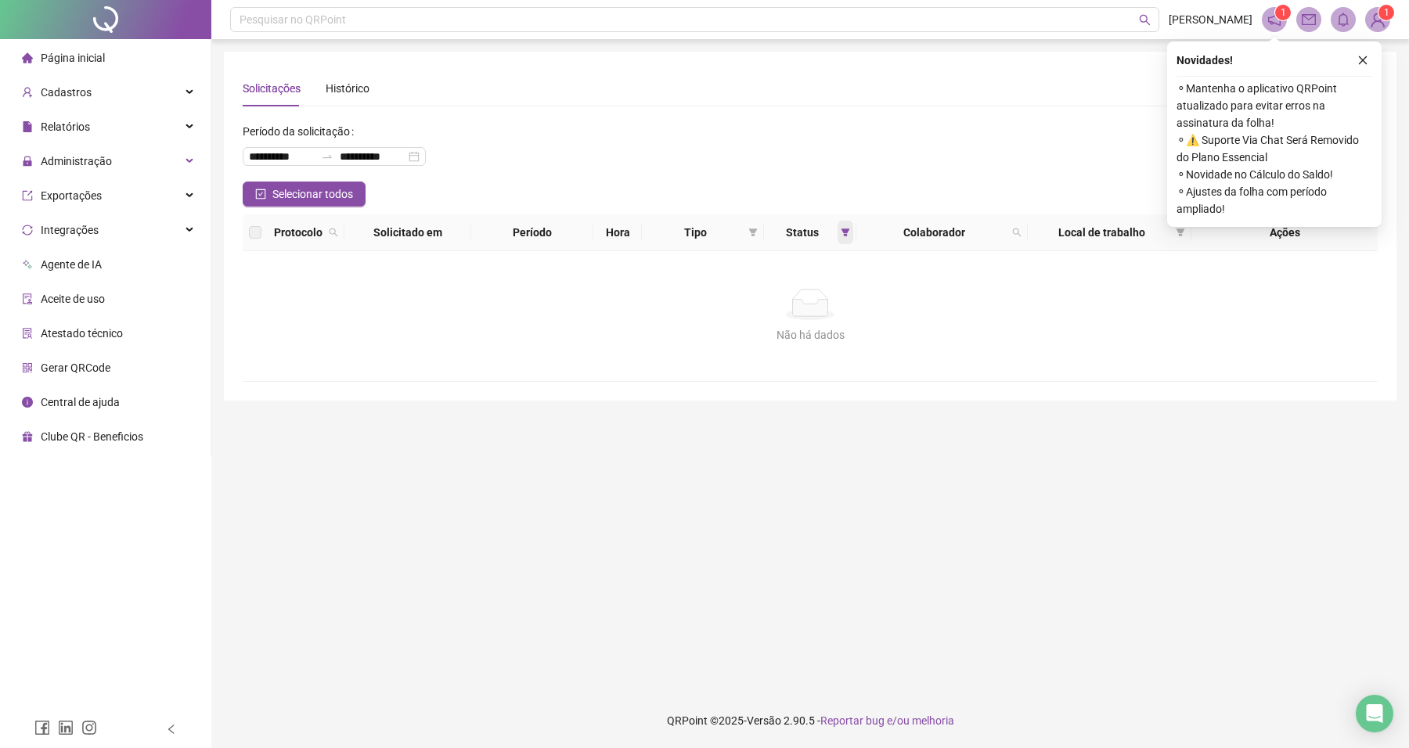
click at [842, 233] on icon "filter" at bounding box center [845, 232] width 9 height 9
click at [976, 349] on div "Não há dados Não há dados" at bounding box center [810, 316] width 1135 height 130
click at [1360, 59] on icon "close" at bounding box center [1362, 60] width 11 height 11
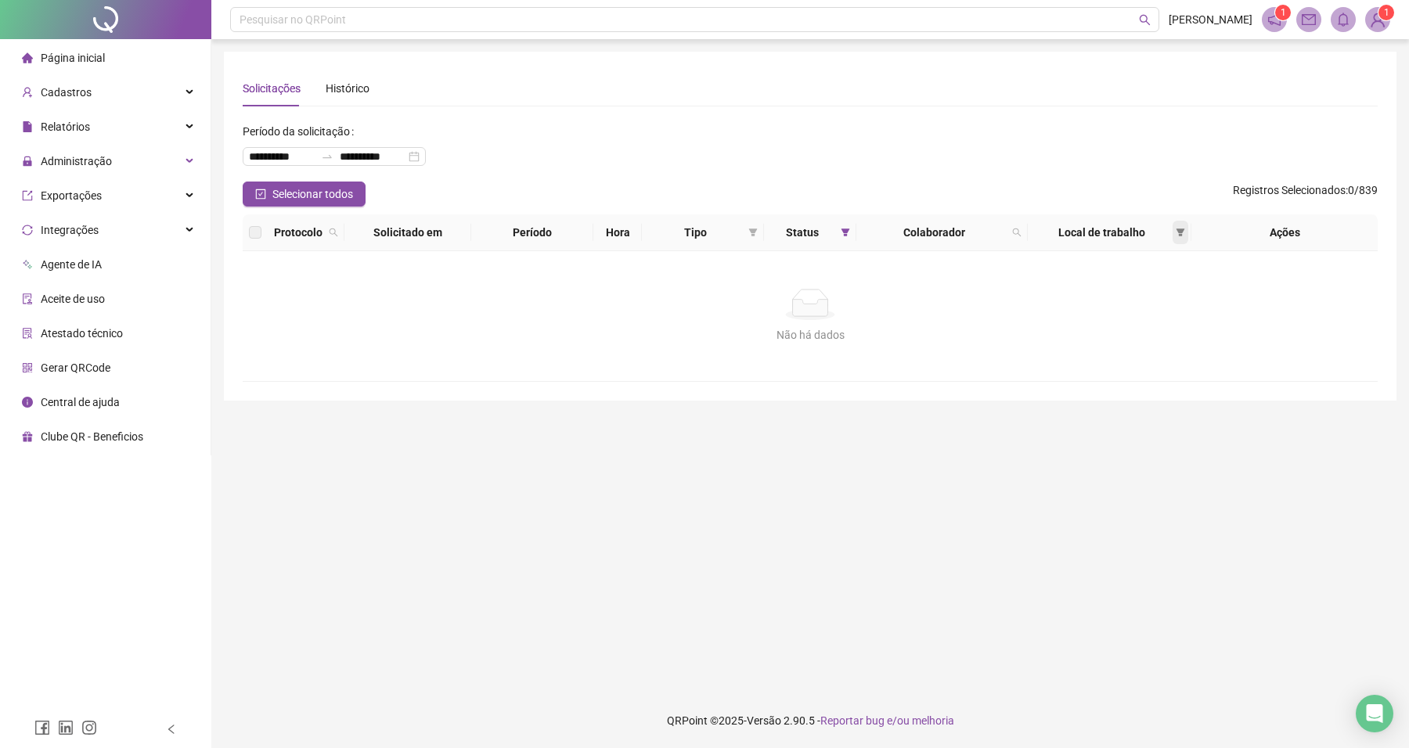
click at [1176, 228] on icon "filter" at bounding box center [1180, 232] width 9 height 9
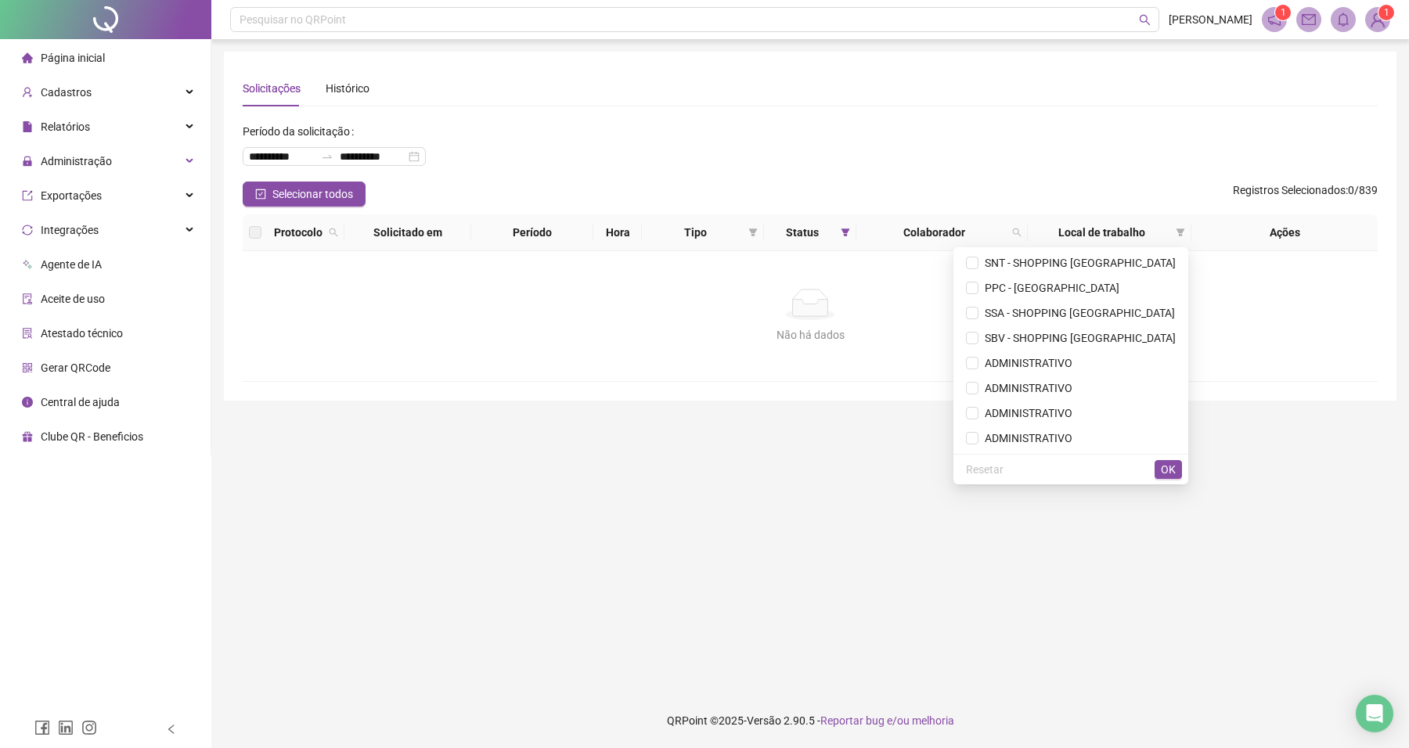
scroll to position [526, 0]
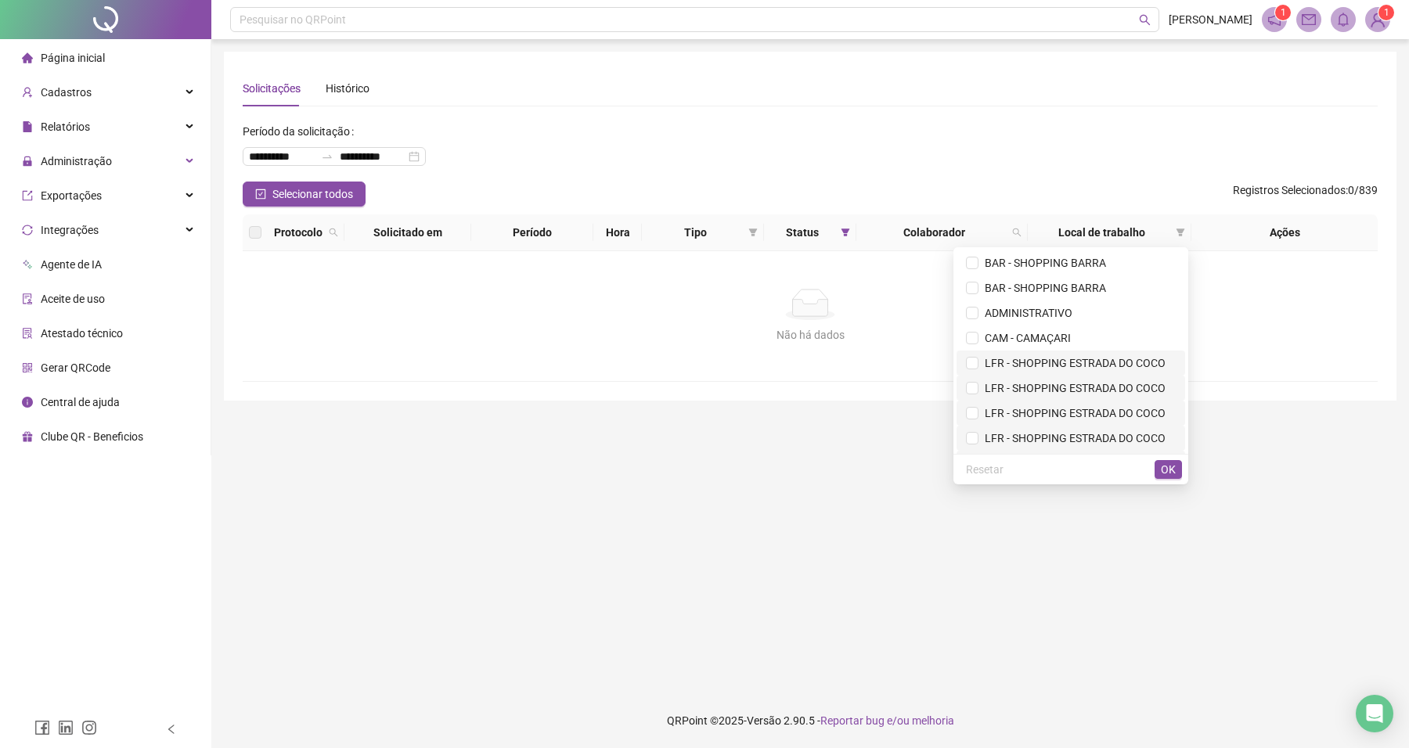
click at [1127, 355] on span "LFR - SHOPPING ESTRADA DO COCO" at bounding box center [1071, 363] width 210 height 17
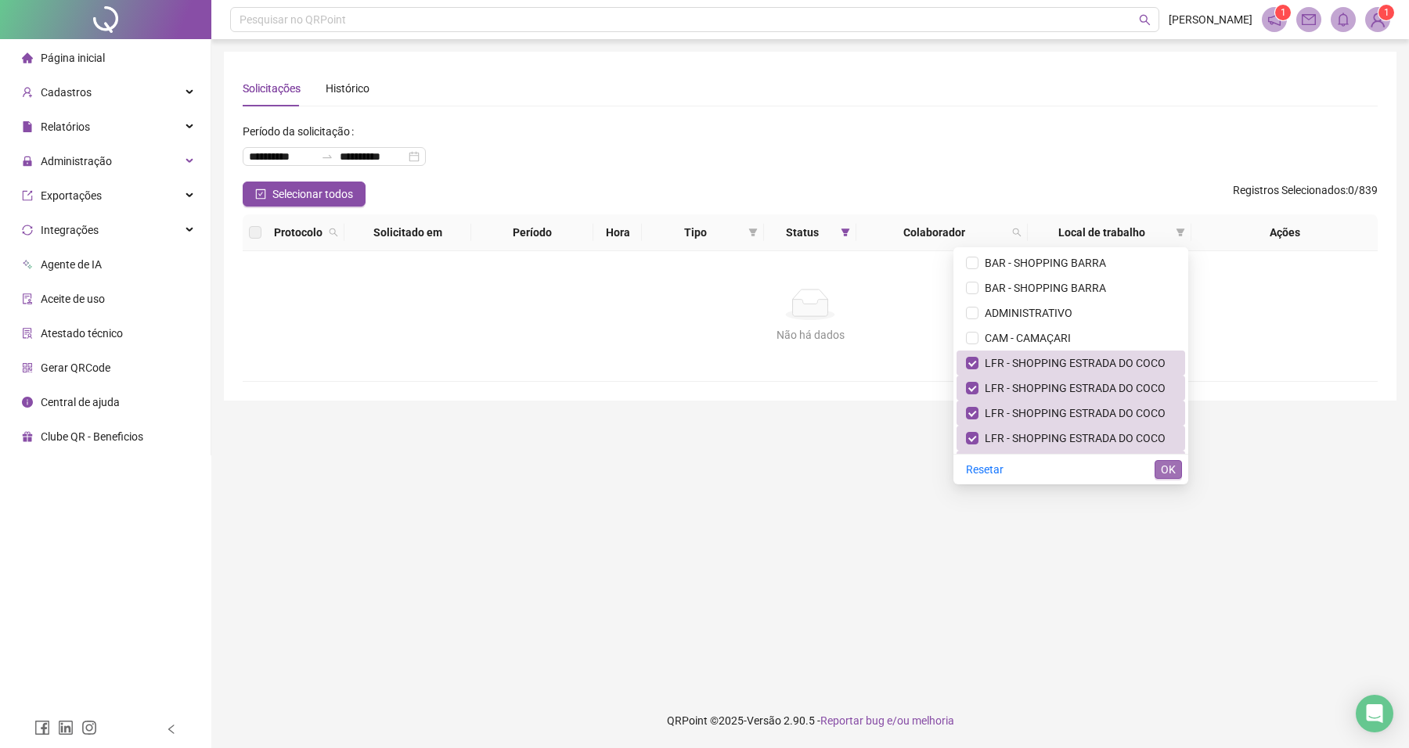
click at [1172, 466] on span "OK" at bounding box center [1168, 469] width 15 height 17
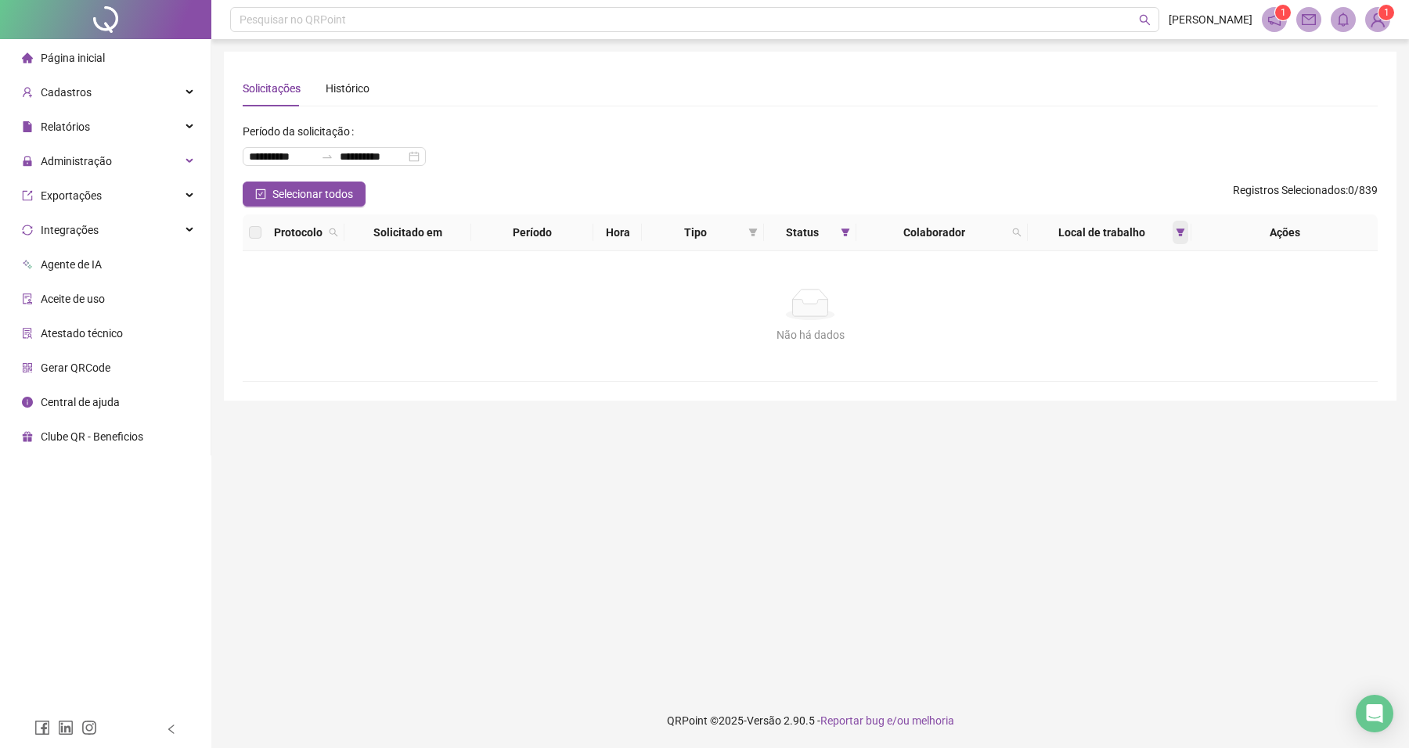
click at [1174, 235] on span at bounding box center [1181, 232] width 16 height 23
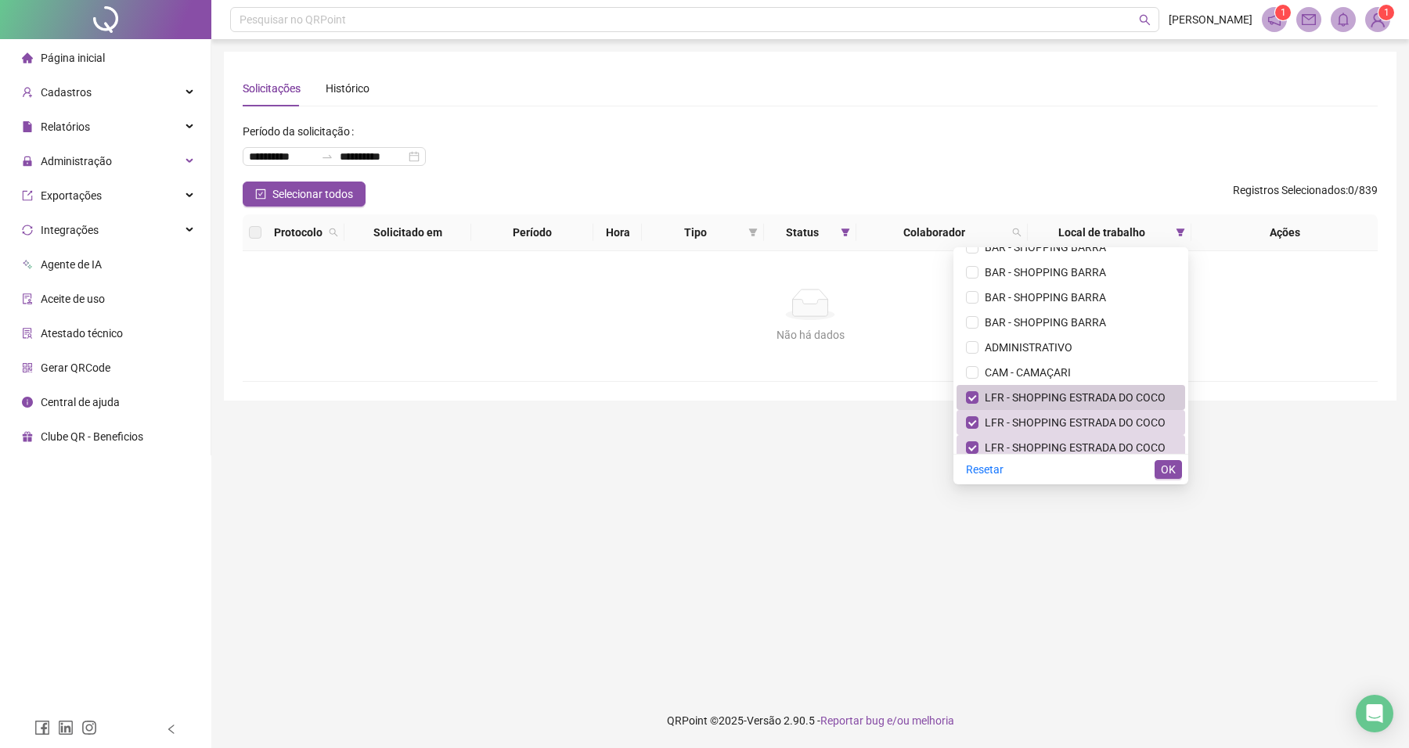
click at [1110, 399] on span "LFR - SHOPPING ESTRADA DO COCO" at bounding box center [1072, 397] width 187 height 13
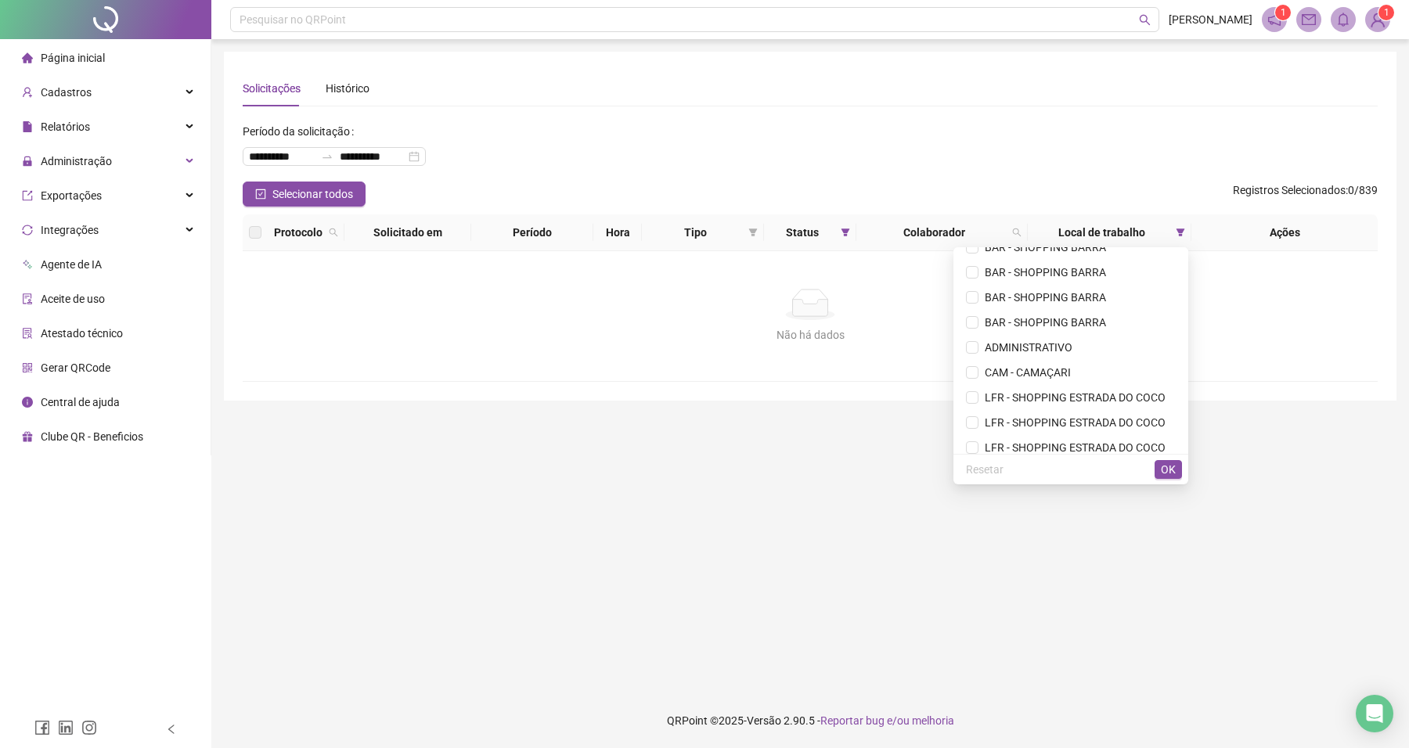
click at [1170, 470] on span "OK" at bounding box center [1168, 469] width 15 height 17
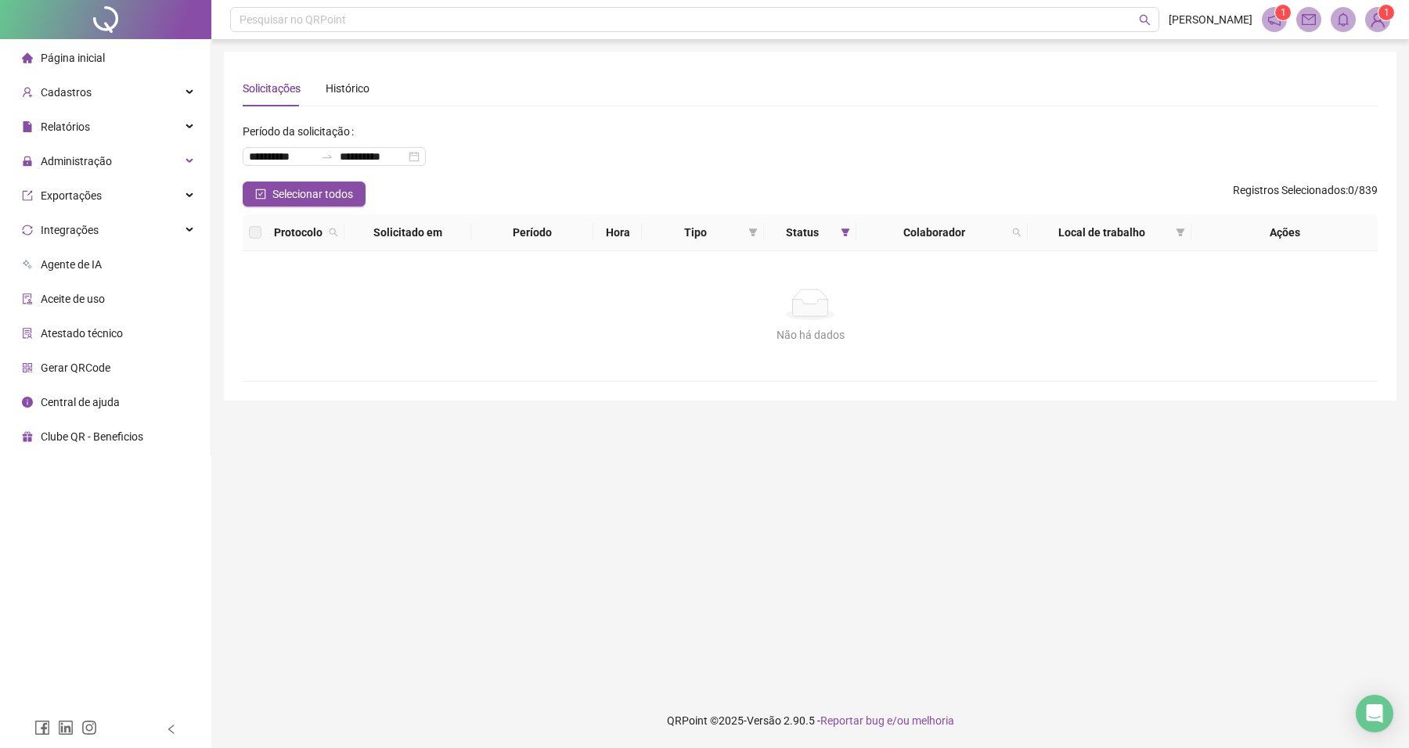
click at [1386, 25] on img at bounding box center [1377, 19] width 23 height 23
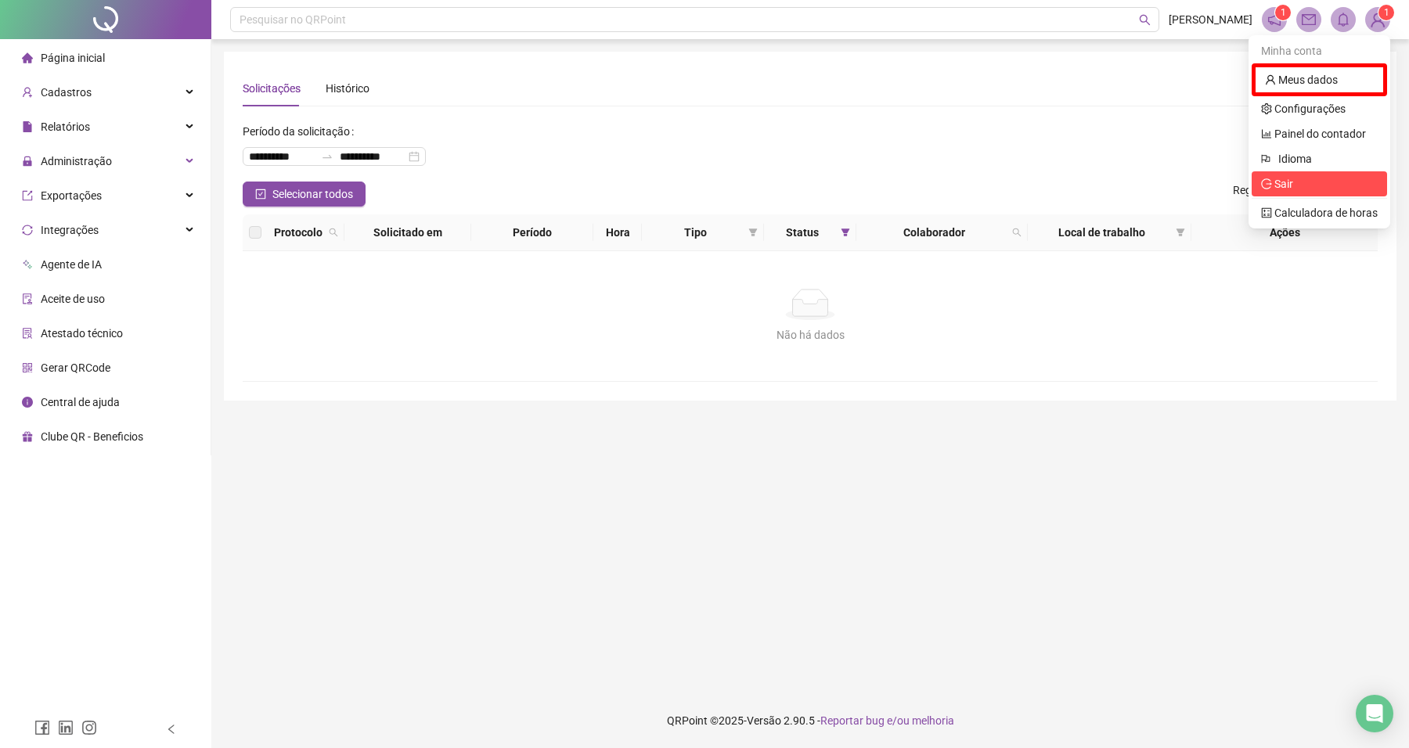
click at [1285, 189] on span "Sair" at bounding box center [1283, 184] width 19 height 13
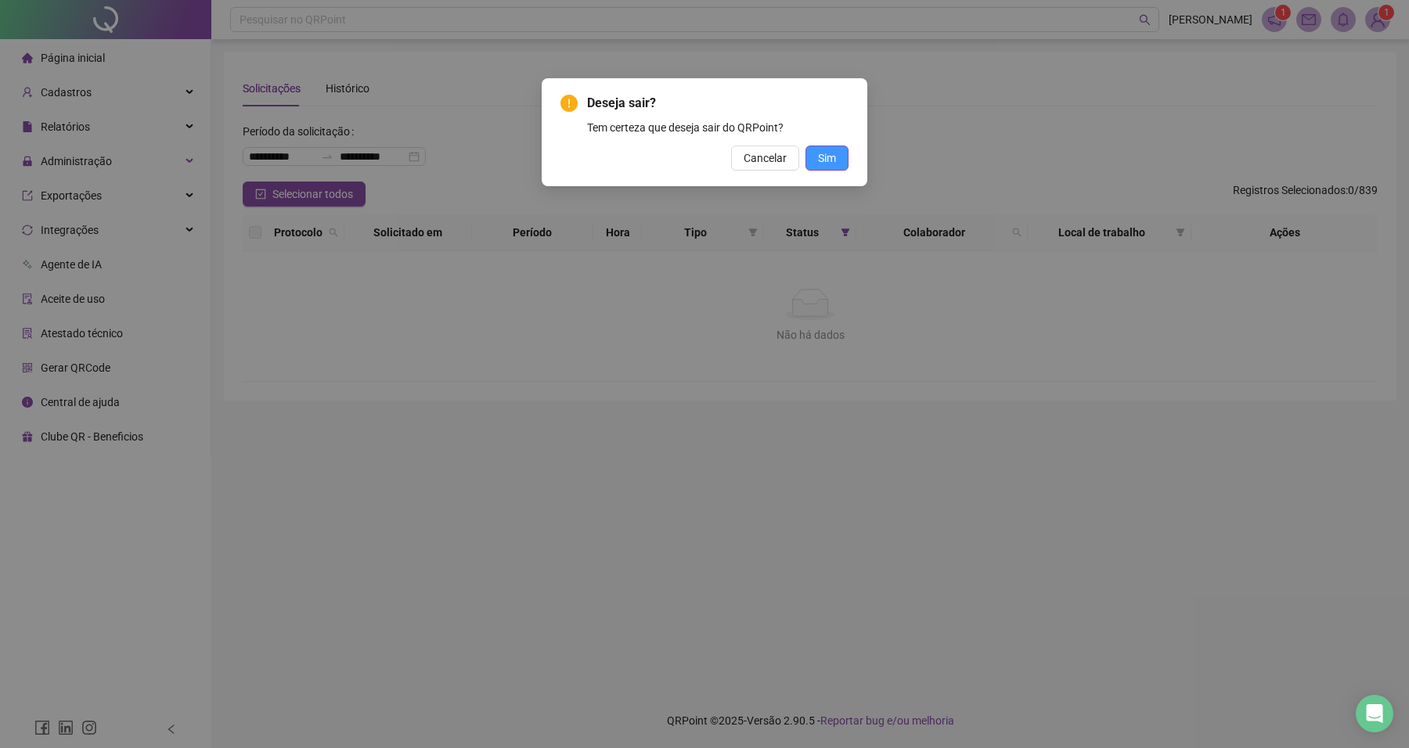
click at [823, 153] on span "Sim" at bounding box center [827, 158] width 18 height 17
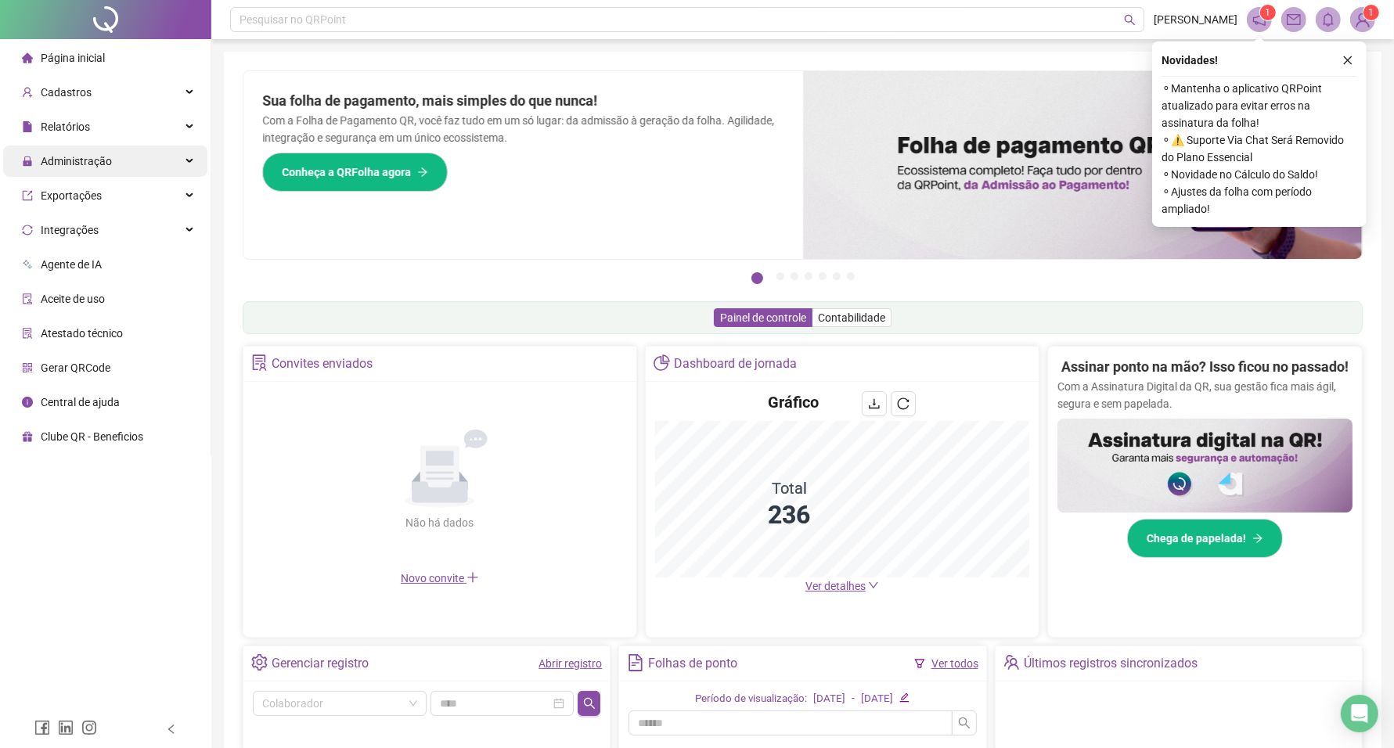
click at [131, 165] on div "Administração" at bounding box center [105, 161] width 204 height 31
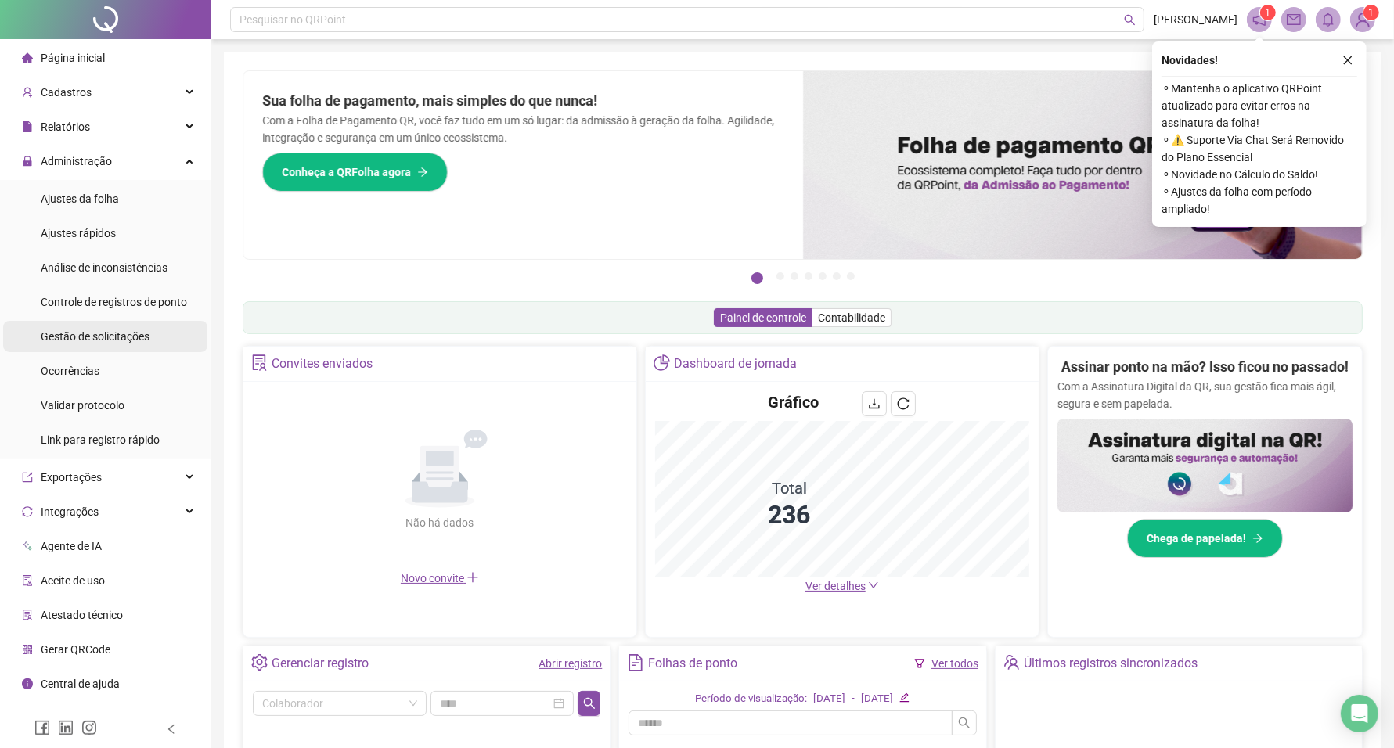
click at [117, 338] on span "Gestão de solicitações" at bounding box center [95, 336] width 109 height 13
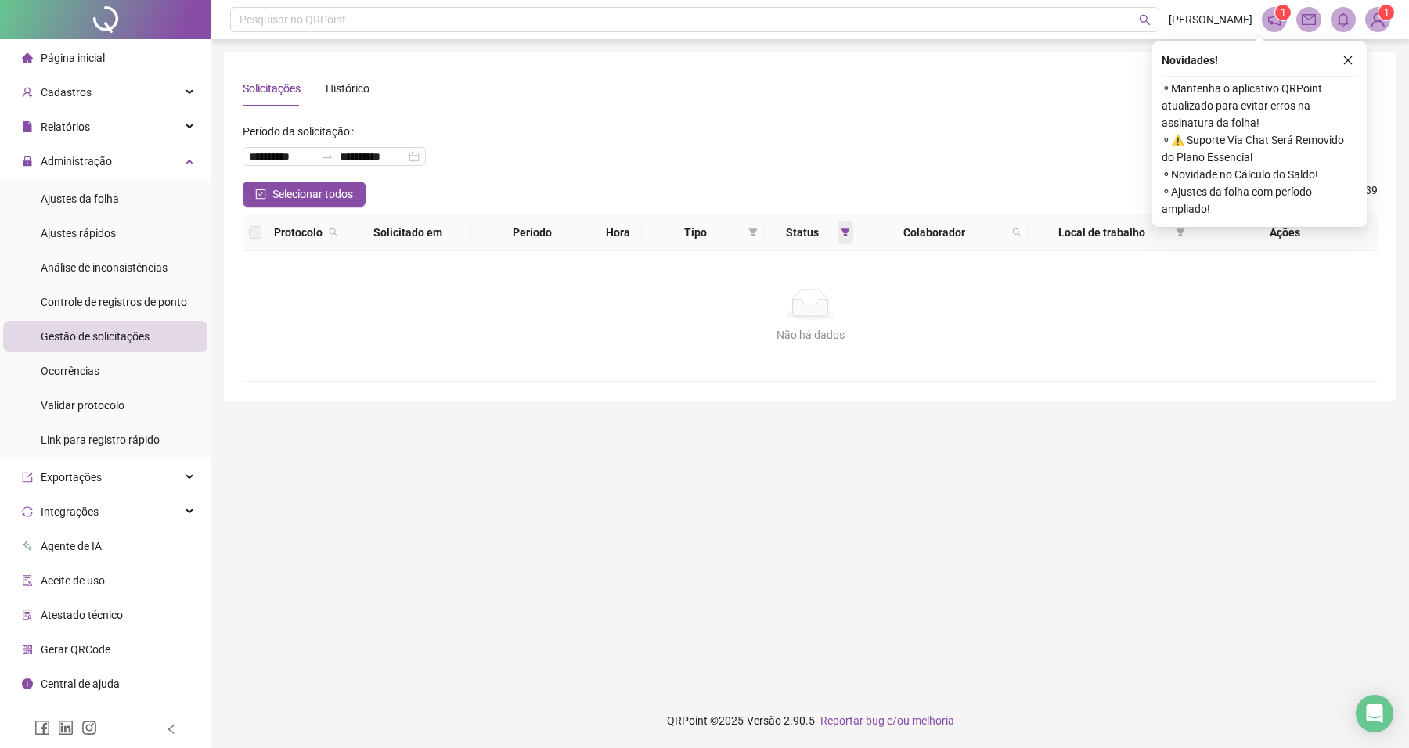
click at [844, 236] on icon "filter" at bounding box center [845, 232] width 9 height 9
click at [1343, 56] on icon "close" at bounding box center [1348, 60] width 11 height 11
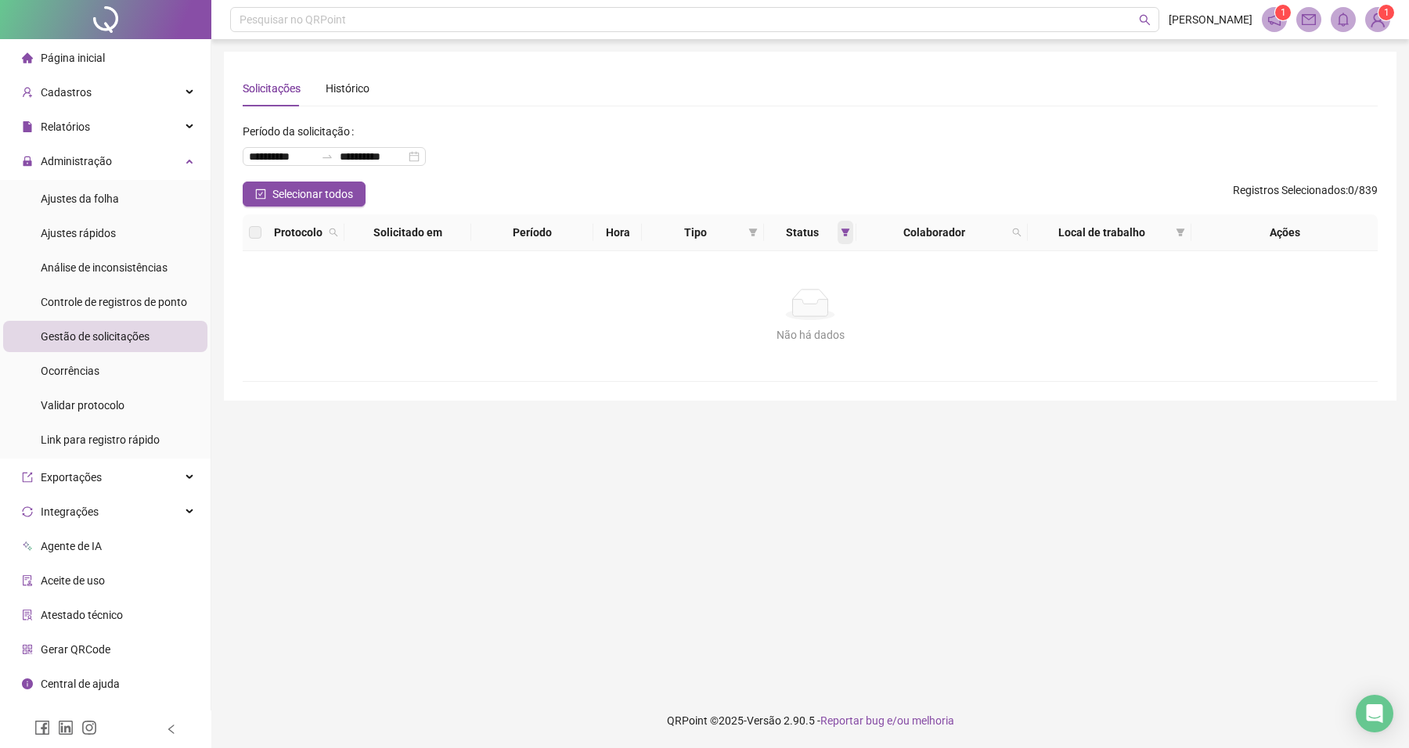
click at [838, 235] on span at bounding box center [846, 232] width 16 height 23
click at [776, 290] on span "Pendente" at bounding box center [805, 289] width 65 height 13
click at [834, 341] on span "OK" at bounding box center [832, 346] width 15 height 17
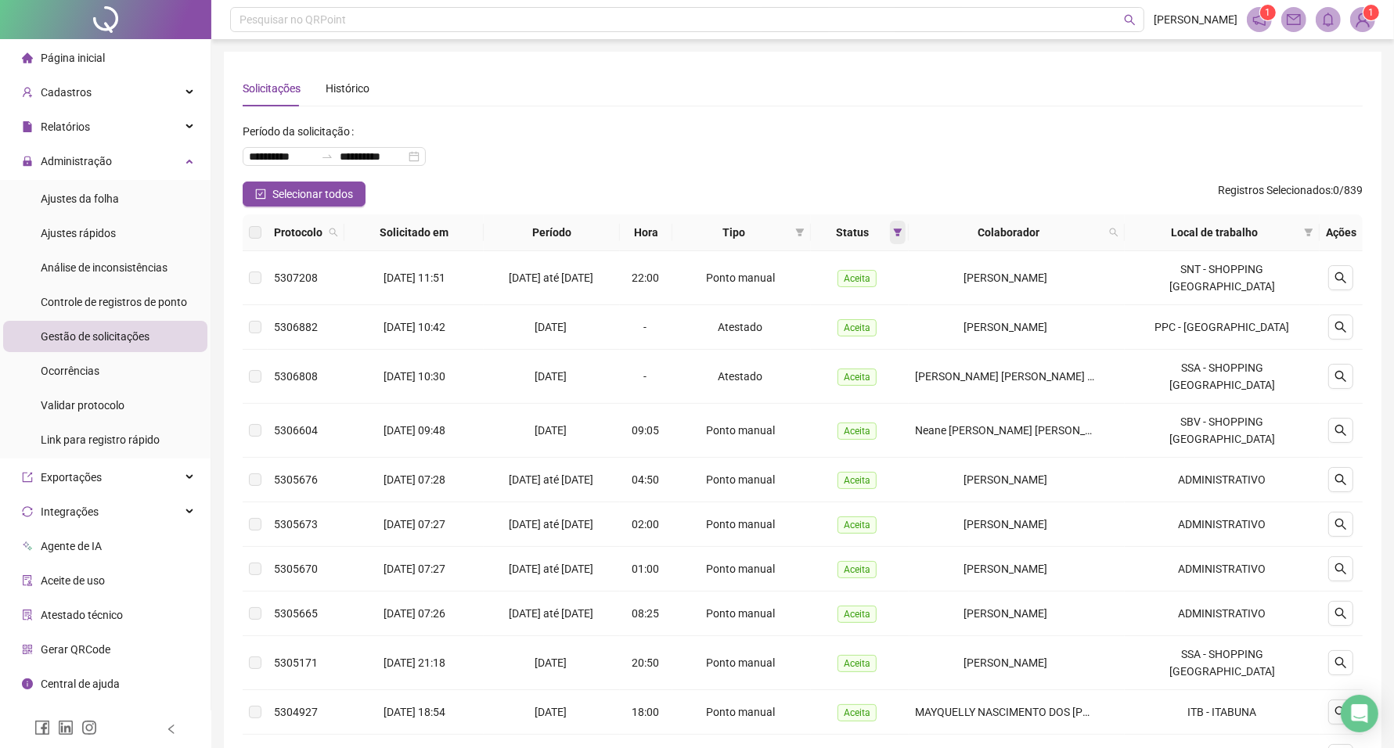
click at [899, 231] on icon "filter" at bounding box center [897, 232] width 9 height 9
click at [890, 347] on span "OK" at bounding box center [892, 346] width 15 height 17
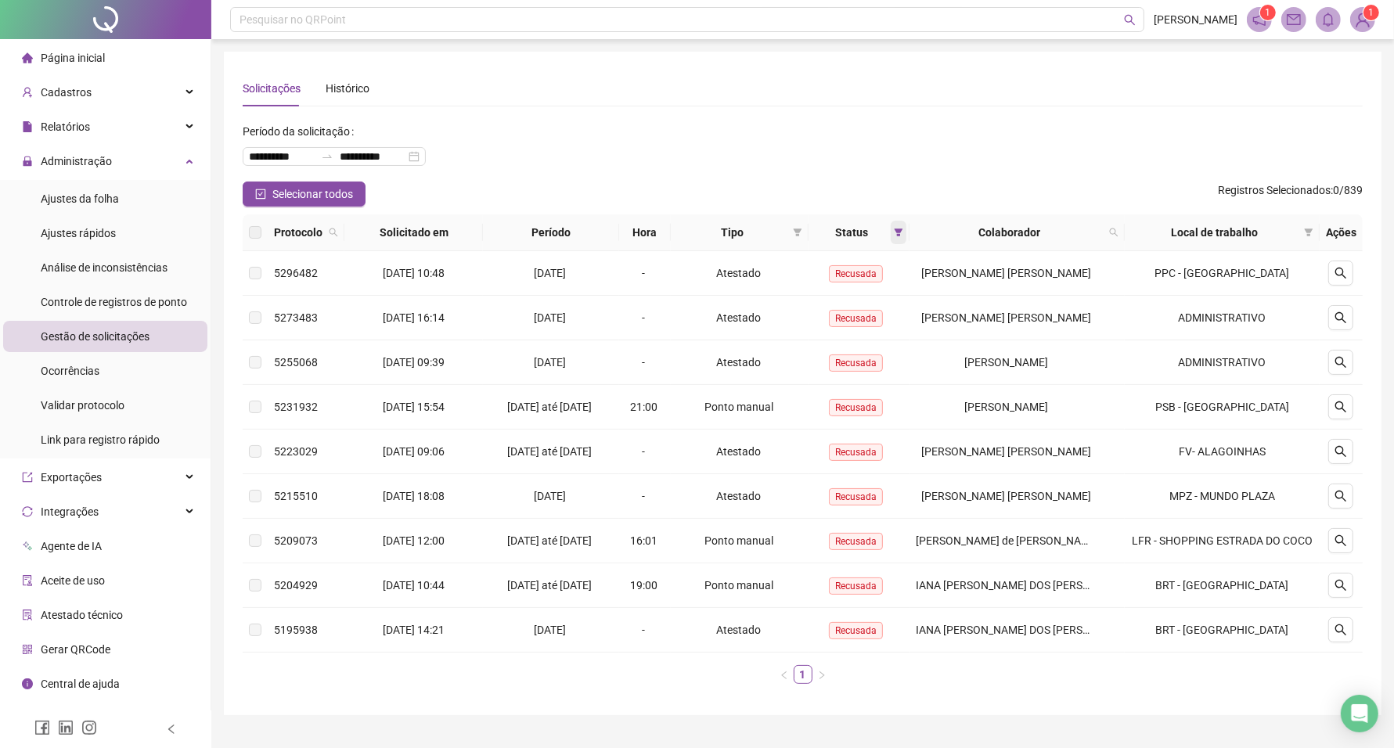
click at [899, 233] on span at bounding box center [899, 232] width 16 height 23
click at [832, 302] on li "Aceita" at bounding box center [861, 315] width 98 height 26
click at [897, 343] on span "OK" at bounding box center [892, 346] width 15 height 17
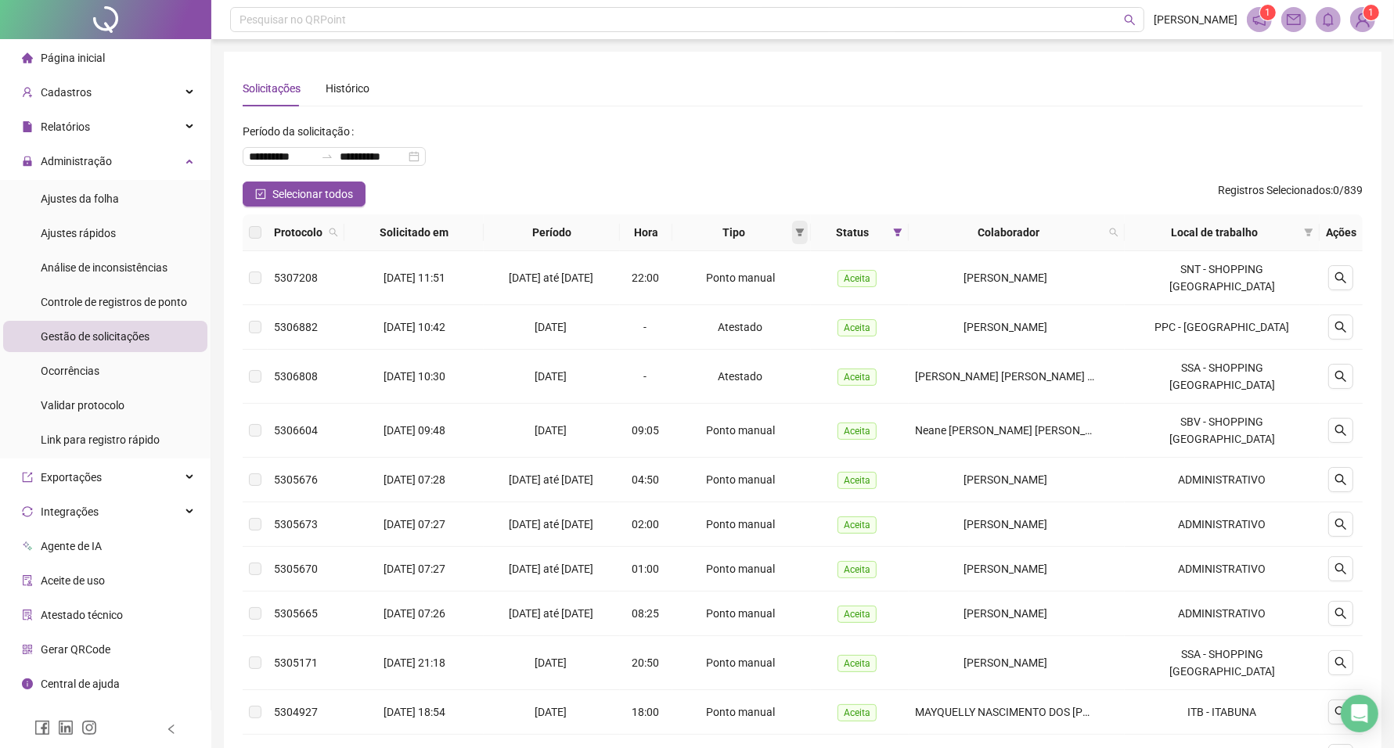
click at [802, 233] on icon "filter" at bounding box center [799, 232] width 9 height 9
click at [772, 292] on span "Atestado" at bounding box center [755, 288] width 45 height 13
click at [798, 345] on span "OK" at bounding box center [794, 344] width 15 height 17
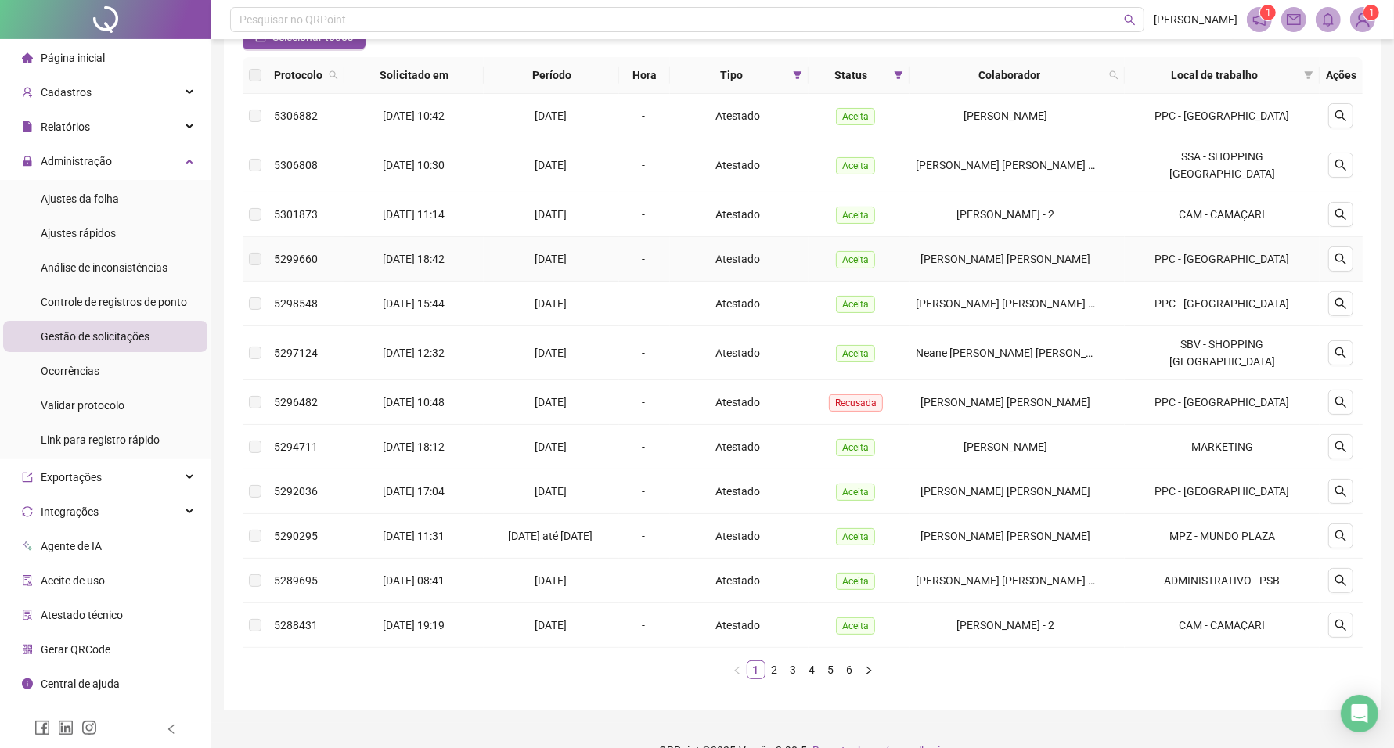
scroll to position [180, 0]
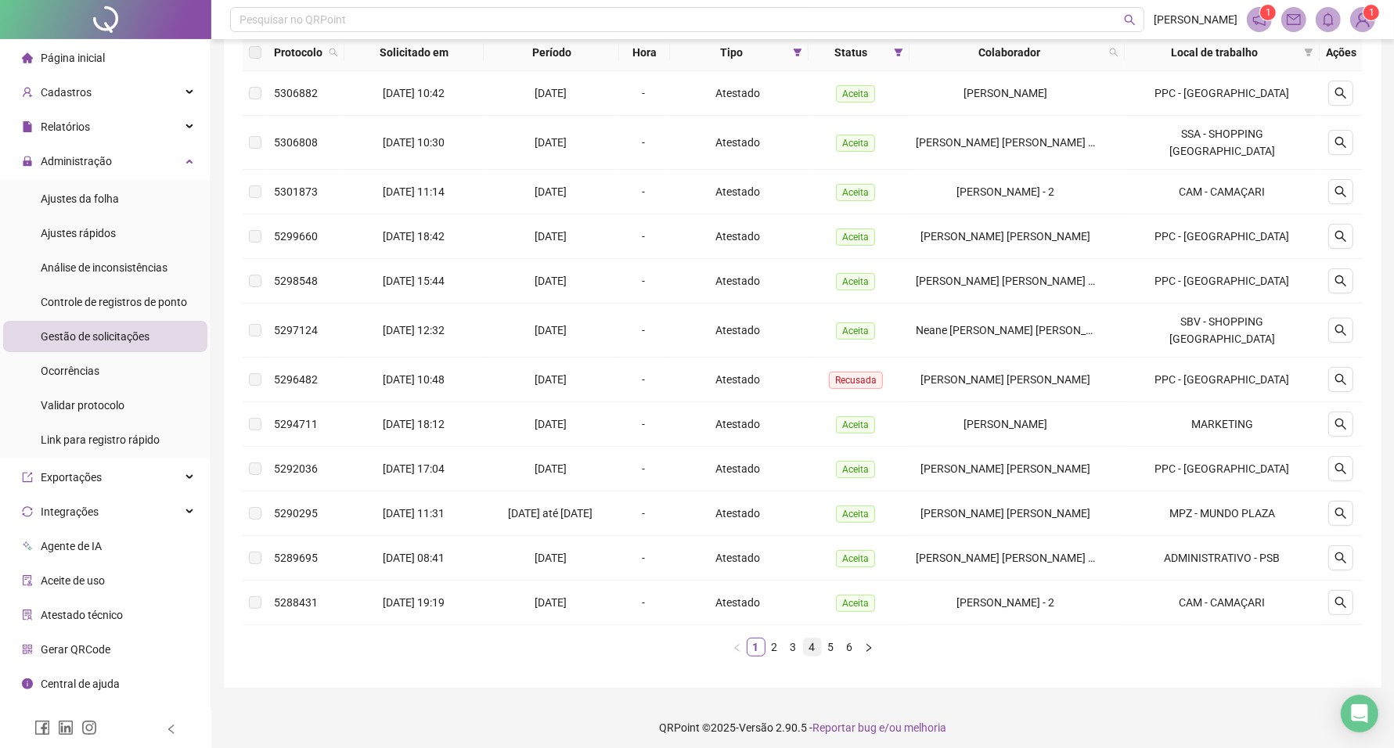
click at [816, 639] on link "4" at bounding box center [812, 647] width 17 height 17
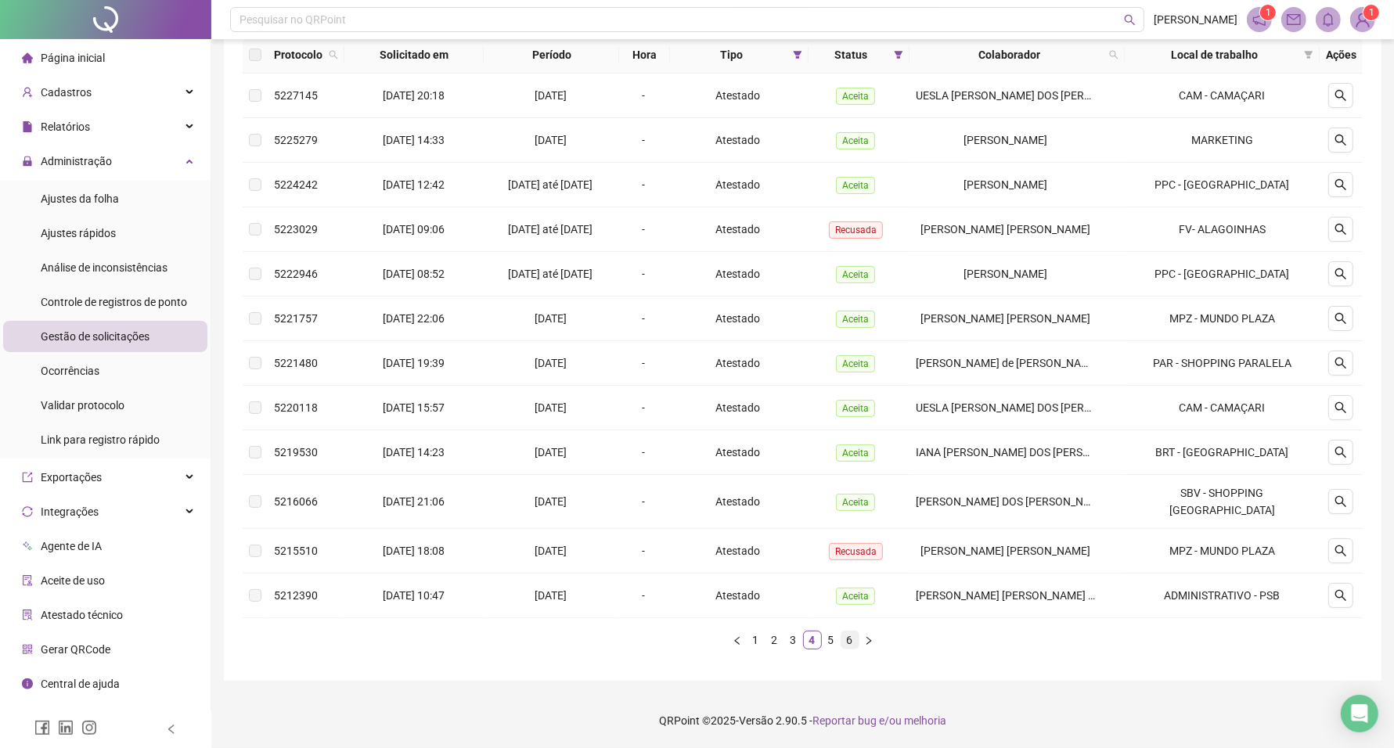
click at [843, 649] on link "6" at bounding box center [850, 640] width 17 height 17
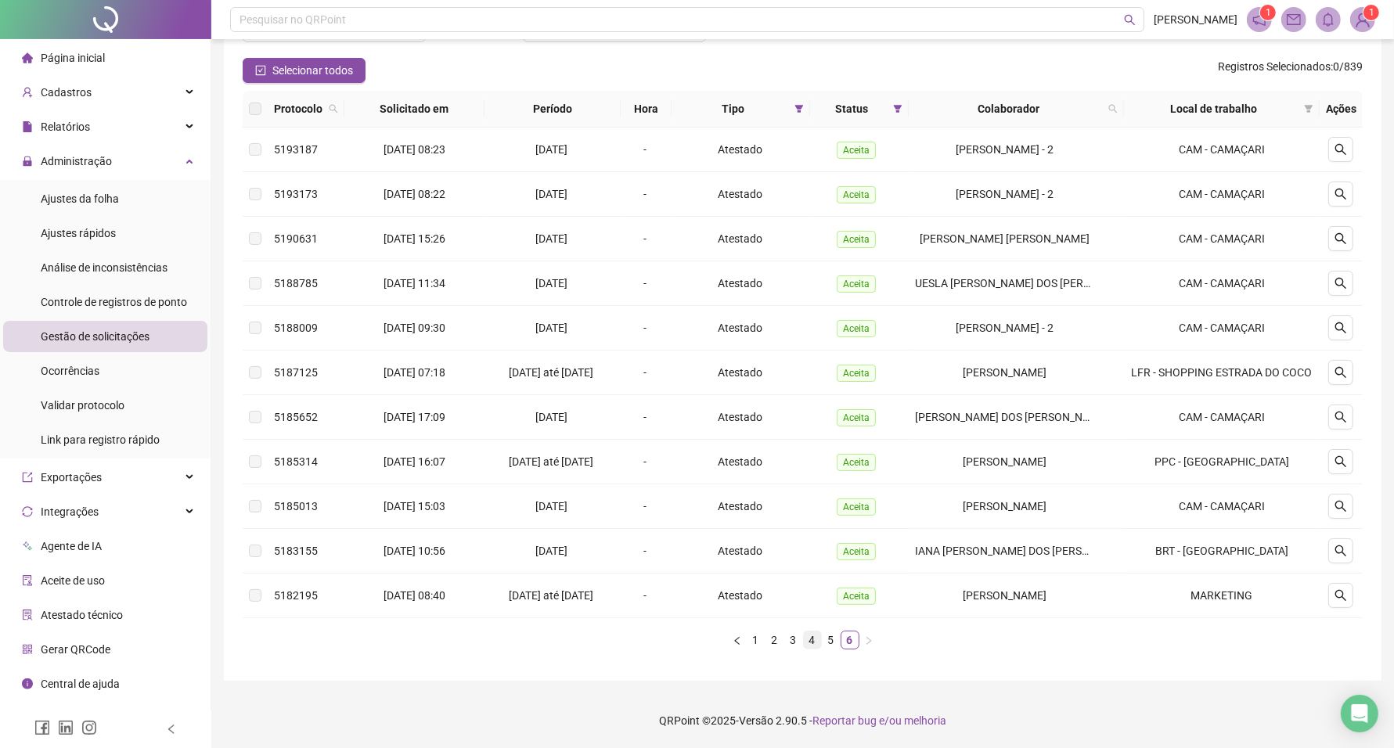
click at [806, 636] on link "4" at bounding box center [812, 640] width 17 height 17
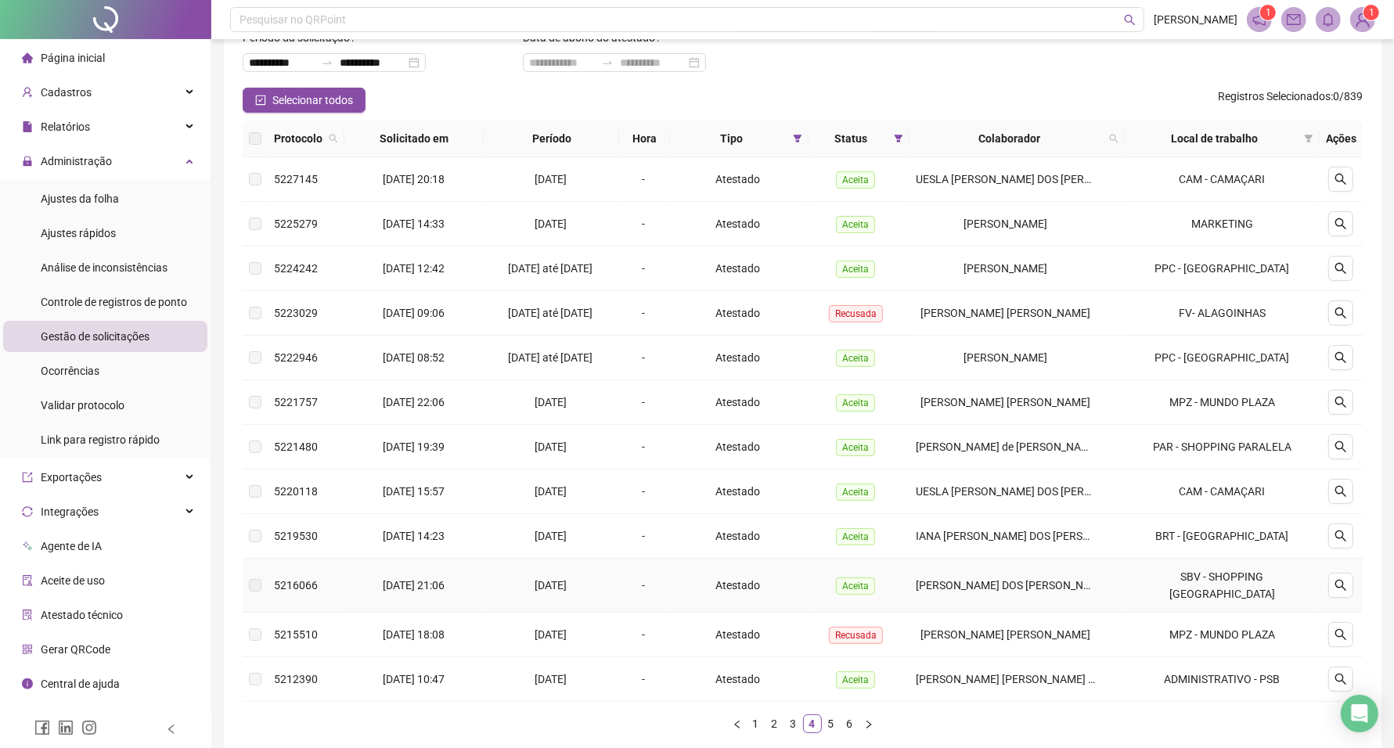
scroll to position [198, 0]
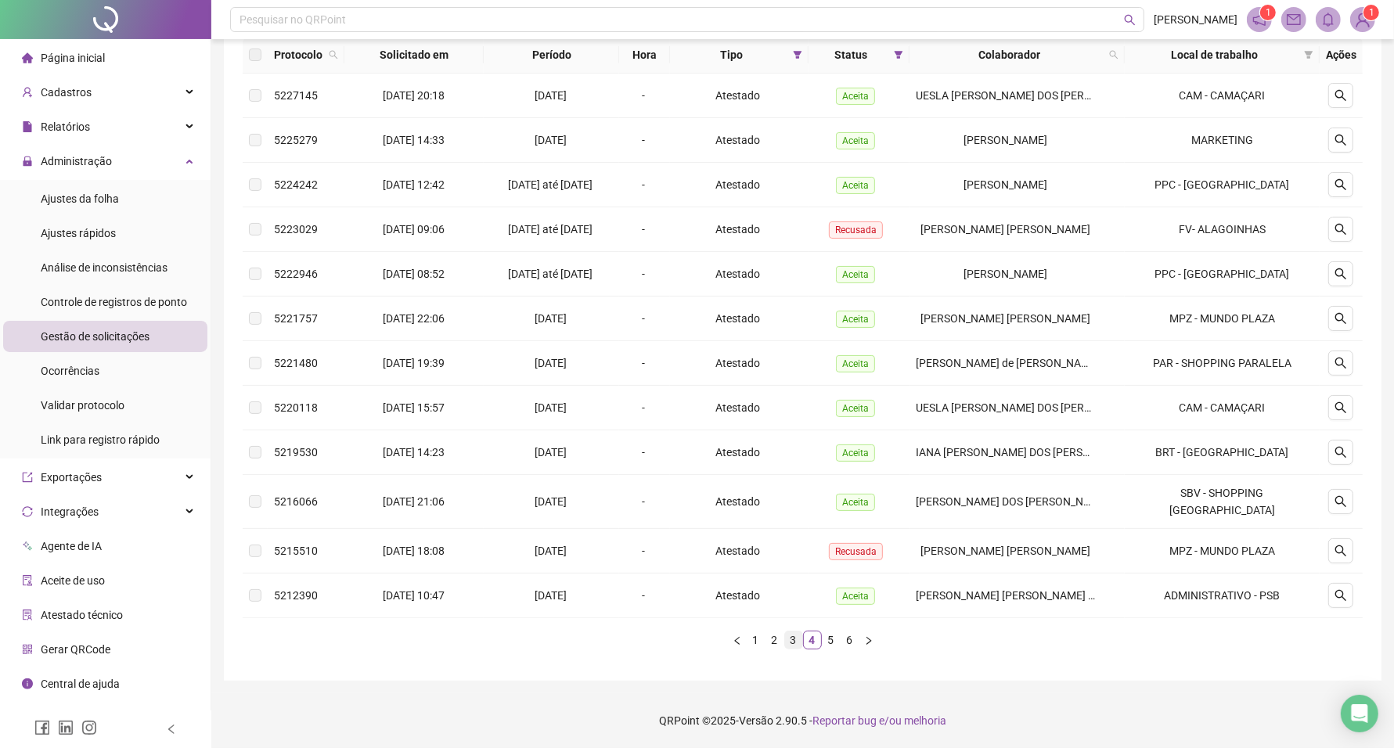
click at [789, 640] on link "3" at bounding box center [793, 640] width 17 height 17
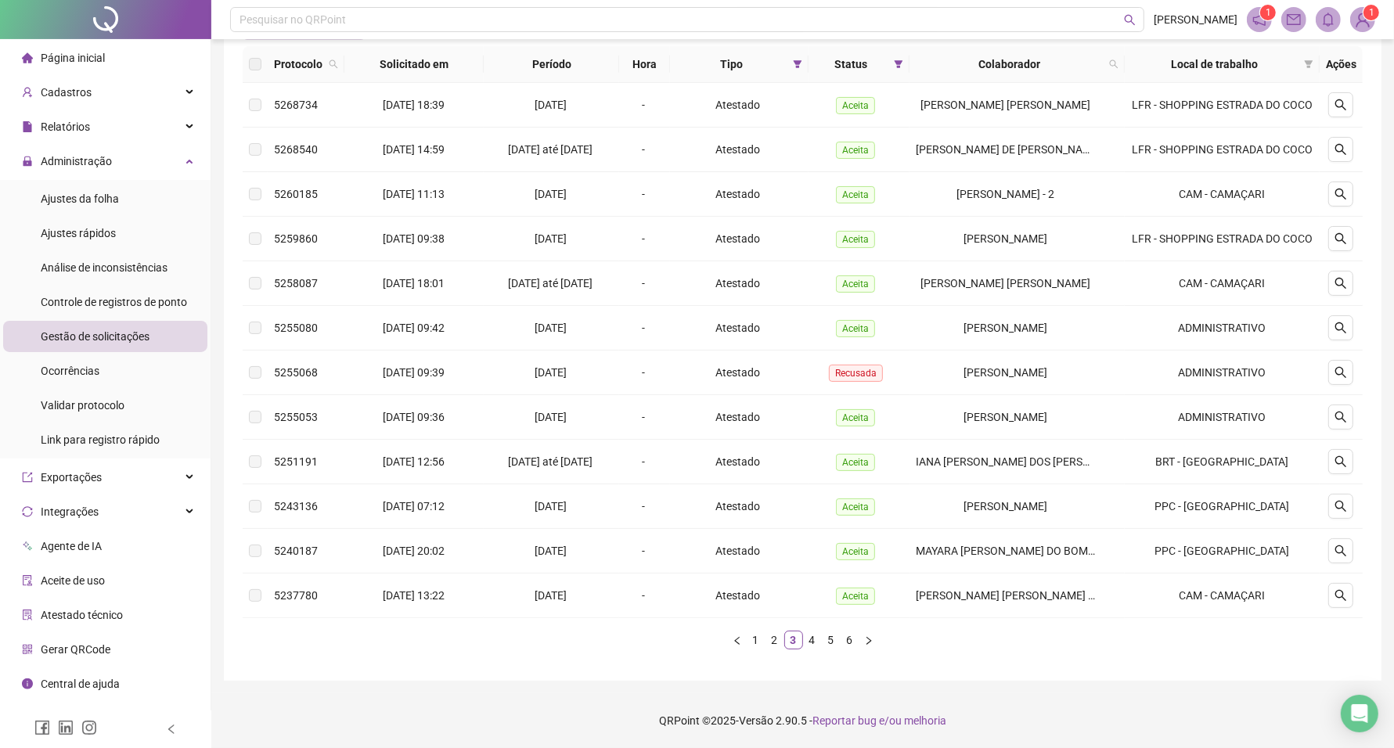
click at [779, 643] on div "Protocolo Solicitado em Período Hora Tipo Status Colaborador Local de trabalho …" at bounding box center [803, 348] width 1120 height 604
click at [779, 649] on link "2" at bounding box center [774, 640] width 17 height 17
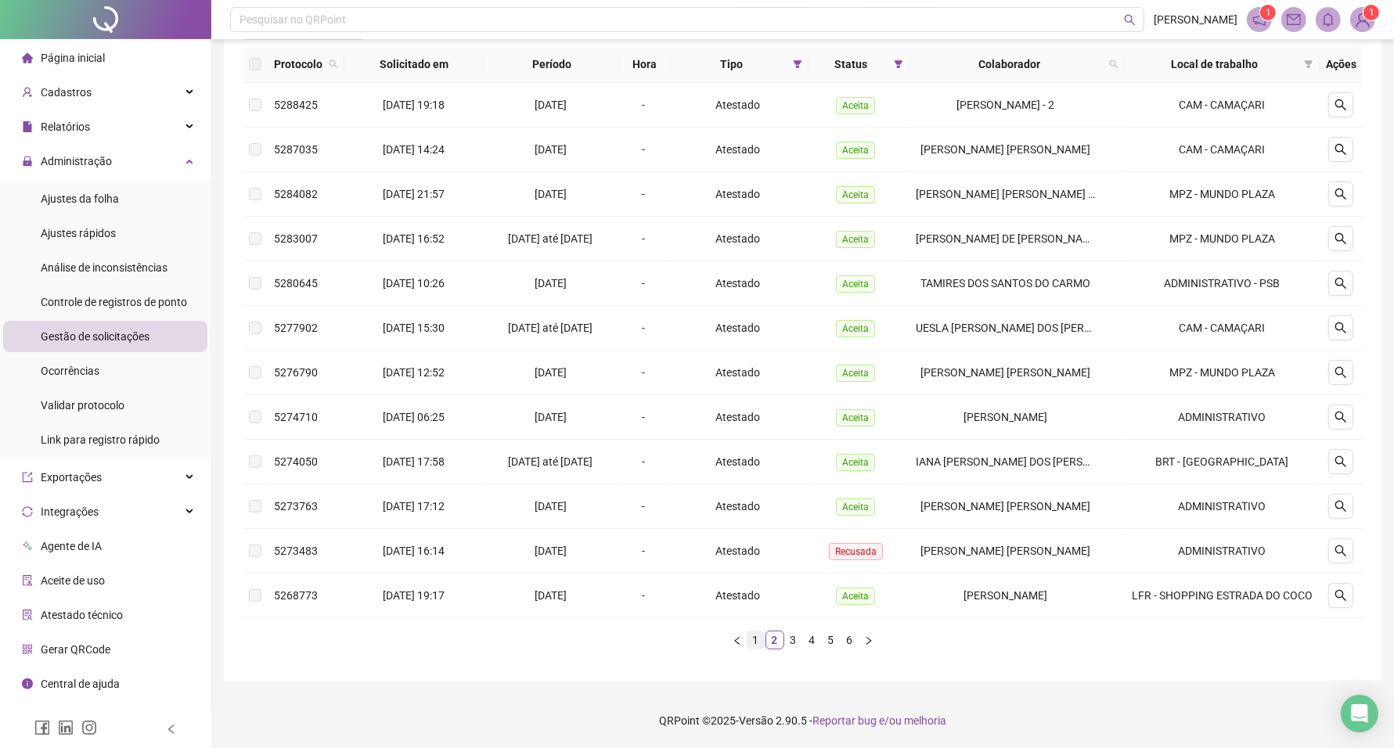
click at [757, 646] on link "1" at bounding box center [756, 640] width 17 height 17
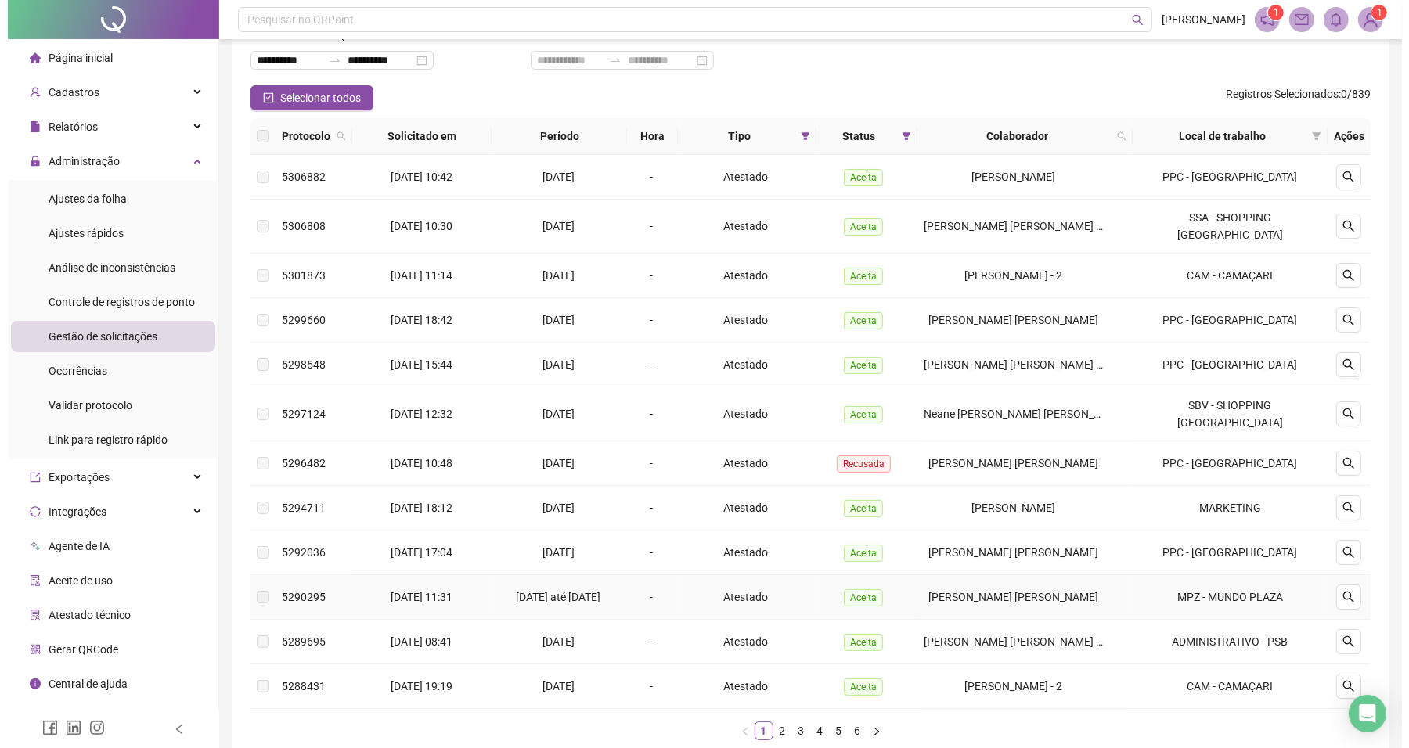
scroll to position [0, 0]
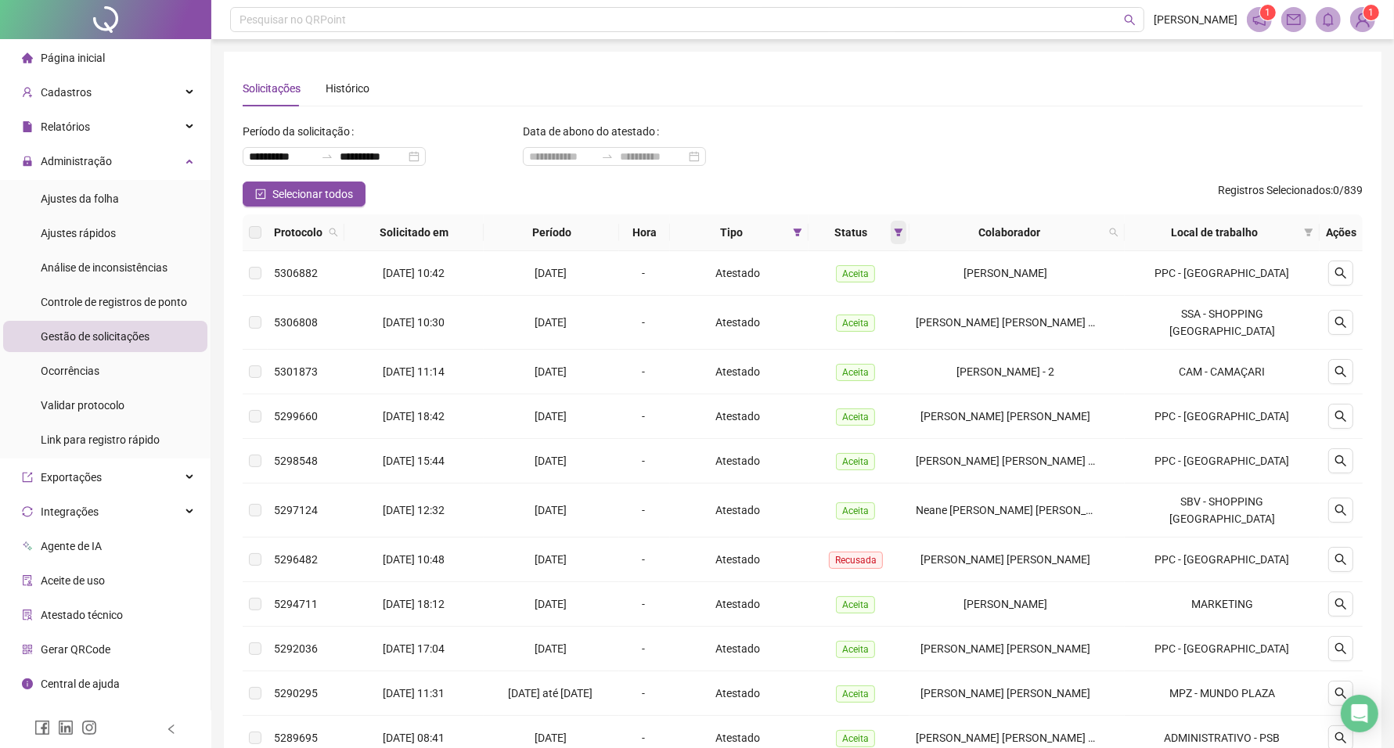
click at [902, 229] on icon "filter" at bounding box center [899, 233] width 9 height 8
click at [847, 346] on span "Resetar" at bounding box center [840, 346] width 38 height 17
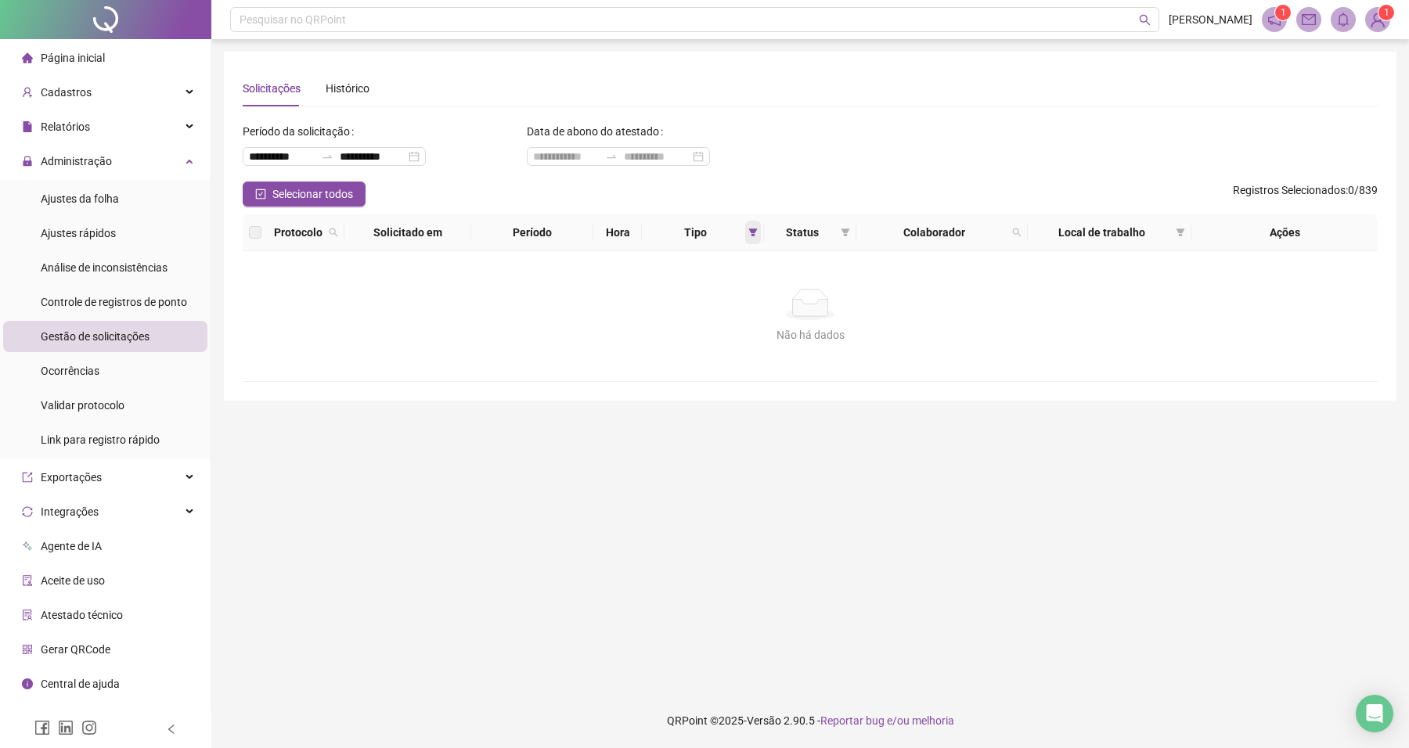
click at [809, 235] on tr "Protocolo Solicitado em Período Hora Tipo Status Colaborador Local de trabalho …" at bounding box center [810, 232] width 1135 height 37
click at [759, 231] on span at bounding box center [753, 232] width 16 height 23
click at [726, 257] on span "Ponto manual" at bounding box center [713, 263] width 69 height 13
click at [741, 341] on span "OK" at bounding box center [741, 344] width 15 height 17
click at [843, 235] on icon "filter" at bounding box center [846, 233] width 9 height 8
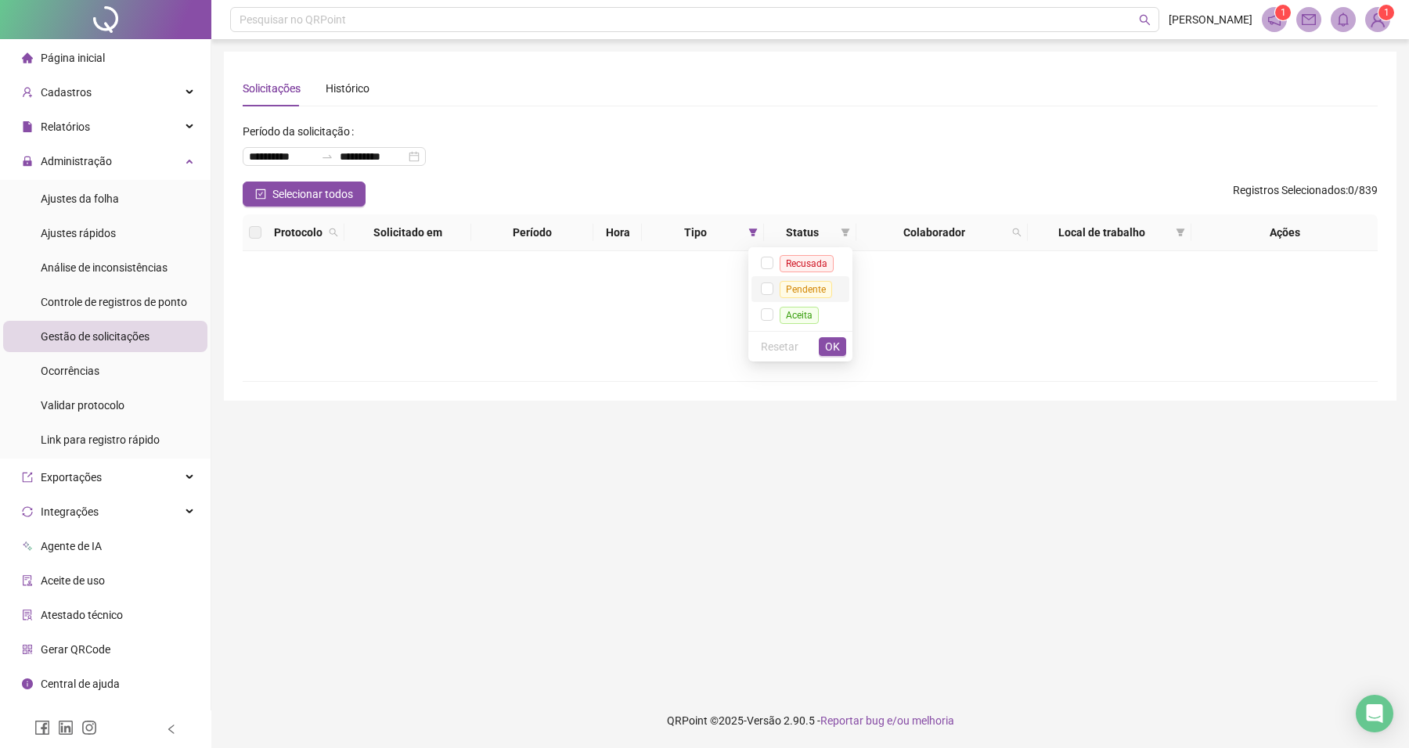
click at [818, 284] on span "Pendente" at bounding box center [806, 289] width 52 height 17
click at [838, 348] on span "OK" at bounding box center [832, 346] width 15 height 17
click at [87, 312] on div "Controle de registros de ponto" at bounding box center [114, 302] width 146 height 31
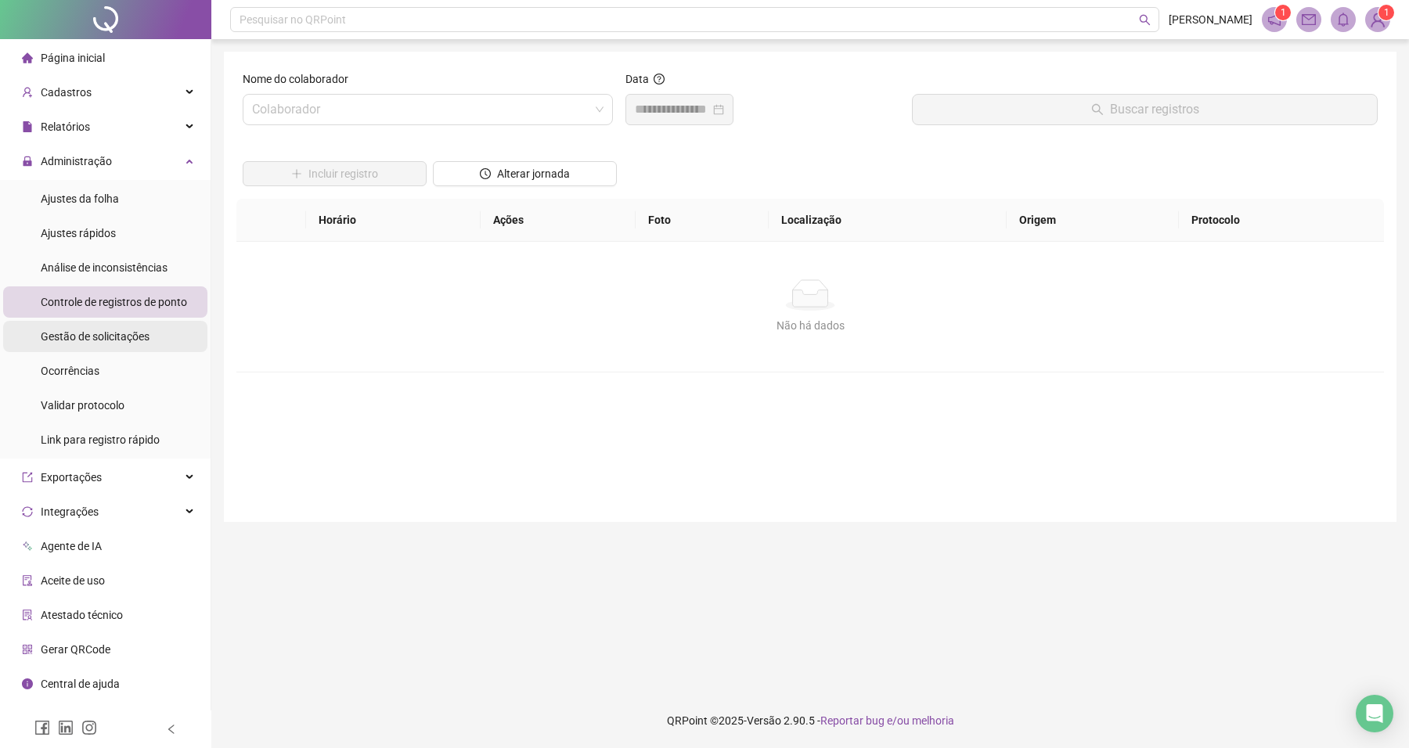
click at [88, 343] on div "Gestão de solicitações" at bounding box center [95, 336] width 109 height 31
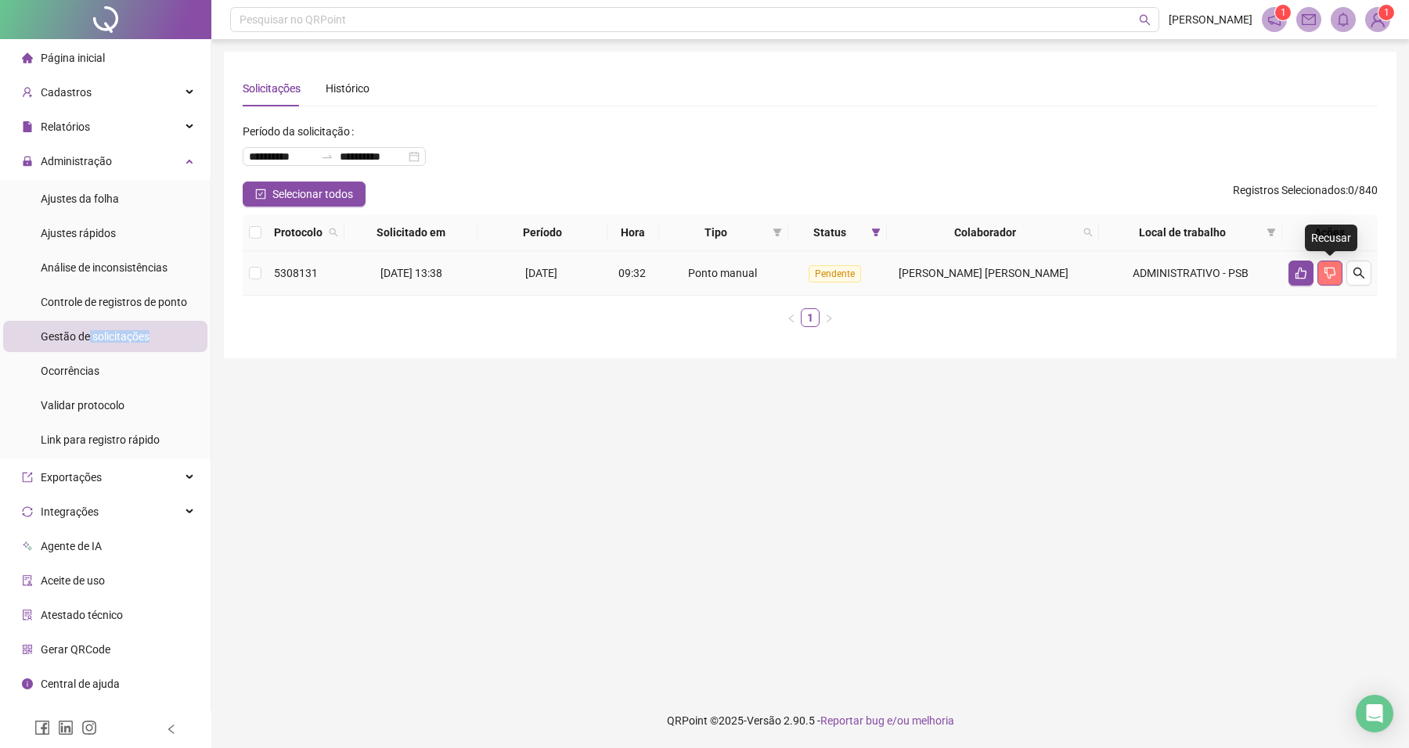
click at [1328, 274] on icon "dislike" at bounding box center [1330, 273] width 13 height 13
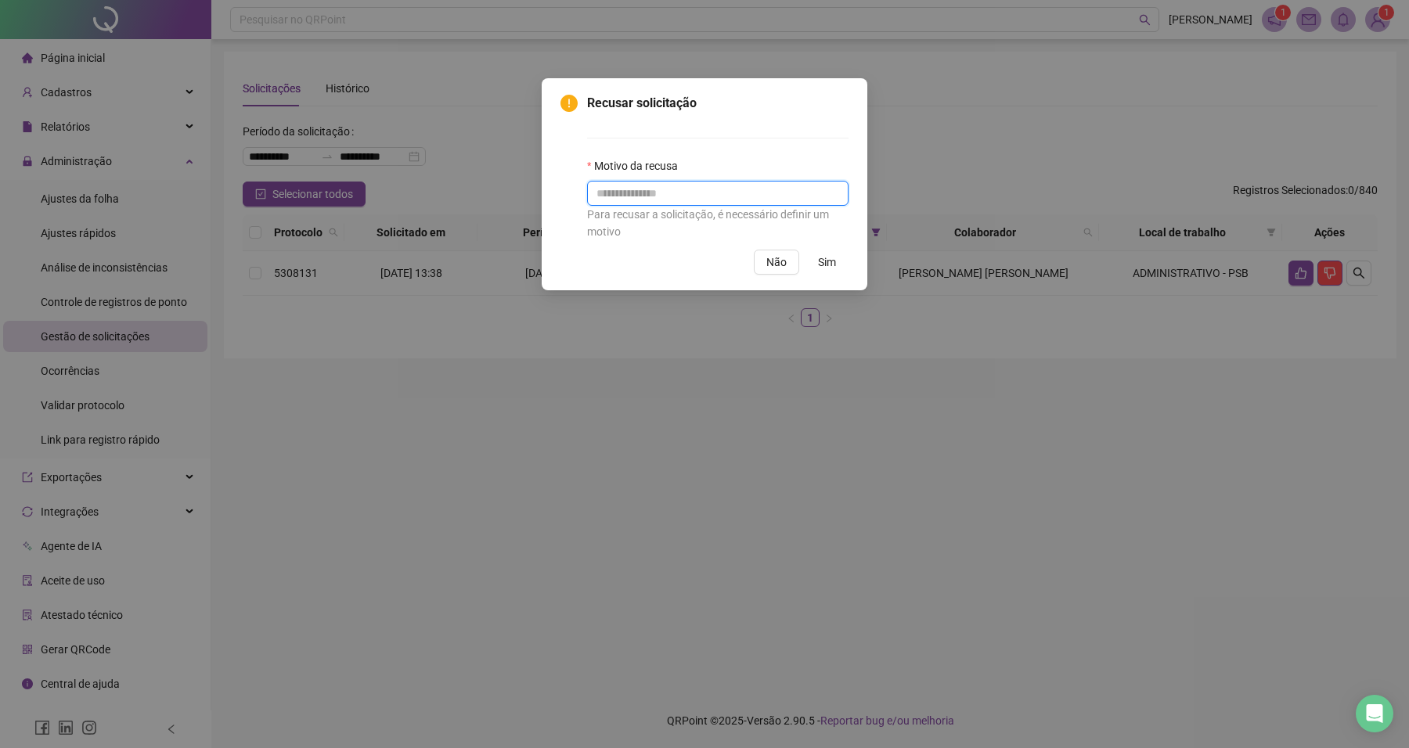
click at [691, 192] on input "text" at bounding box center [717, 193] width 261 height 25
type input "**********"
click at [815, 271] on button "Sim" at bounding box center [827, 262] width 43 height 25
